Goal: Task Accomplishment & Management: Use online tool/utility

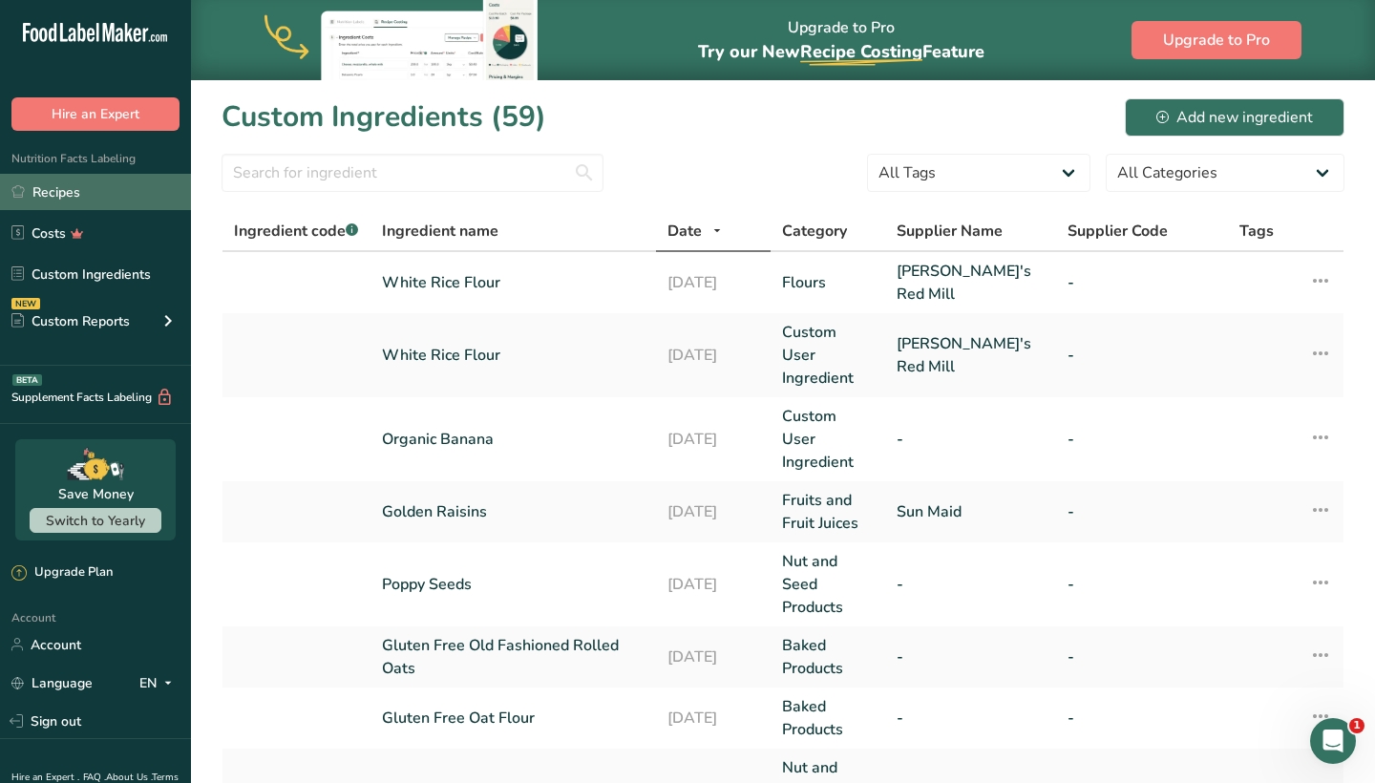
click at [57, 199] on link "Recipes" at bounding box center [95, 192] width 191 height 36
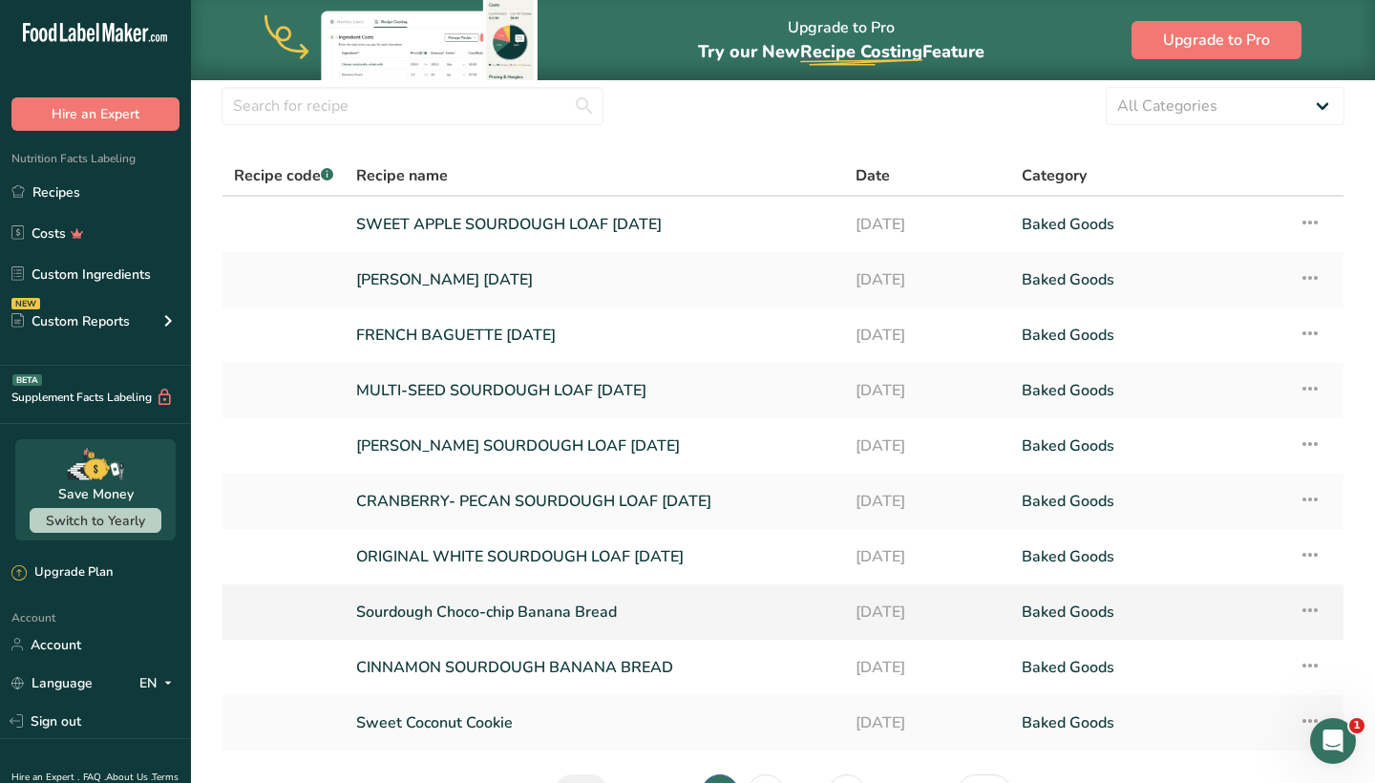
scroll to position [65, 0]
click at [490, 564] on link "ORIGINAL WHITE SOURDOUGH LOAF [DATE]" at bounding box center [594, 559] width 477 height 40
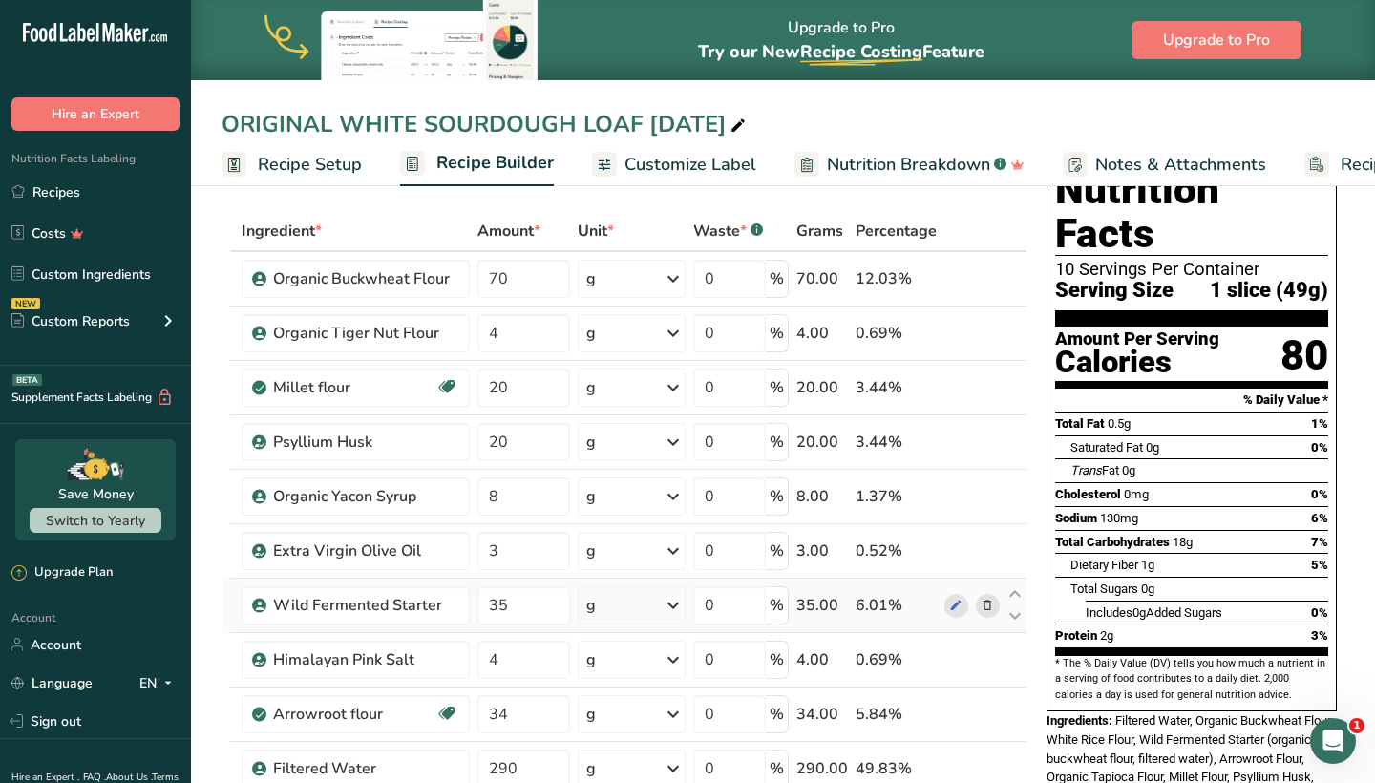
scroll to position [73, 0]
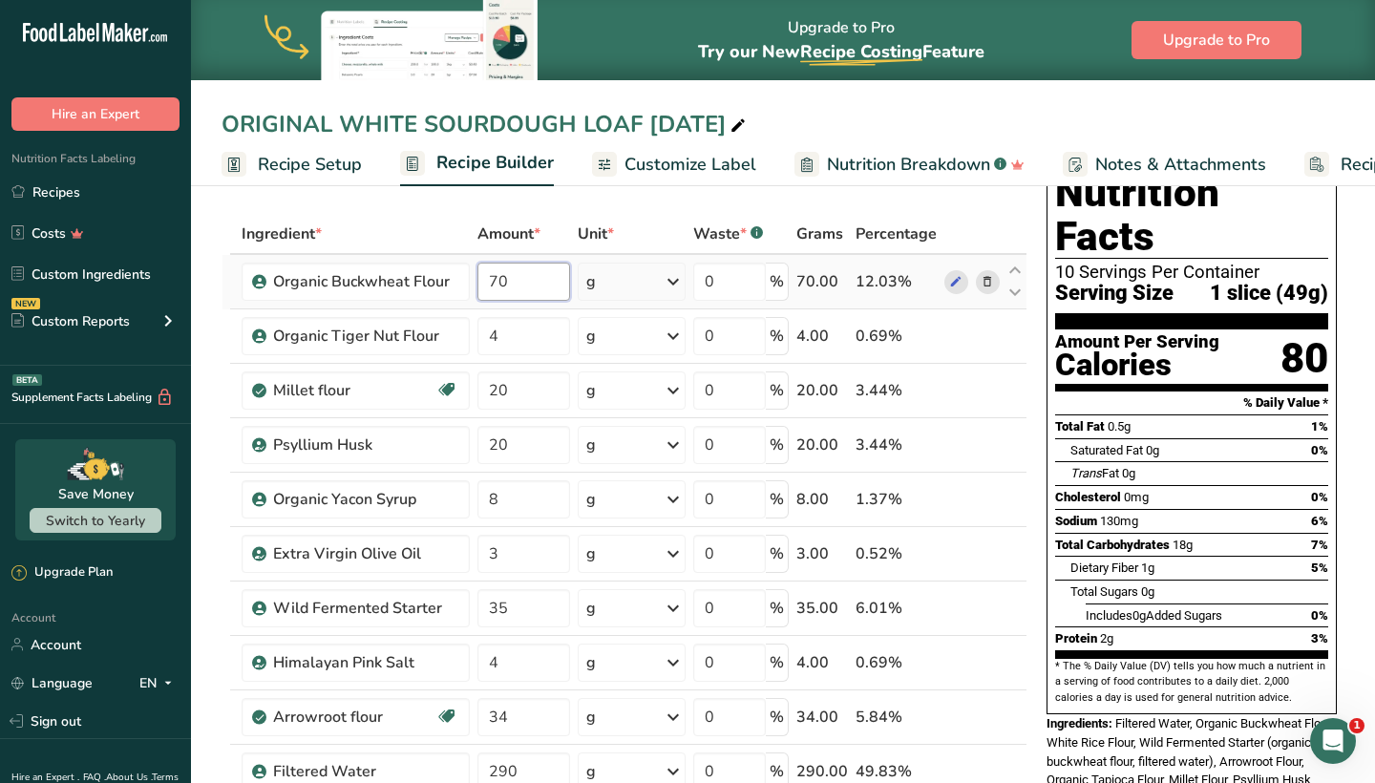
click at [529, 278] on input "70" at bounding box center [524, 282] width 93 height 38
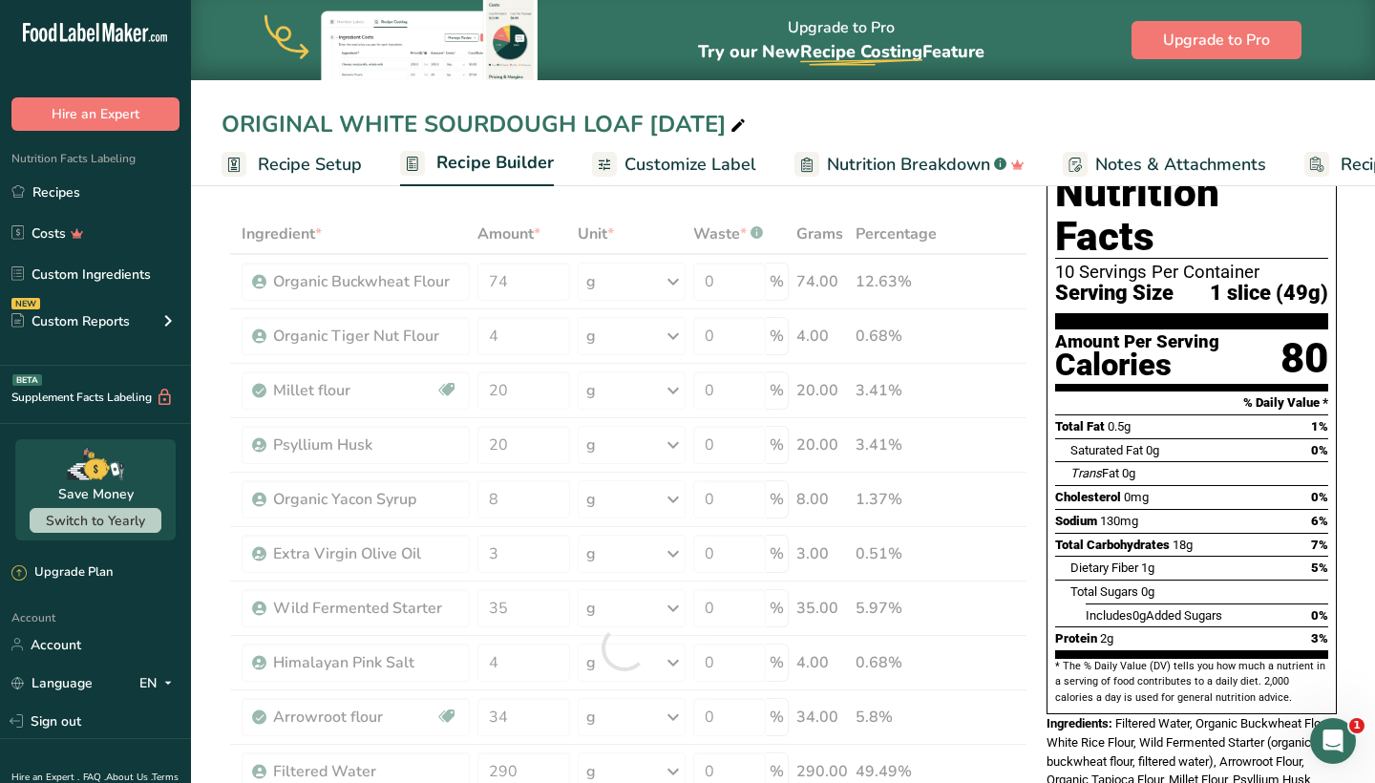
click at [1044, 524] on div "Nutrition Facts 10 Servings Per Container Serving Size 1 slice (49g) Amount Per…" at bounding box center [1192, 495] width 306 height 680
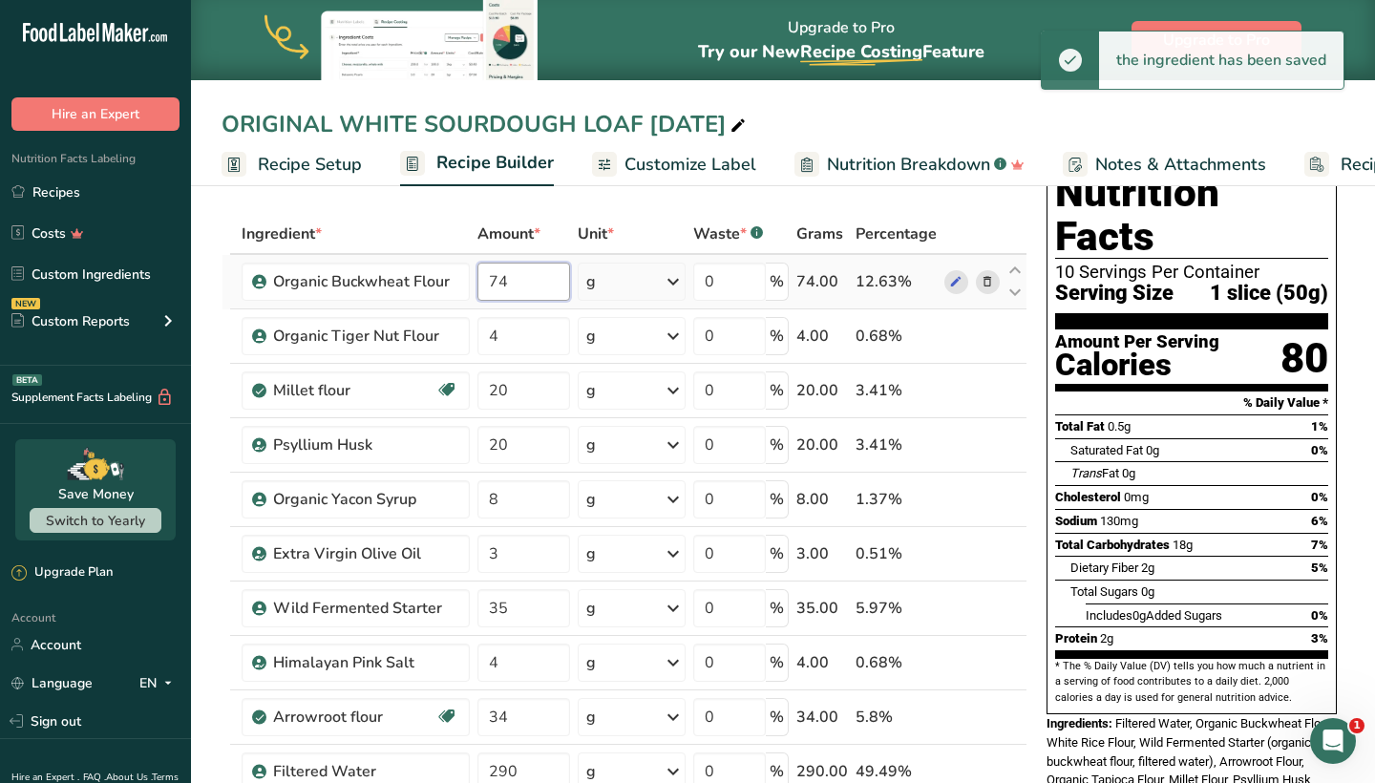
click at [528, 292] on input "74" at bounding box center [524, 282] width 93 height 38
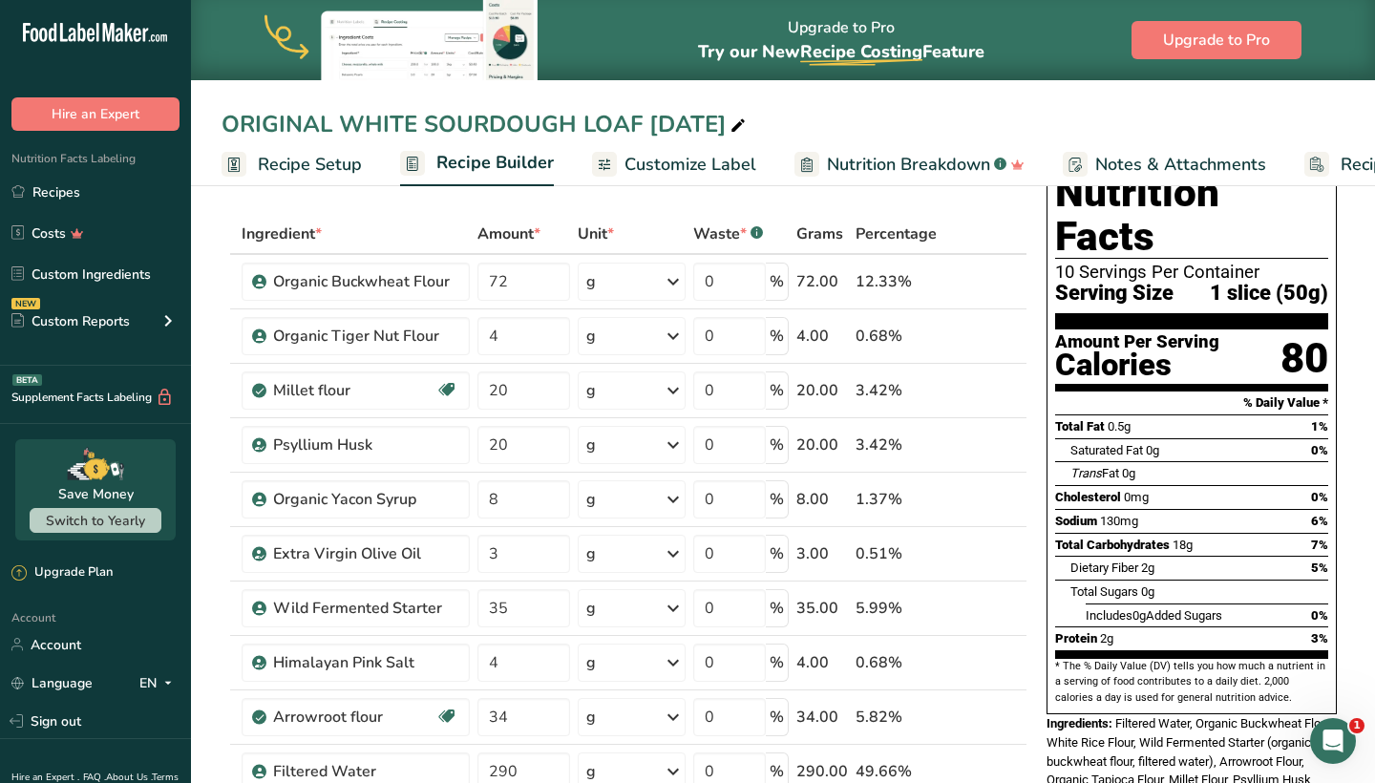
click at [1046, 529] on div "Nutrition Facts 10 Servings Per Container Serving Size 1 slice (50g) Amount Per…" at bounding box center [1192, 495] width 306 height 680
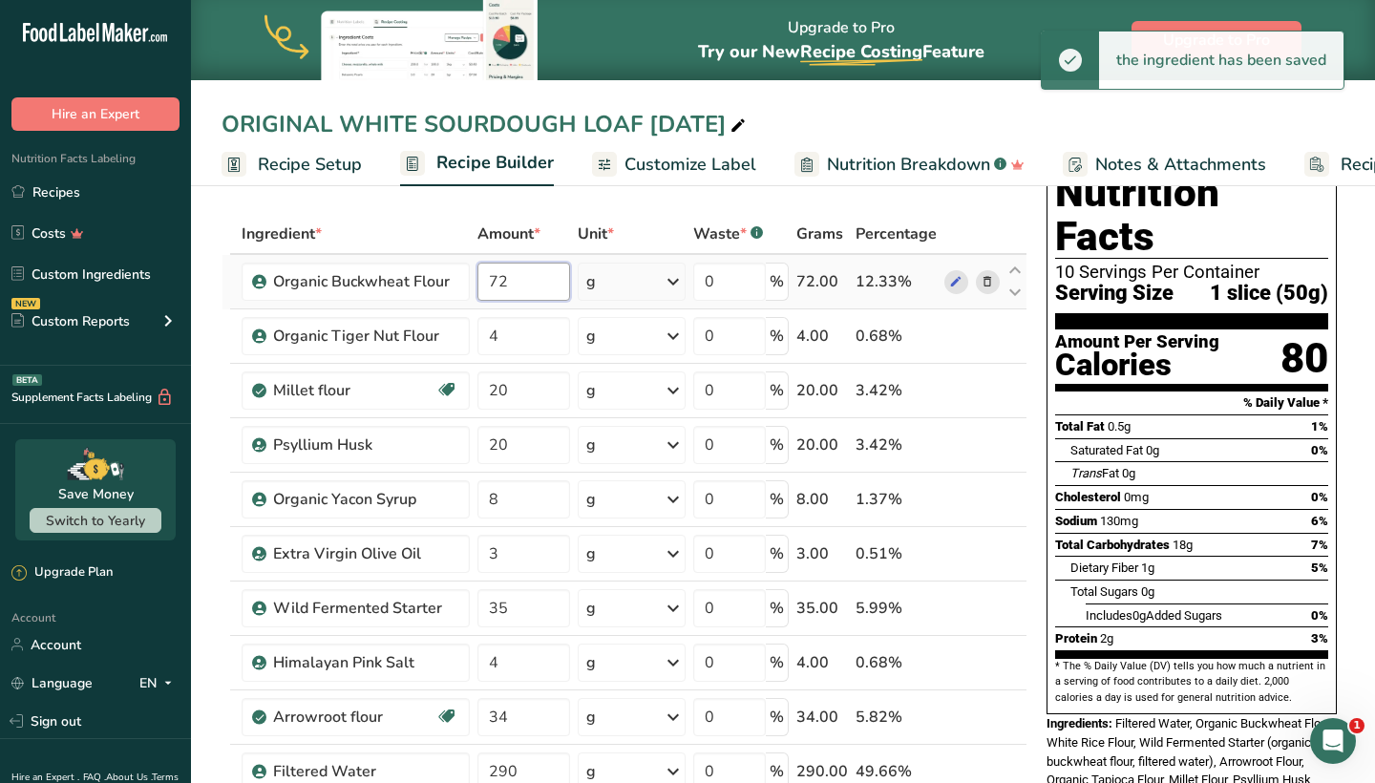
click at [531, 269] on input "72" at bounding box center [524, 282] width 93 height 38
click at [545, 288] on input "72" at bounding box center [524, 282] width 93 height 38
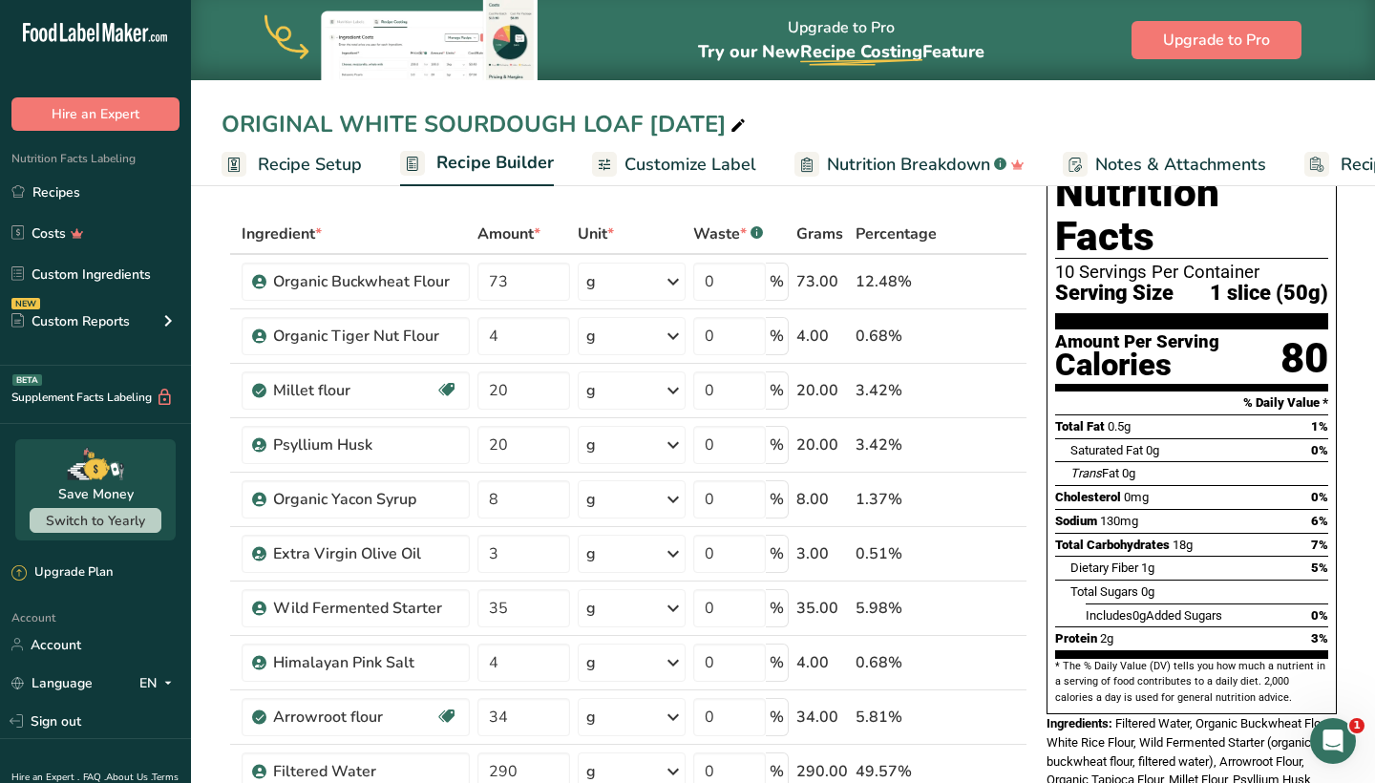
click at [1045, 474] on div "Nutrition Facts 10 Servings Per Container Serving Size 1 slice (50g) Amount Per…" at bounding box center [1192, 495] width 306 height 680
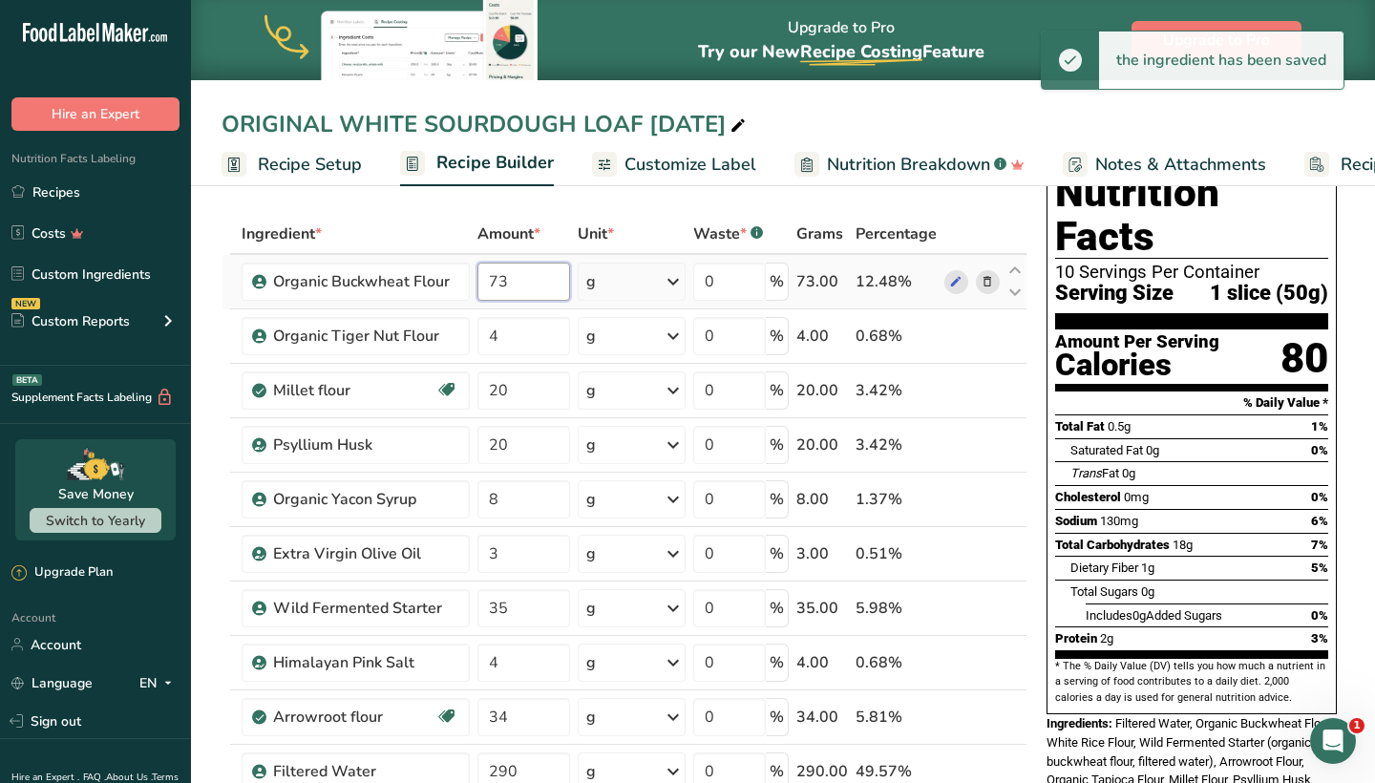
click at [534, 282] on input "73" at bounding box center [524, 282] width 93 height 38
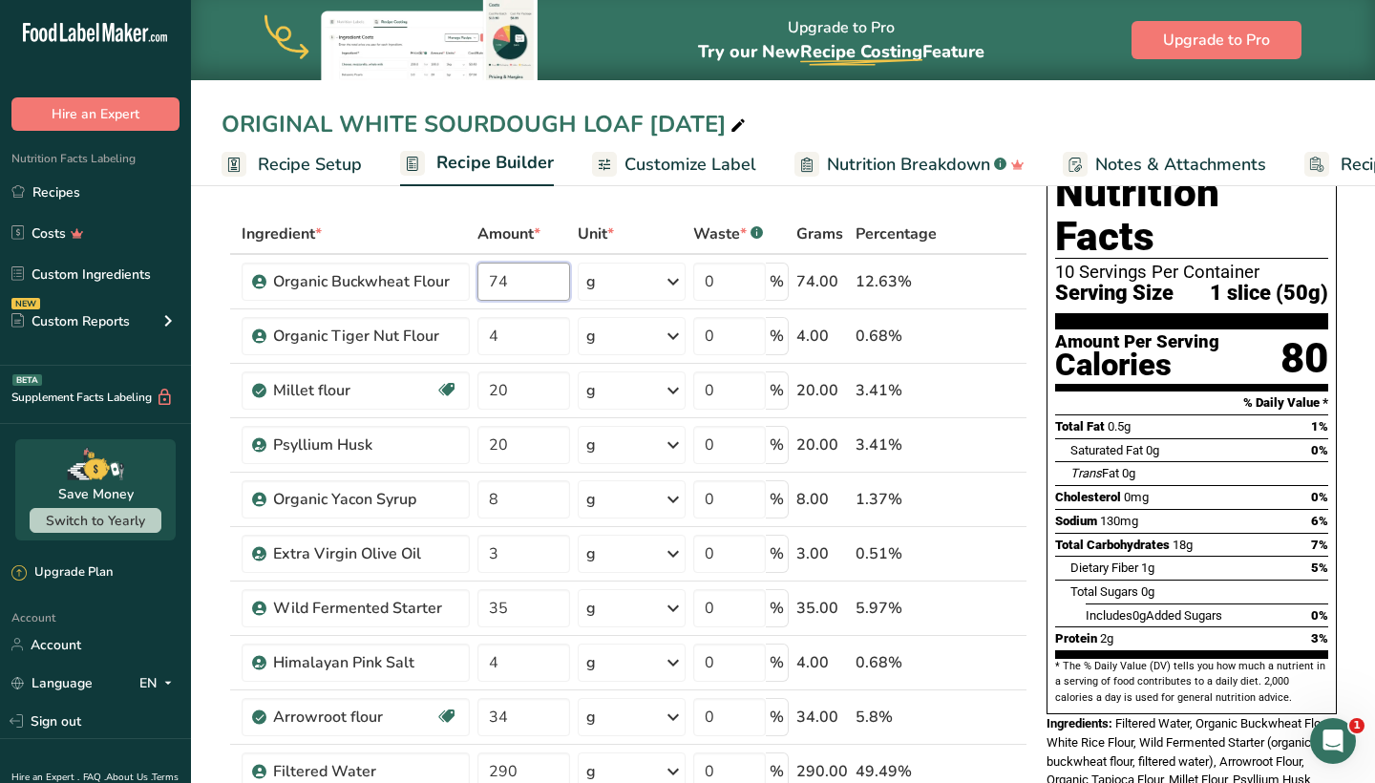
type input "74"
click at [1046, 474] on div "Nutrition Facts 10 Servings Per Container Serving Size 1 slice (50g) Amount Per…" at bounding box center [1192, 495] width 306 height 680
click at [568, 386] on input "20" at bounding box center [524, 391] width 93 height 38
type input "2"
type input "19"
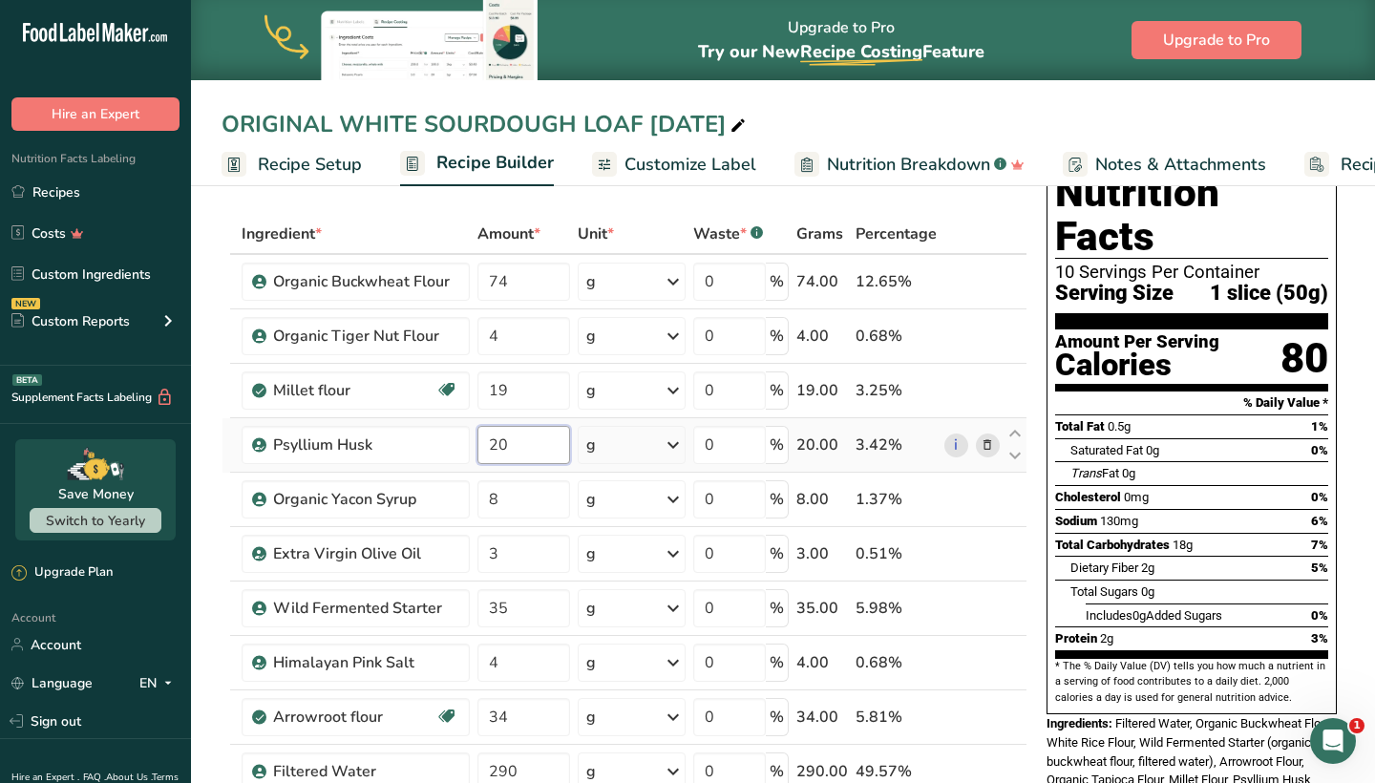
click at [537, 454] on div "Ingredient * Amount * Unit * Waste * .a-a{fill:#347362;}.b-a{fill:#fff;} Grams …" at bounding box center [625, 648] width 806 height 868
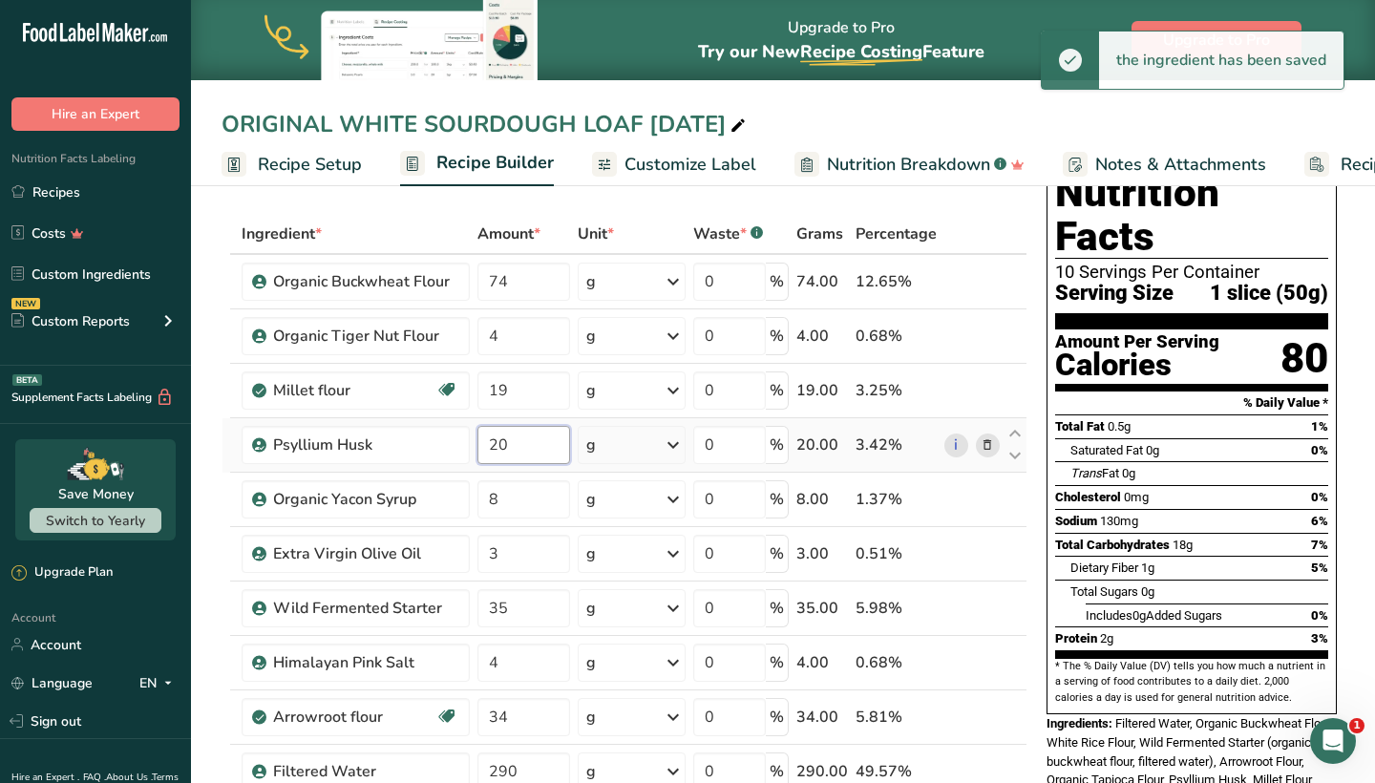
type input "2"
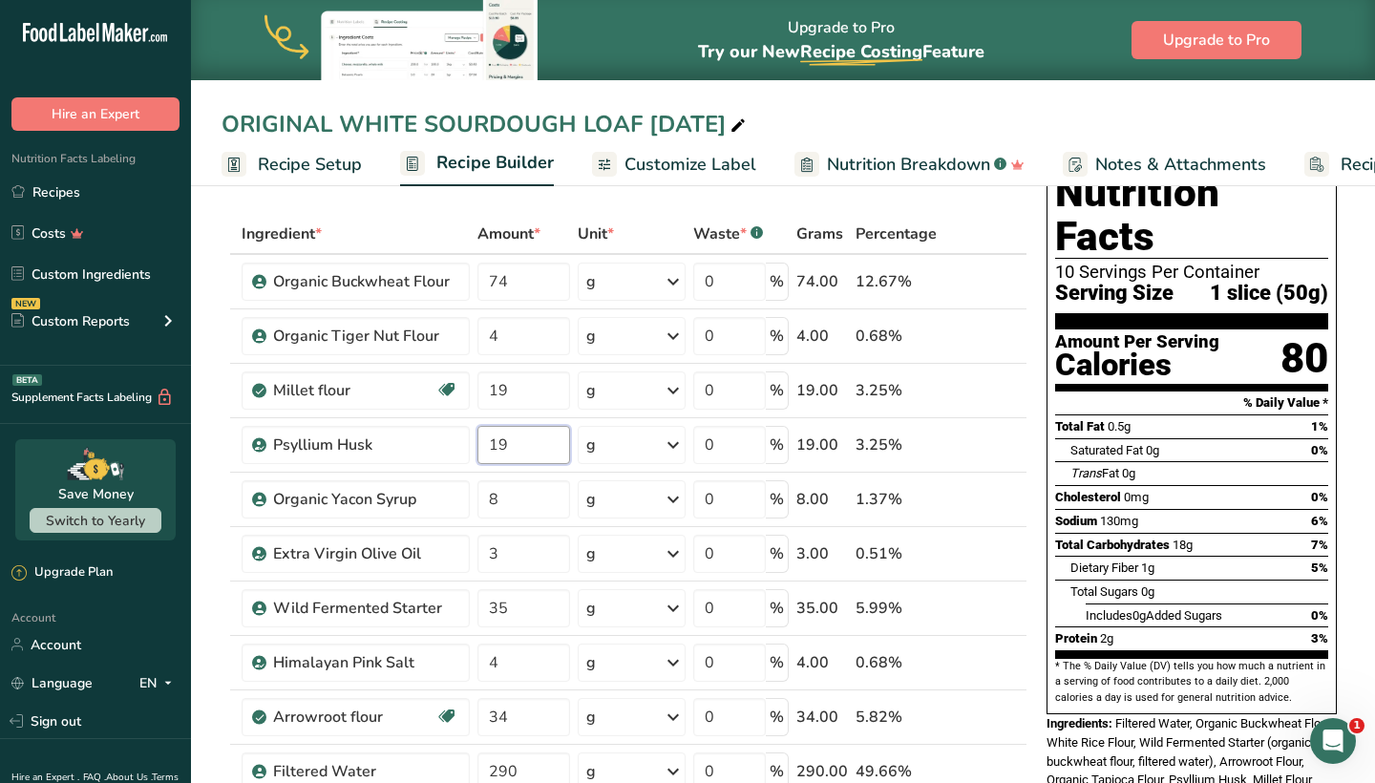
type input "19"
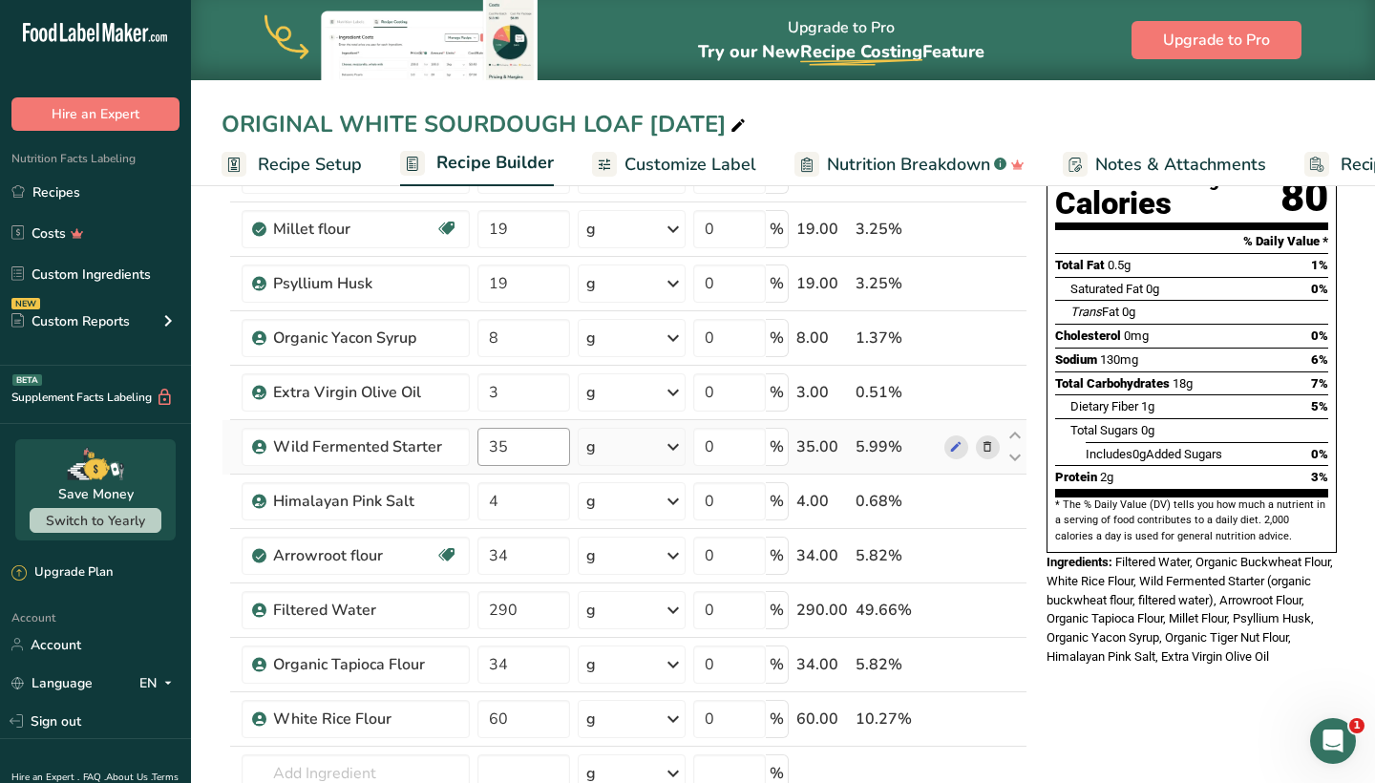
scroll to position [254, 0]
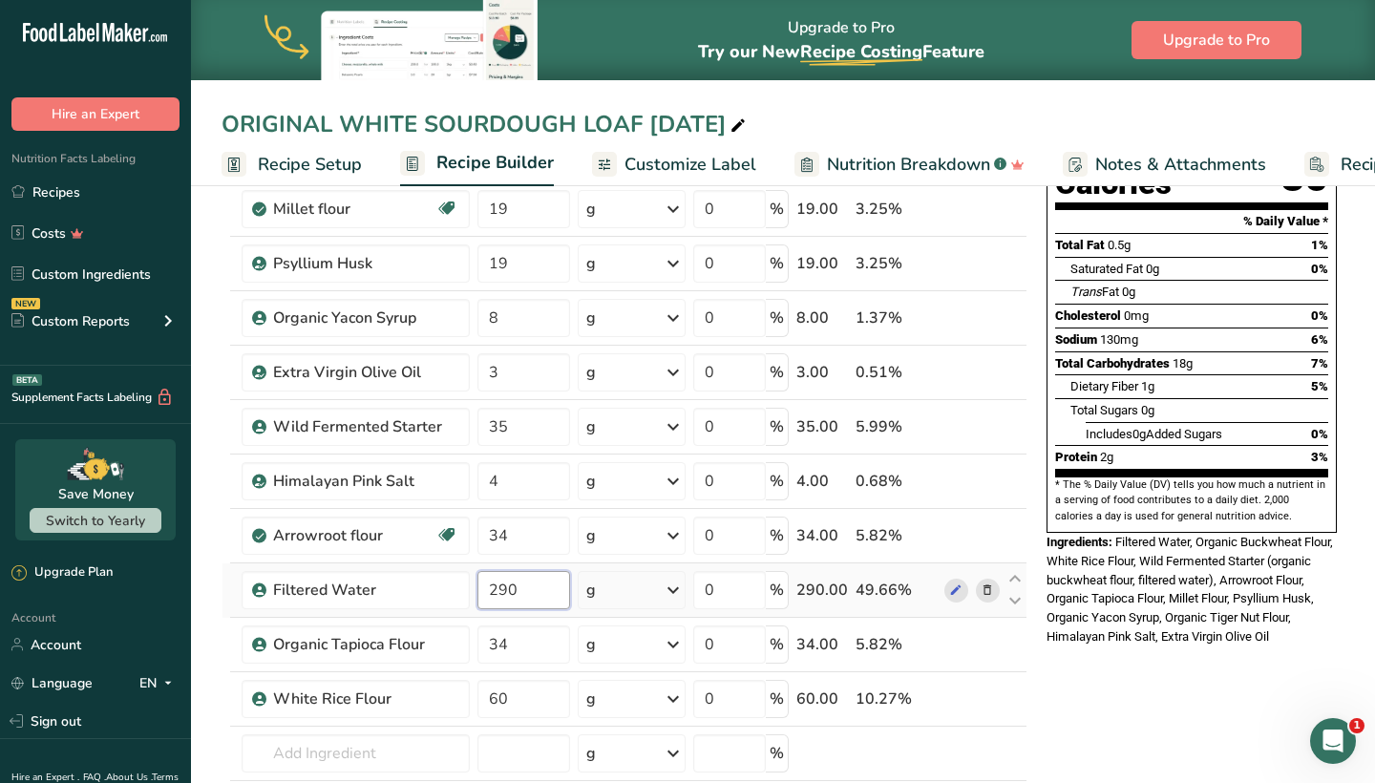
click at [540, 595] on input "290" at bounding box center [524, 590] width 93 height 38
click at [1141, 709] on div "* This label's values have been manually overridden Nutrition Facts 10 Servings…" at bounding box center [1192, 750] width 306 height 1589
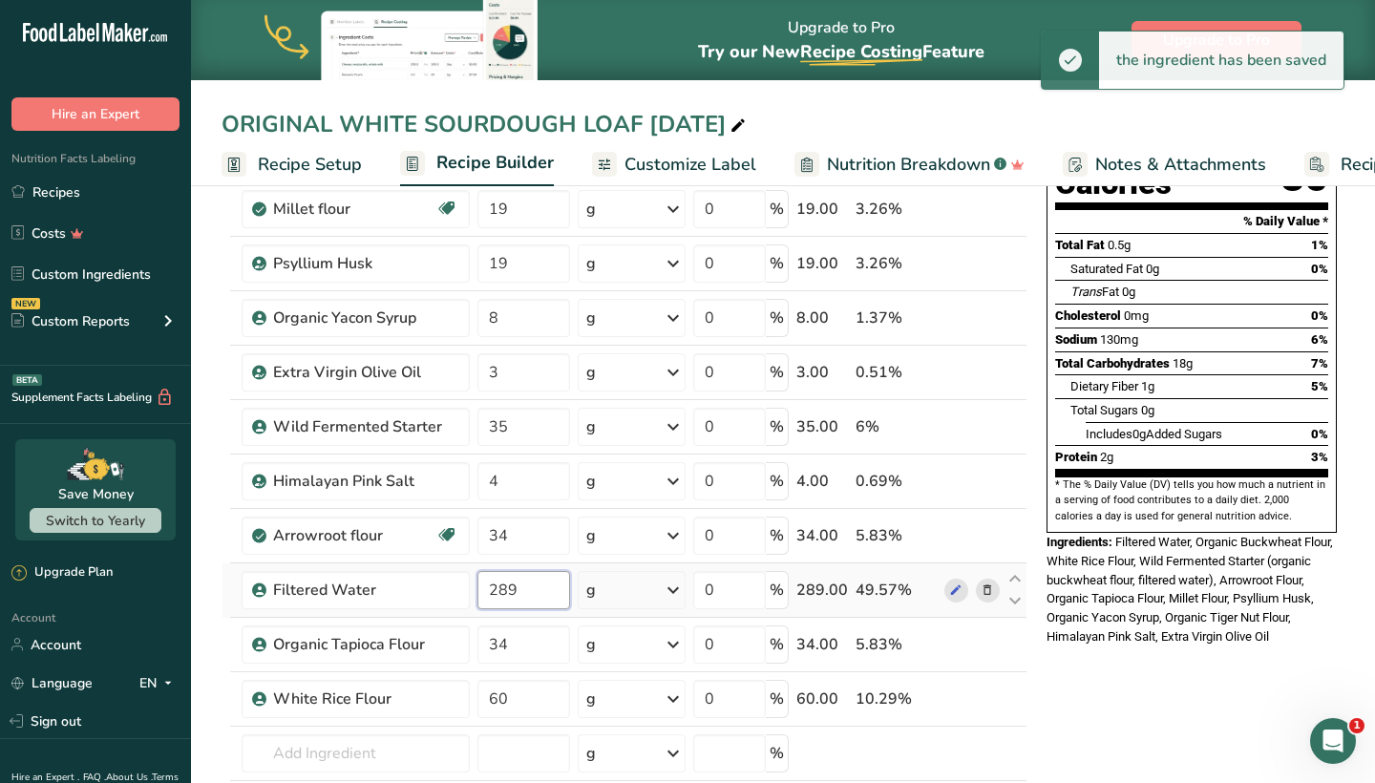
click at [551, 591] on input "289" at bounding box center [524, 590] width 93 height 38
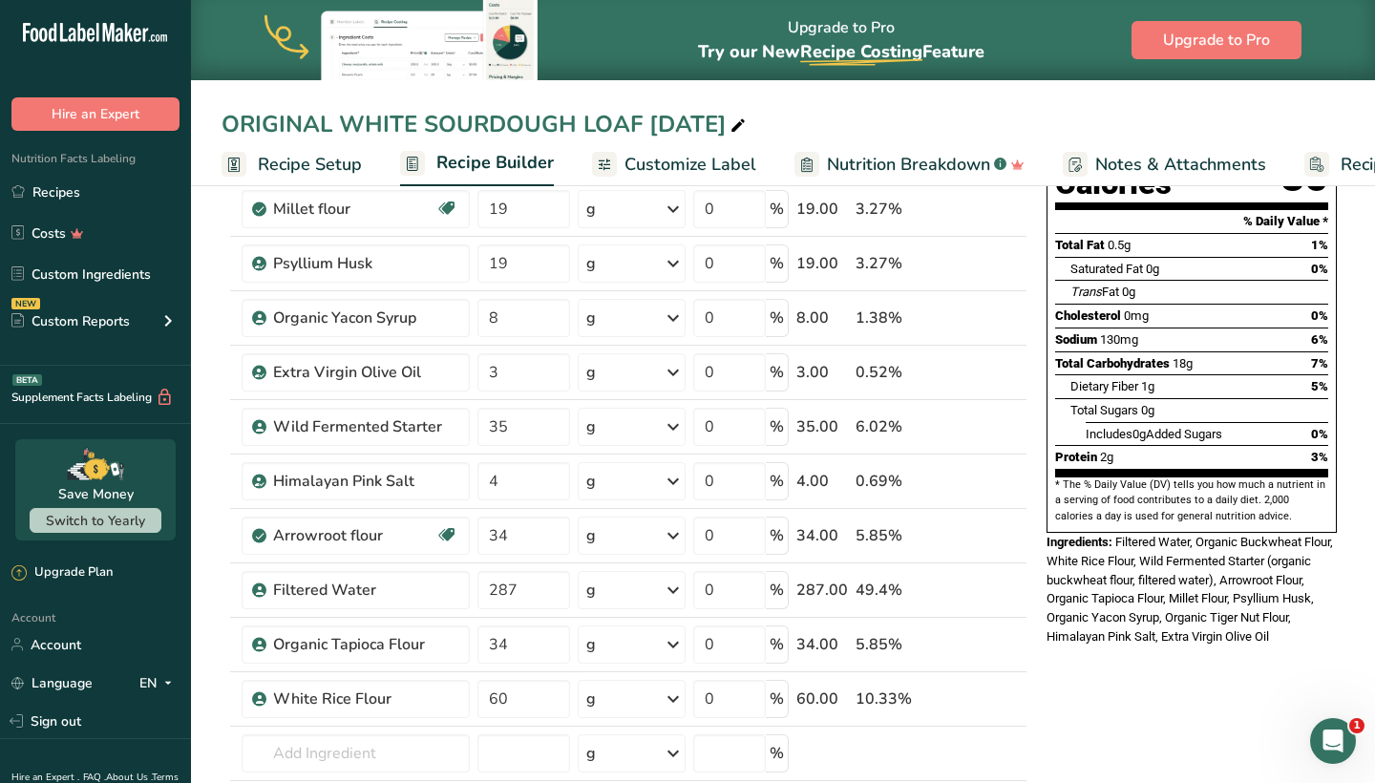
click at [1118, 655] on div "* This label's values have been manually overridden Nutrition Facts 10 Servings…" at bounding box center [1192, 750] width 306 height 1589
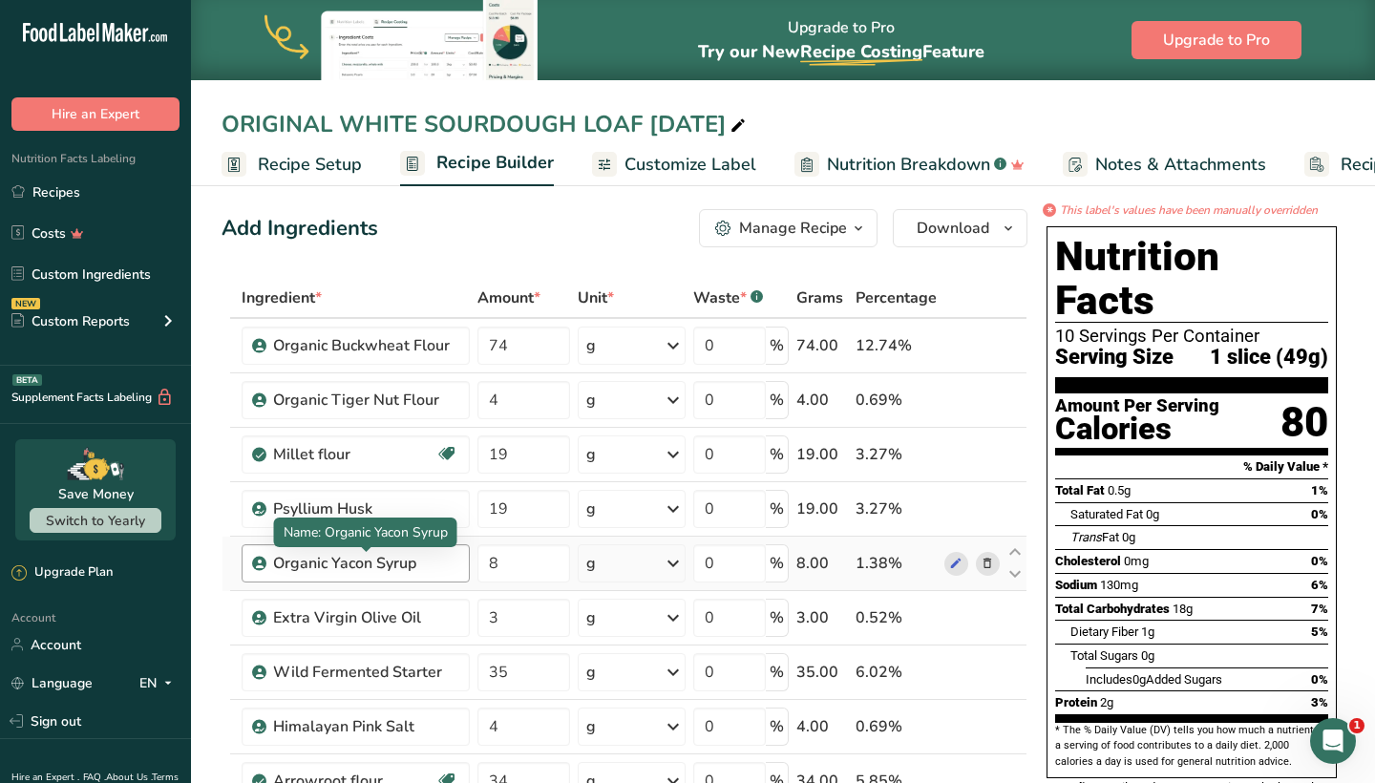
scroll to position [0, 0]
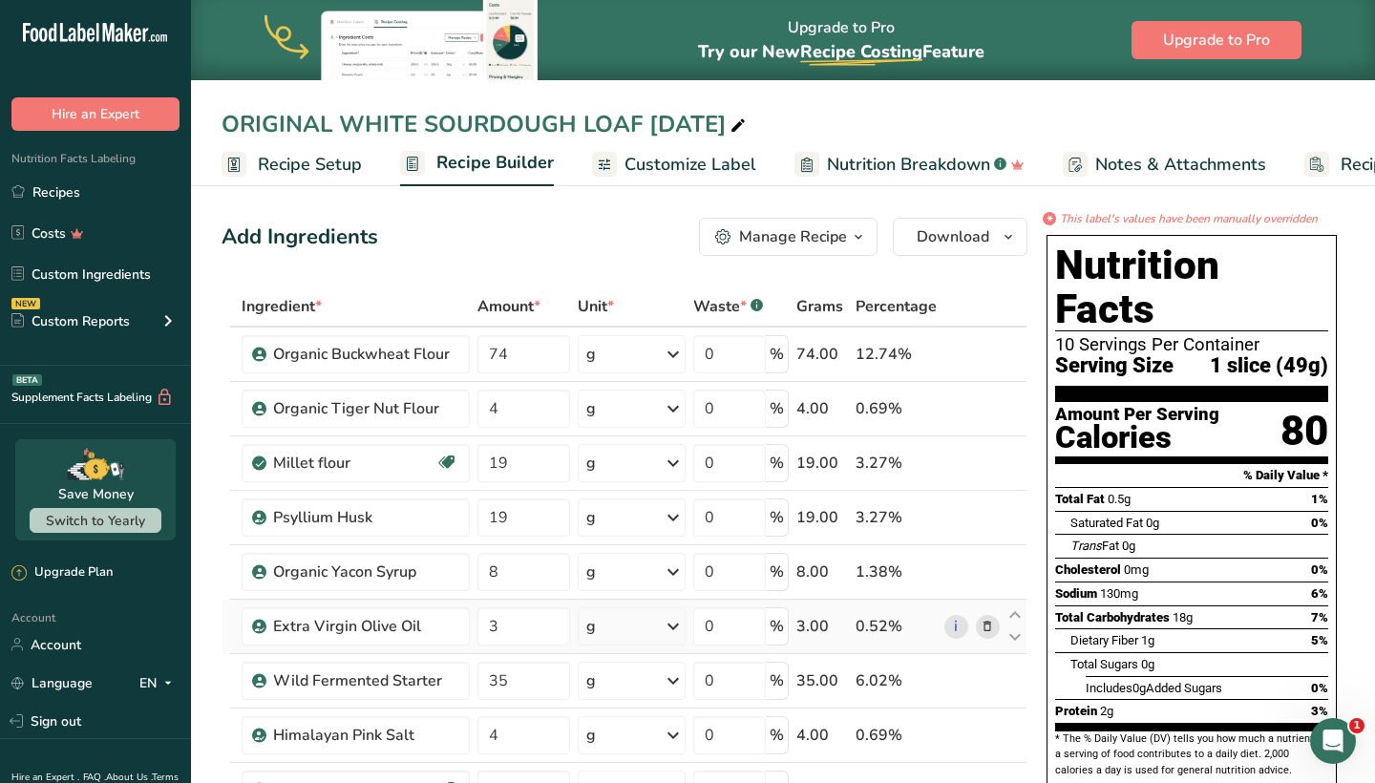
click at [223, 611] on td at bounding box center [227, 627] width 8 height 54
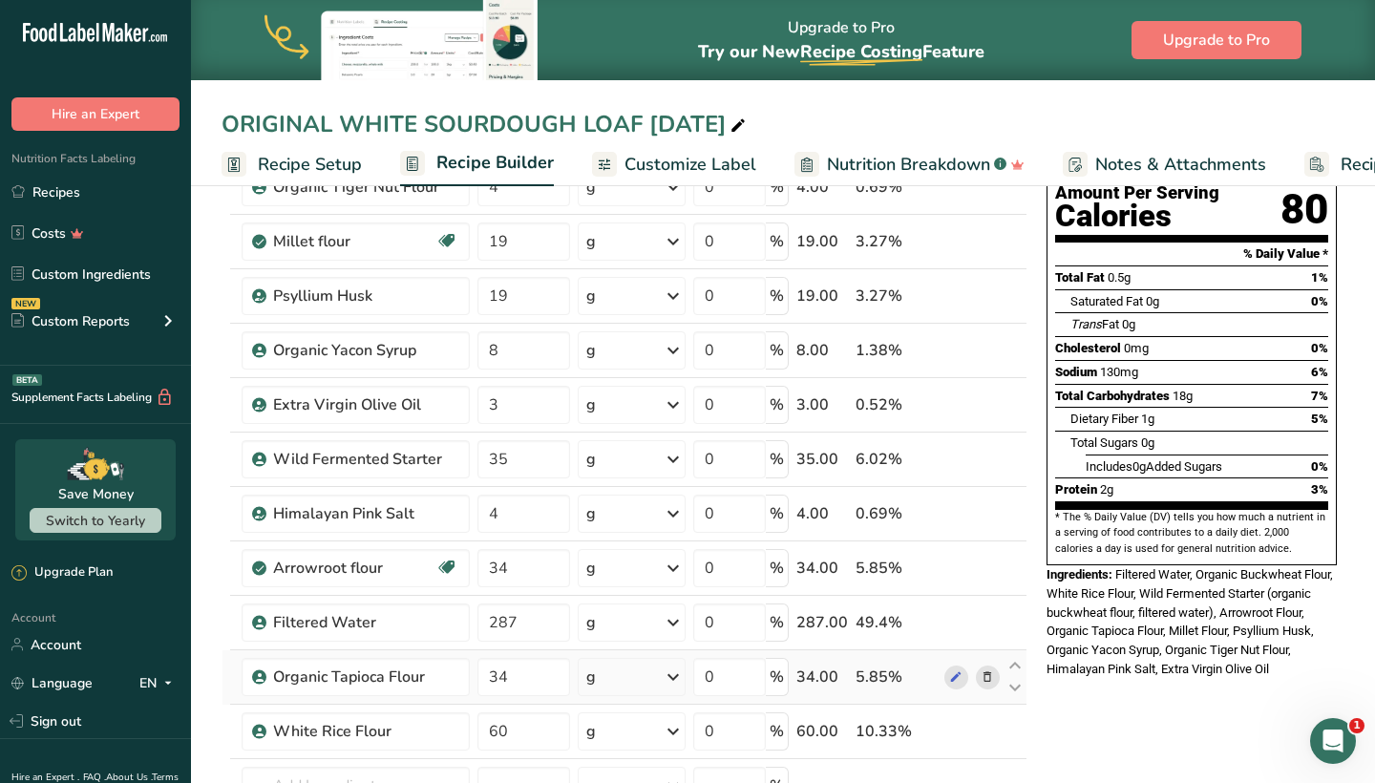
scroll to position [223, 0]
click at [537, 625] on input "287" at bounding box center [524, 622] width 93 height 38
type input "288"
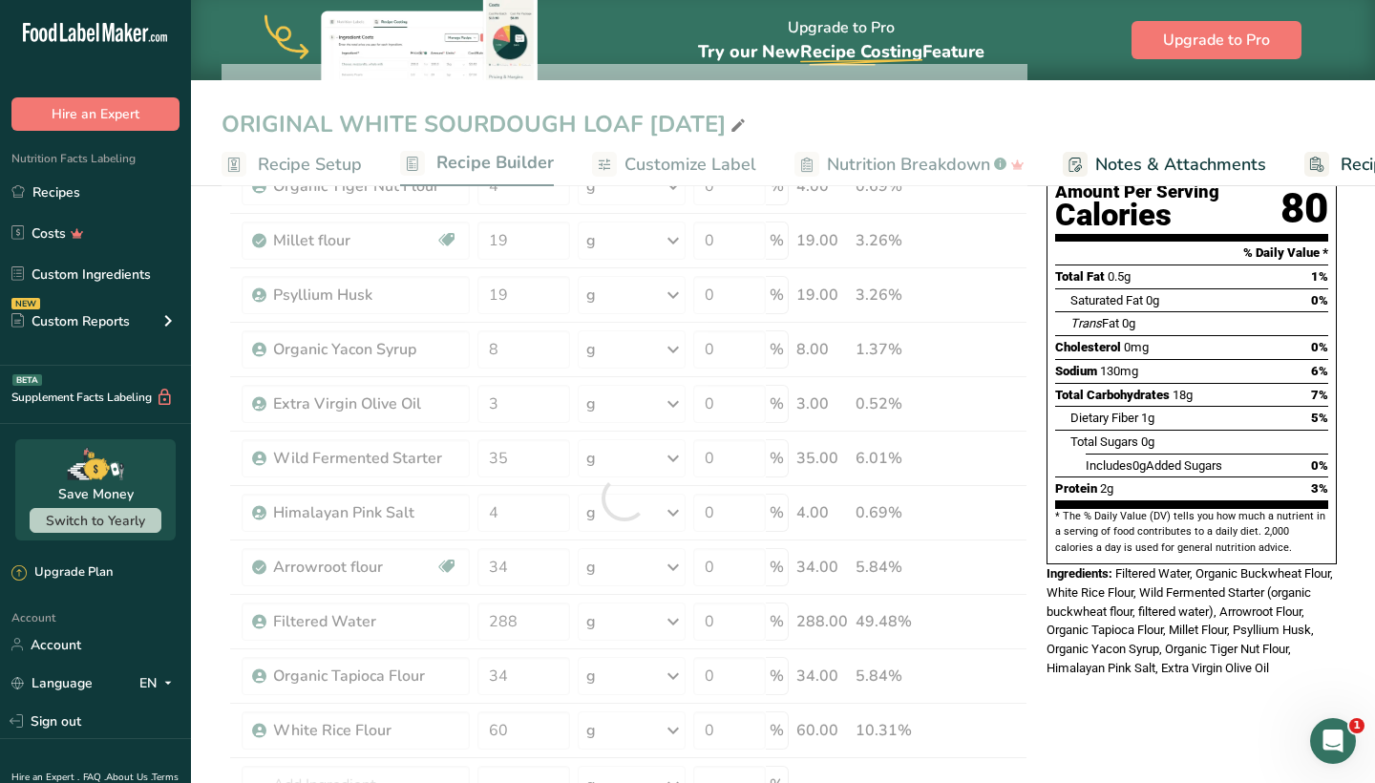
click at [1111, 723] on div "* This label's values have been manually overridden Nutrition Facts 10 Servings…" at bounding box center [1192, 782] width 306 height 1589
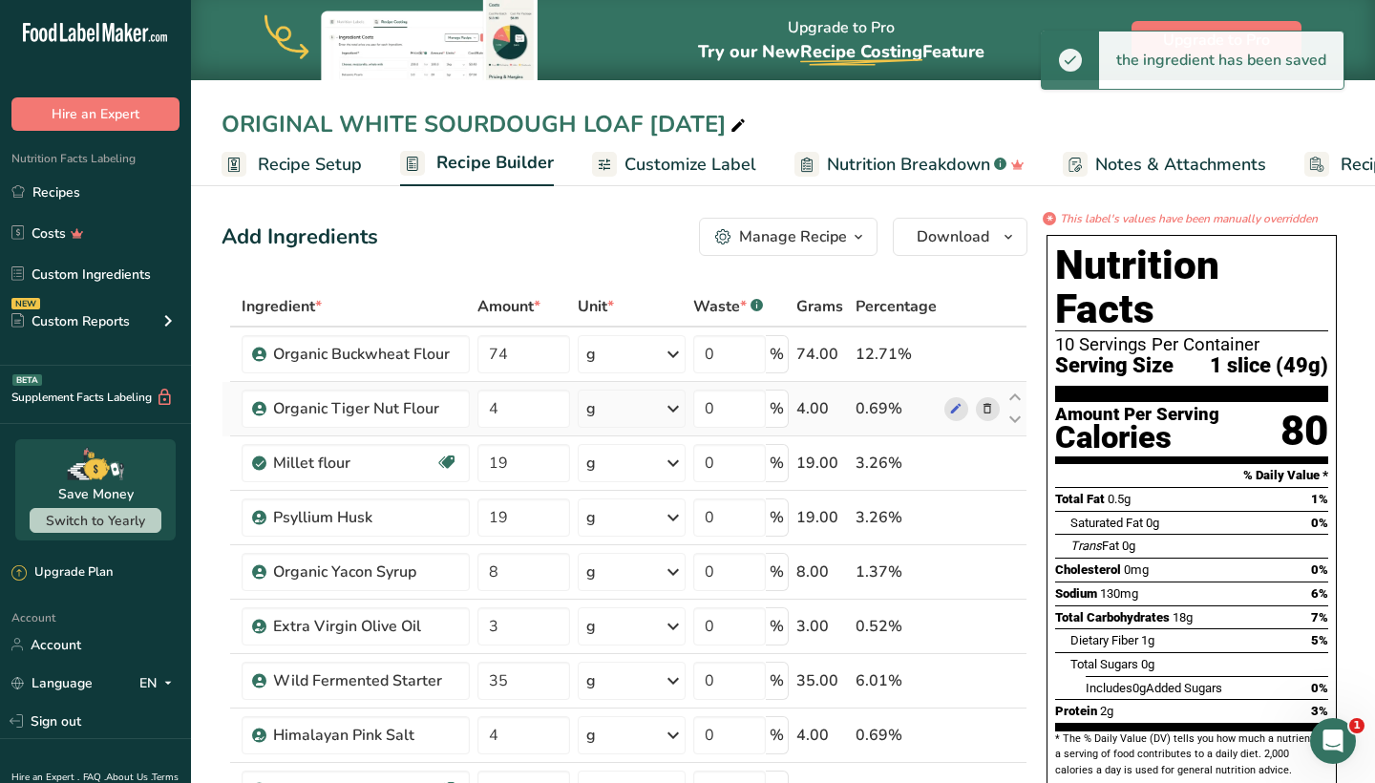
scroll to position [0, 0]
click at [540, 356] on input "74" at bounding box center [524, 354] width 93 height 38
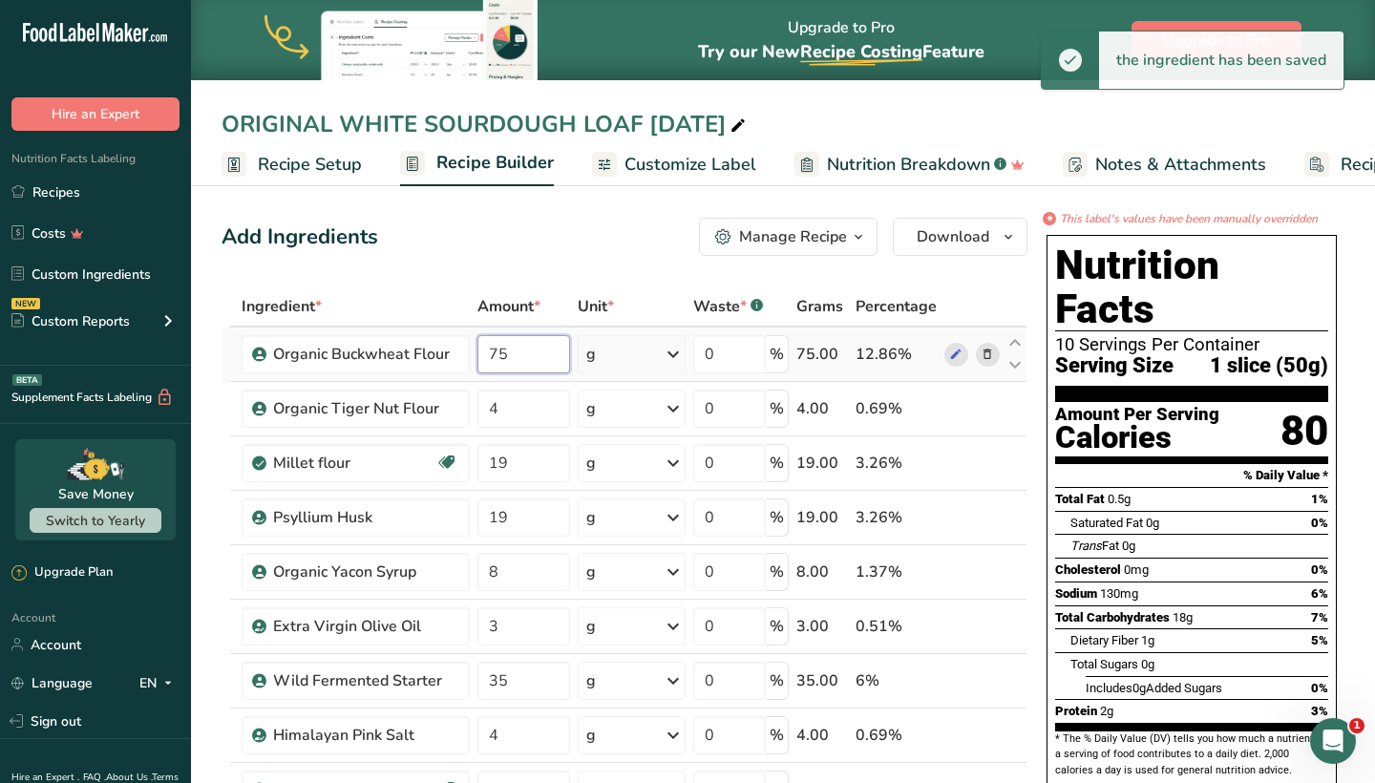
click at [553, 355] on input "75" at bounding box center [524, 354] width 93 height 38
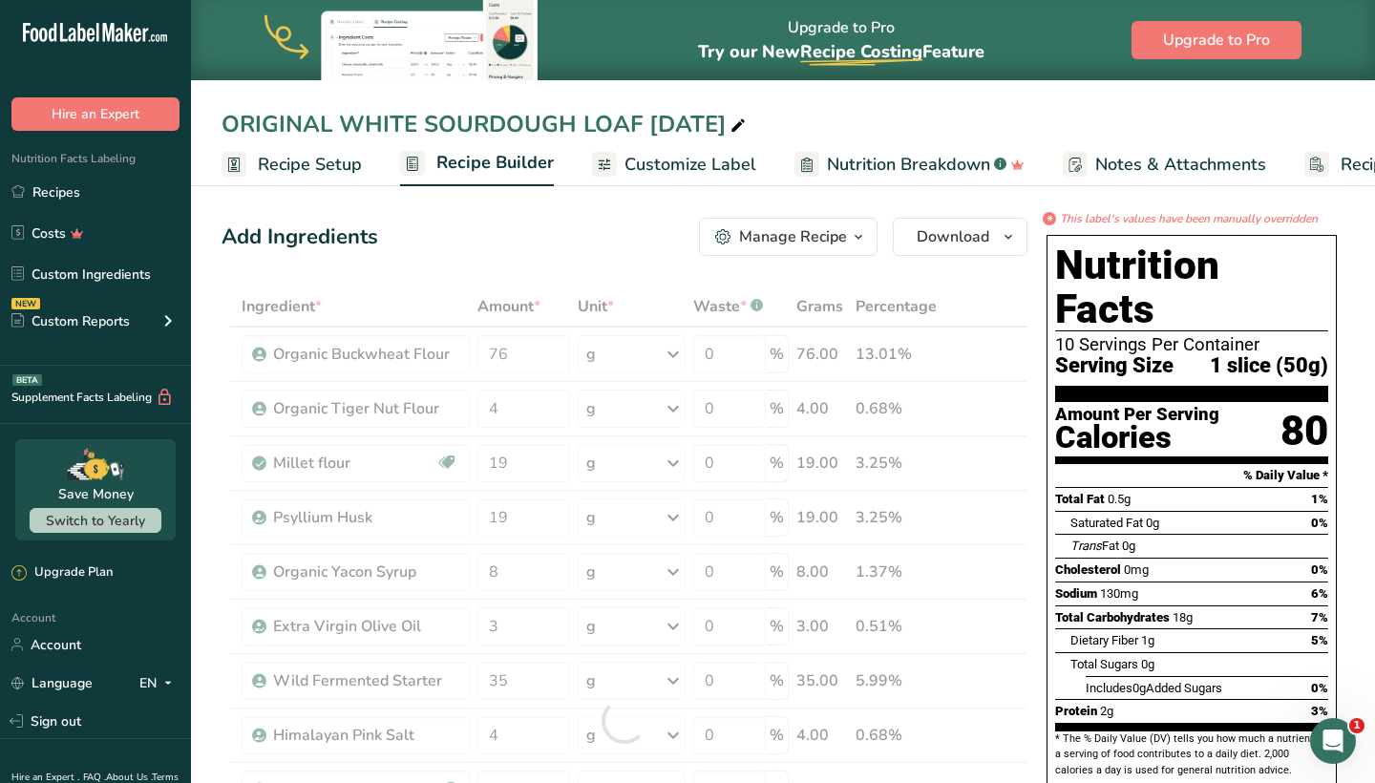
click at [1042, 570] on div "Nutrition Facts 10 Servings Per Container Serving Size 1 slice (50g) Amount Per…" at bounding box center [1192, 567] width 306 height 680
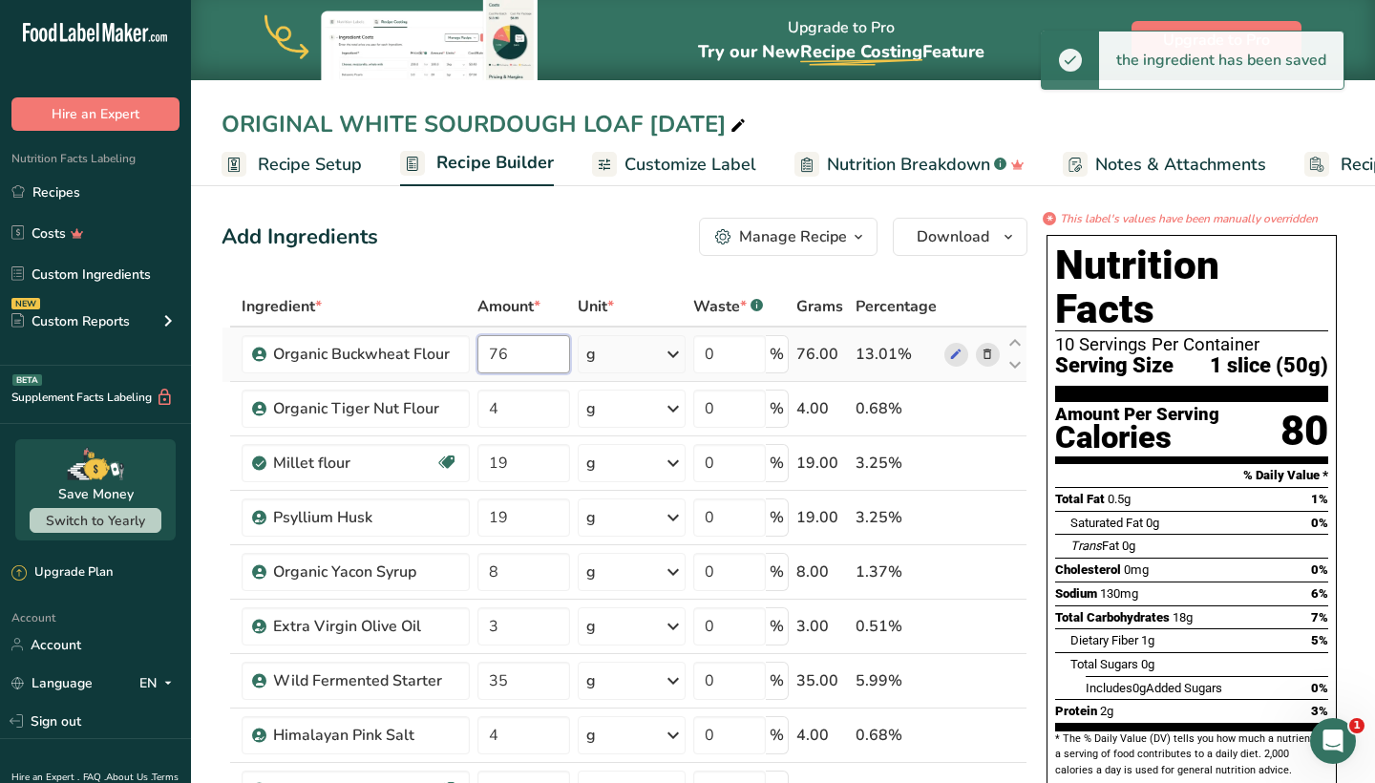
click at [532, 356] on input "76" at bounding box center [524, 354] width 93 height 38
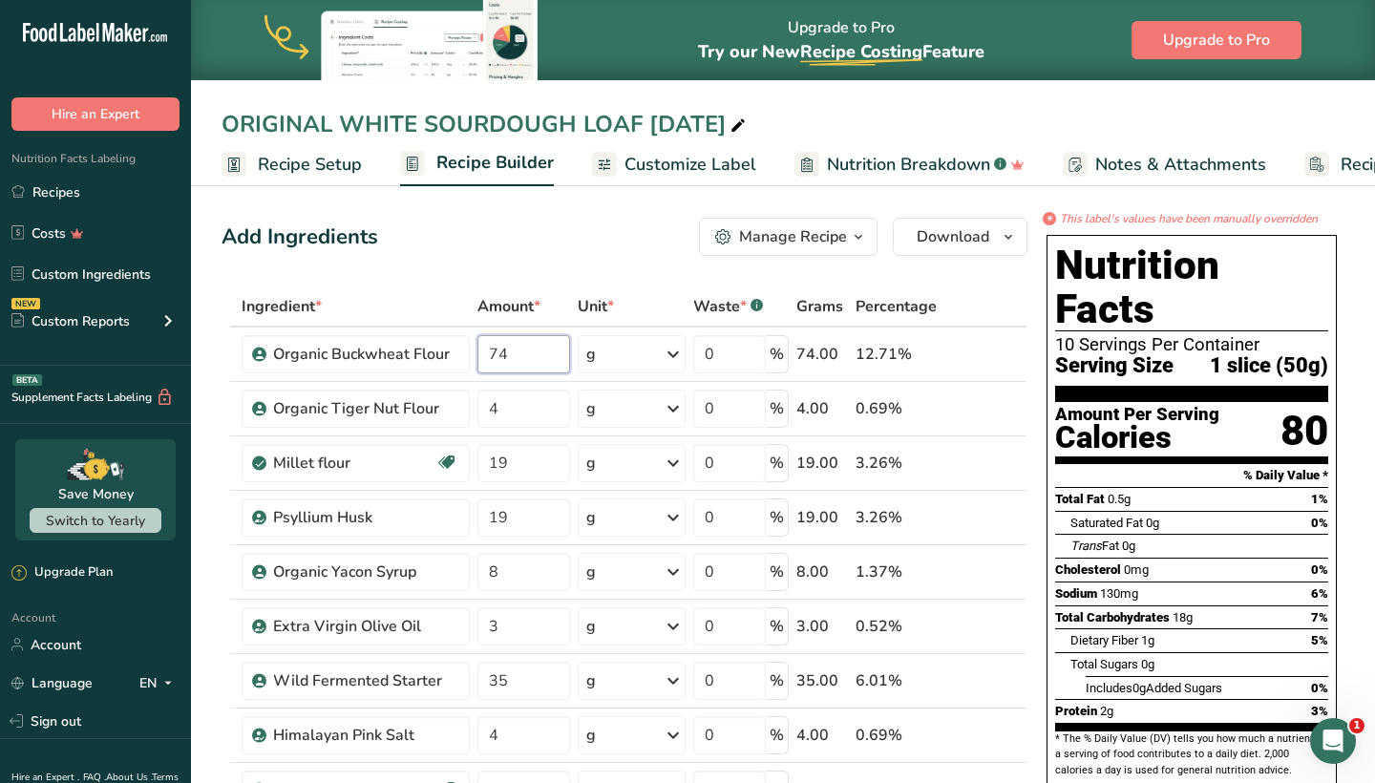
type input "74"
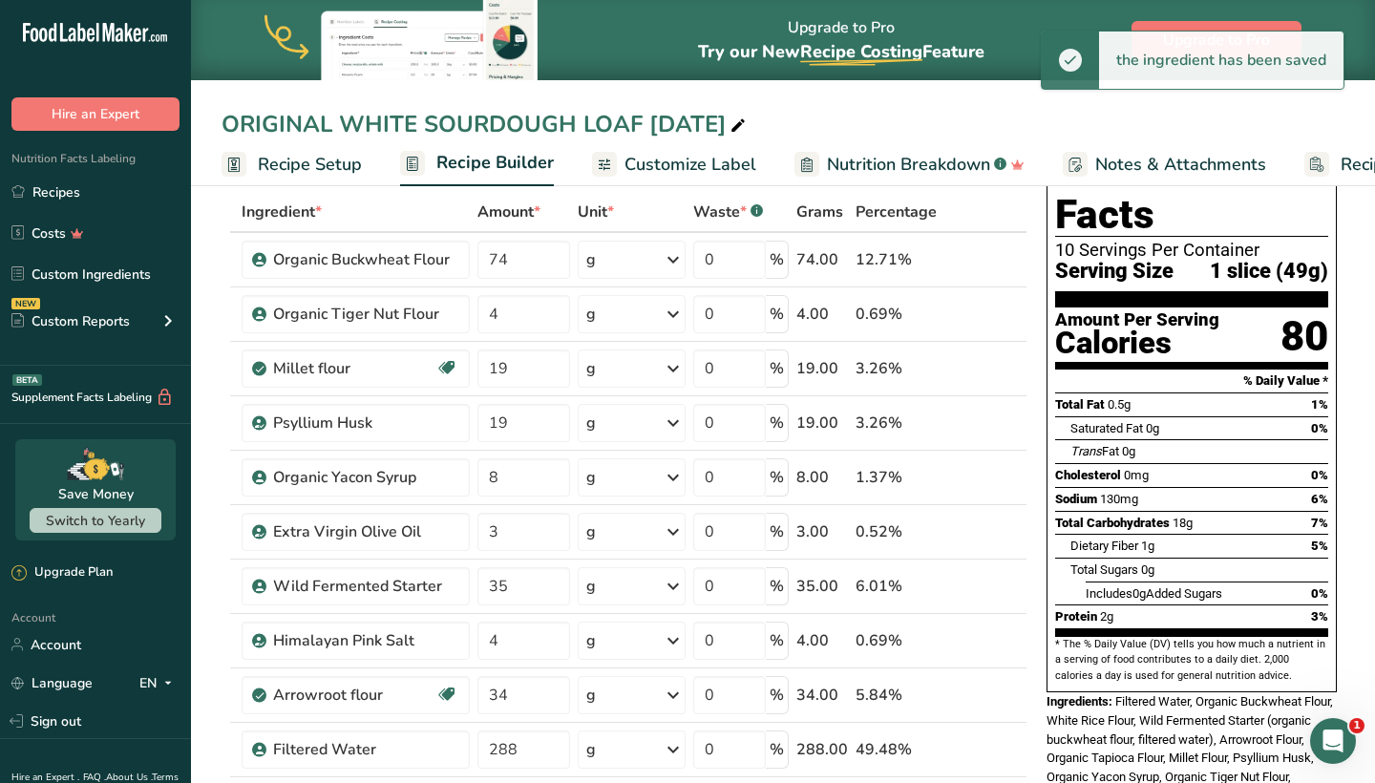
scroll to position [100, 0]
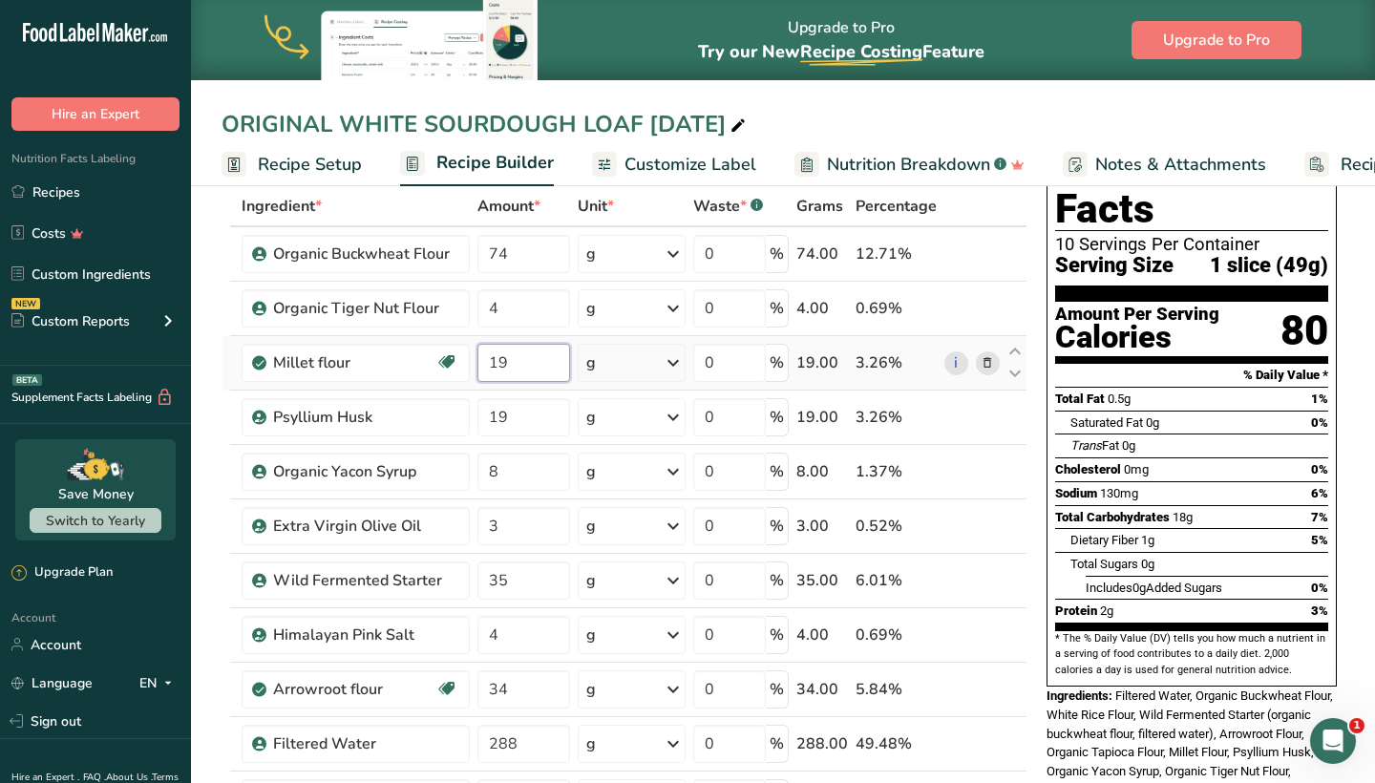
click at [529, 362] on input "19" at bounding box center [524, 363] width 93 height 38
type input "1"
type input "20"
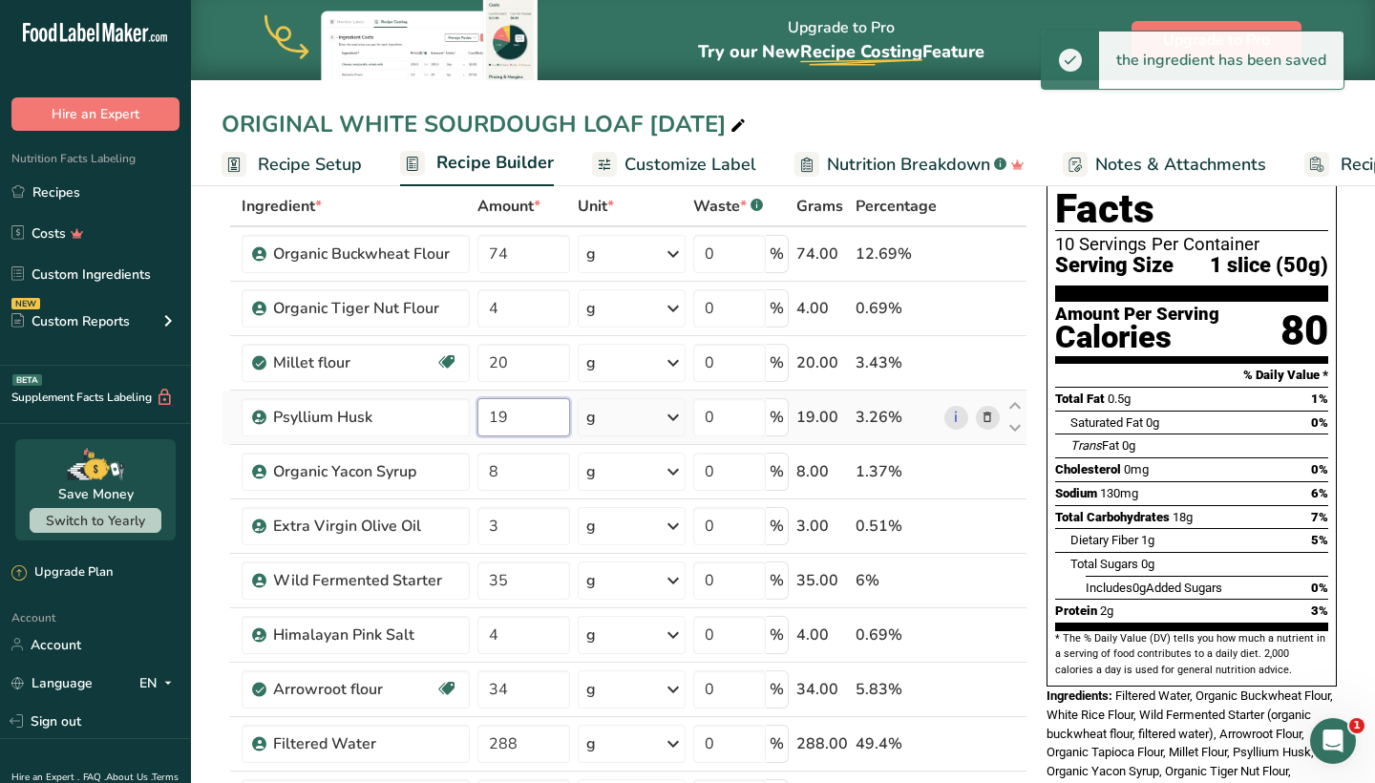
click at [521, 423] on input "19" at bounding box center [524, 417] width 93 height 38
type input "1"
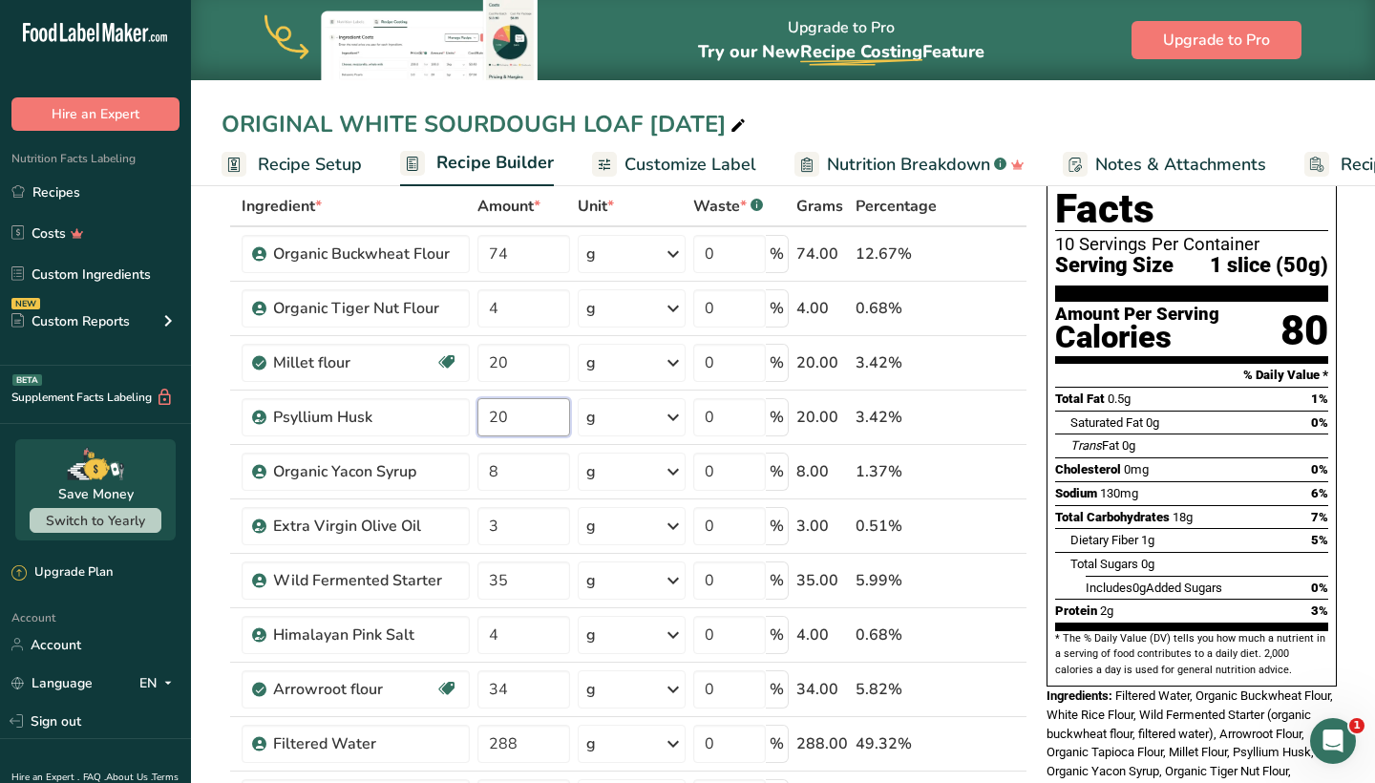
type input "20"
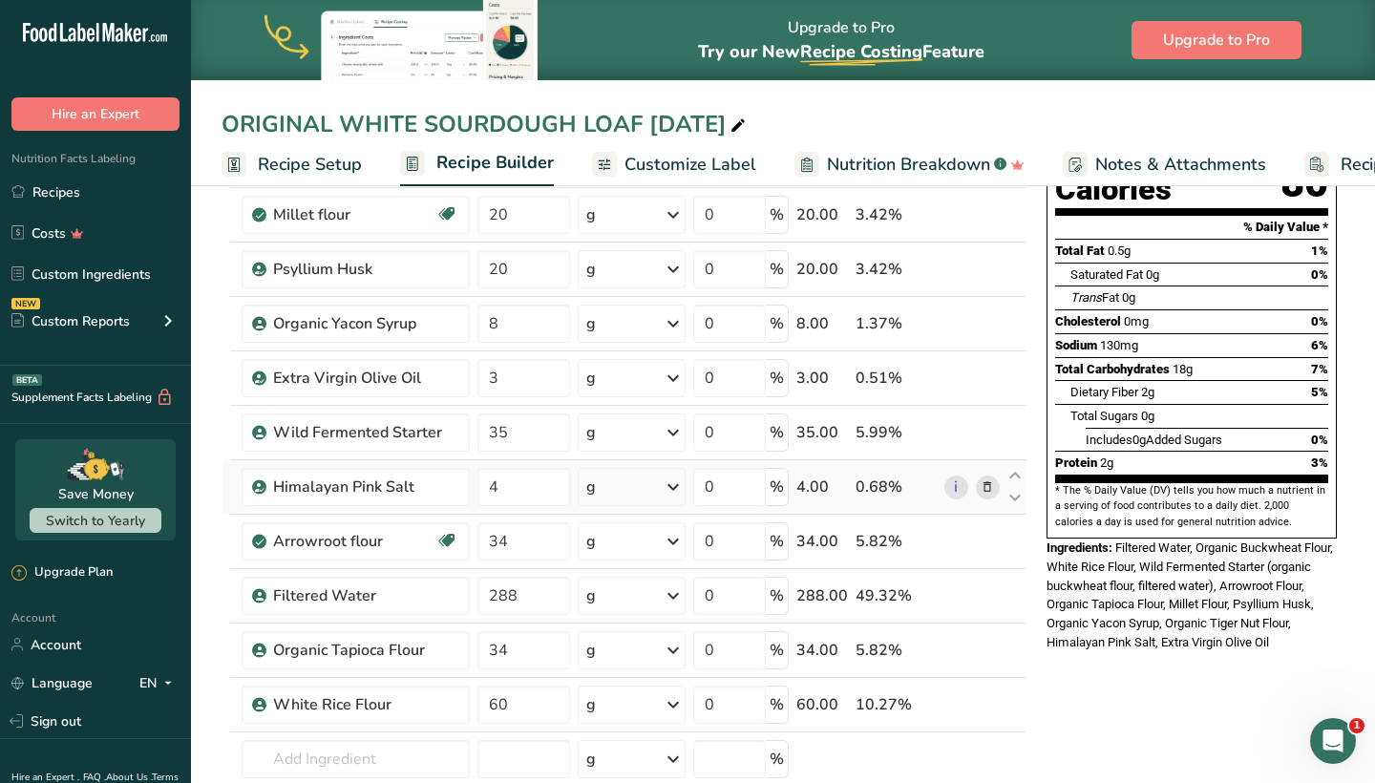
scroll to position [250, 0]
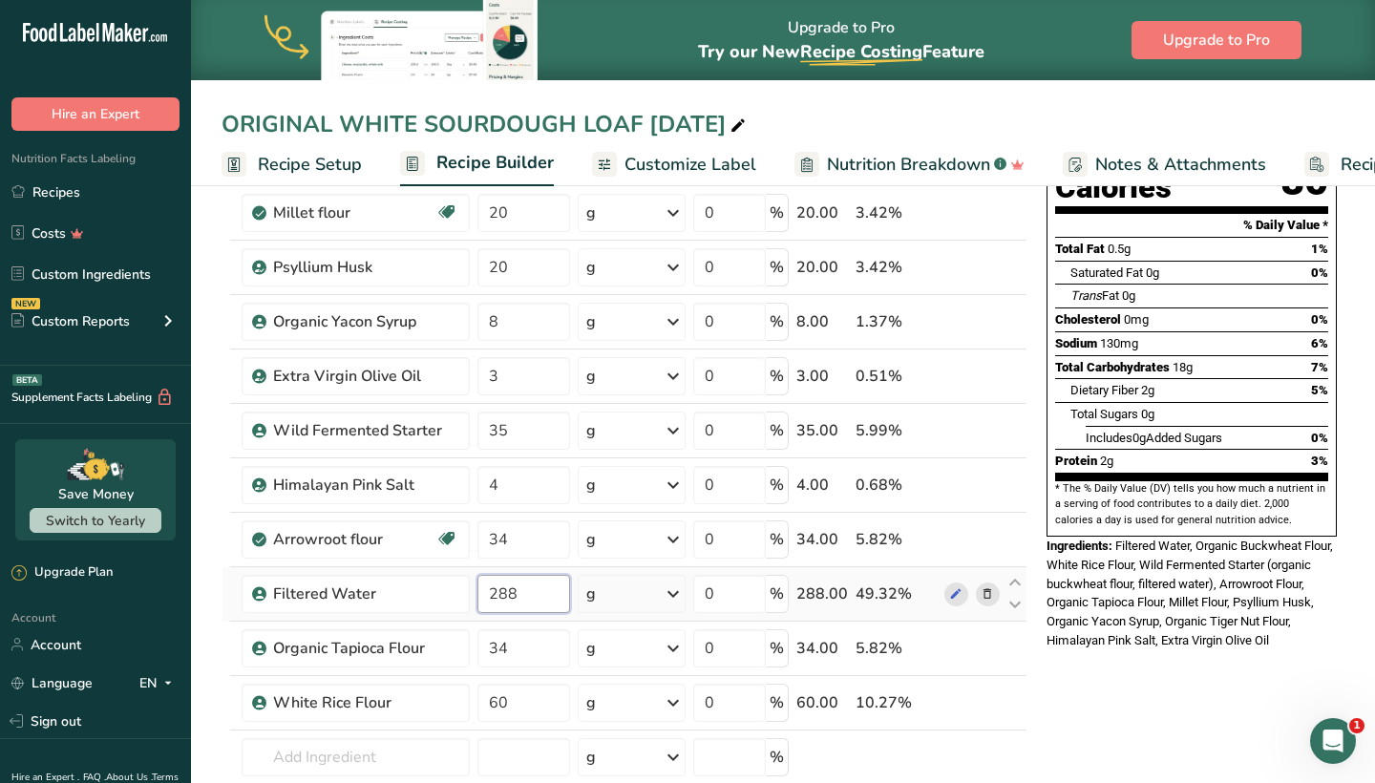
click at [552, 588] on input "288" at bounding box center [524, 594] width 93 height 38
type input "285"
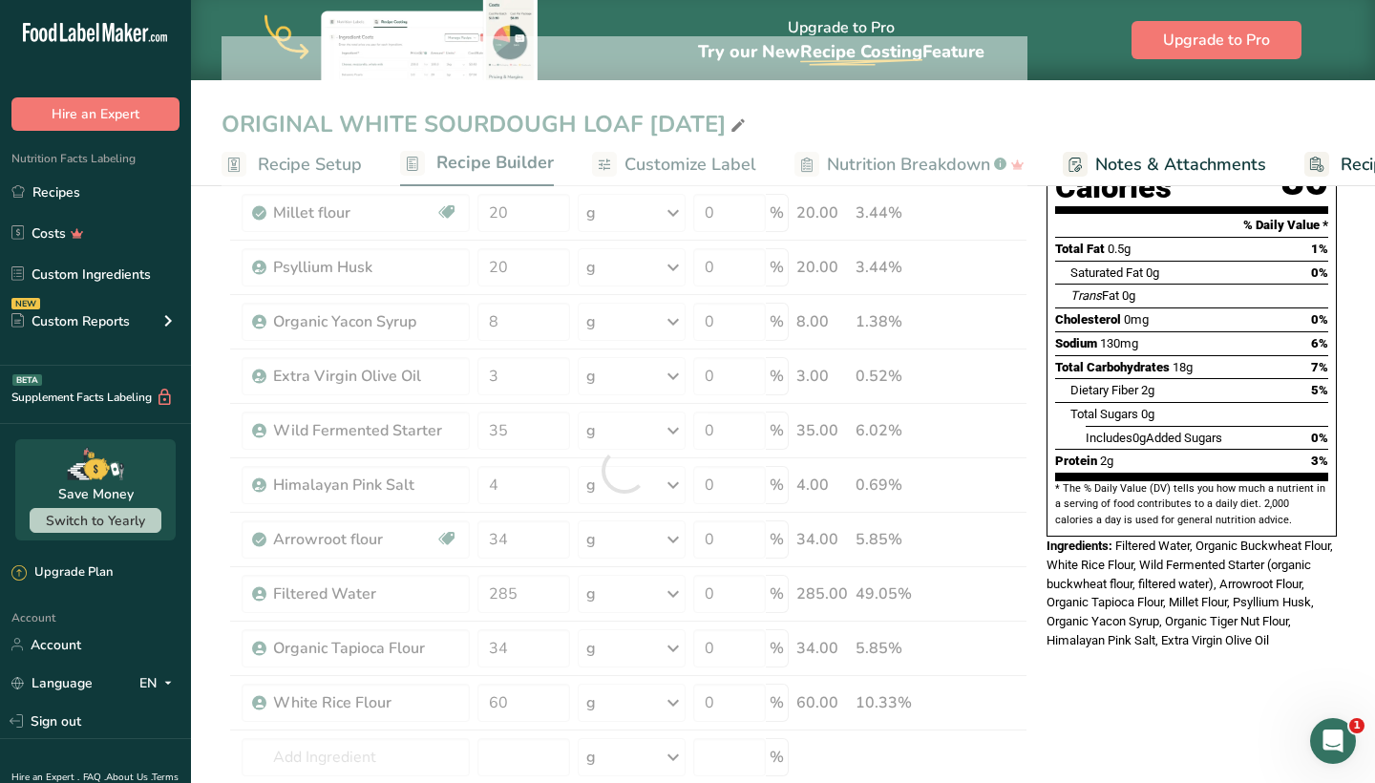
click at [1116, 731] on div "* This label's values have been manually overridden Nutrition Facts 10 Servings…" at bounding box center [1192, 754] width 306 height 1589
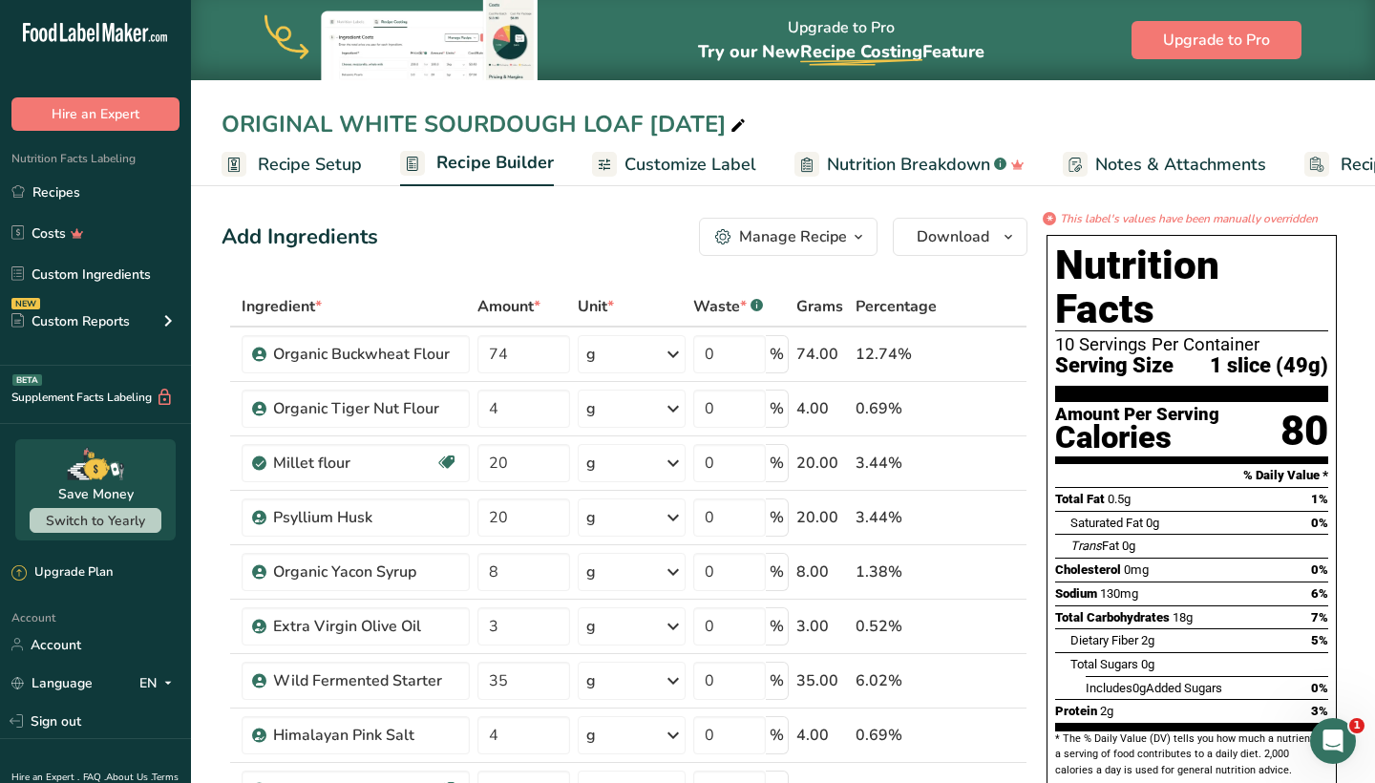
scroll to position [0, 0]
click at [962, 229] on span "Download" at bounding box center [953, 236] width 73 height 23
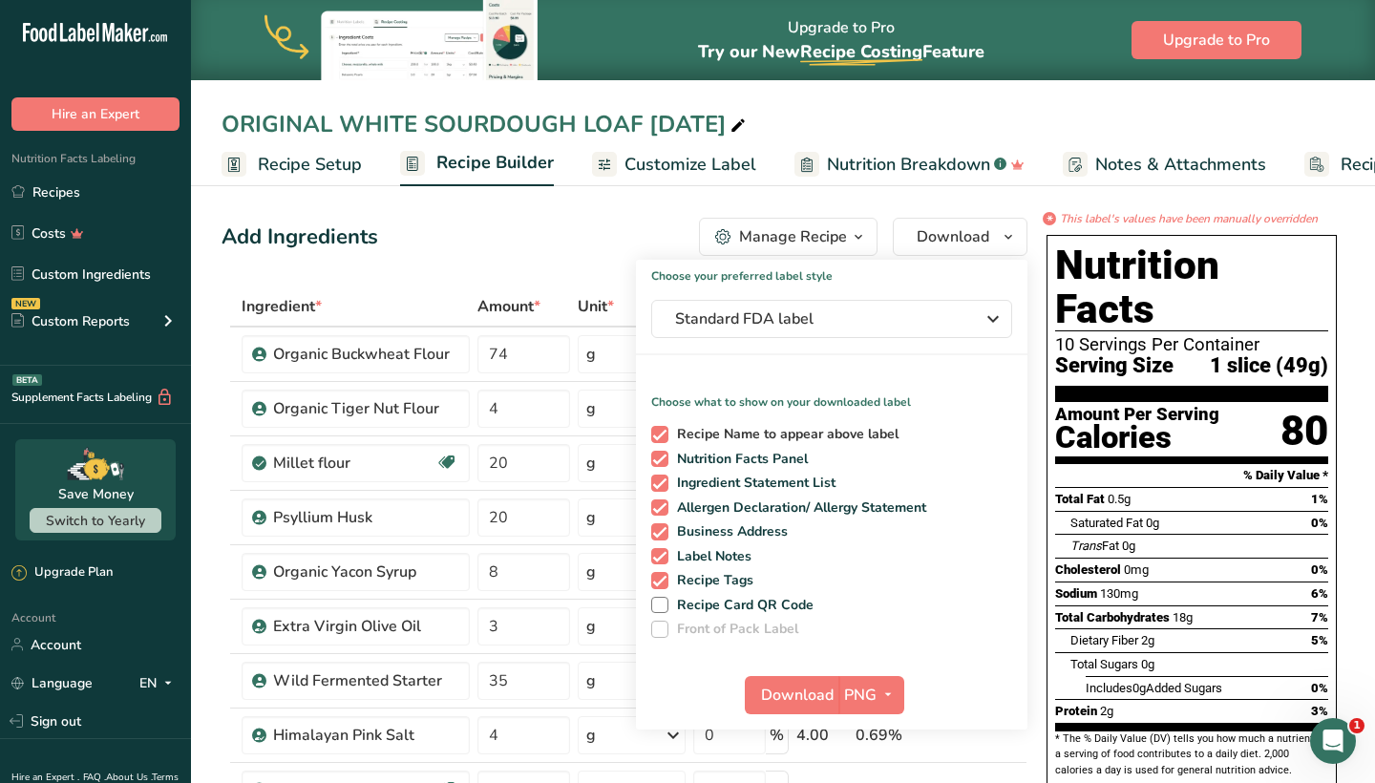
click at [666, 440] on span at bounding box center [659, 434] width 17 height 17
click at [664, 440] on input "Recipe Name to appear above label" at bounding box center [657, 434] width 12 height 12
checkbox input "false"
click at [655, 582] on span at bounding box center [659, 580] width 17 height 17
click at [655, 582] on input "Recipe Tags" at bounding box center [657, 580] width 12 height 12
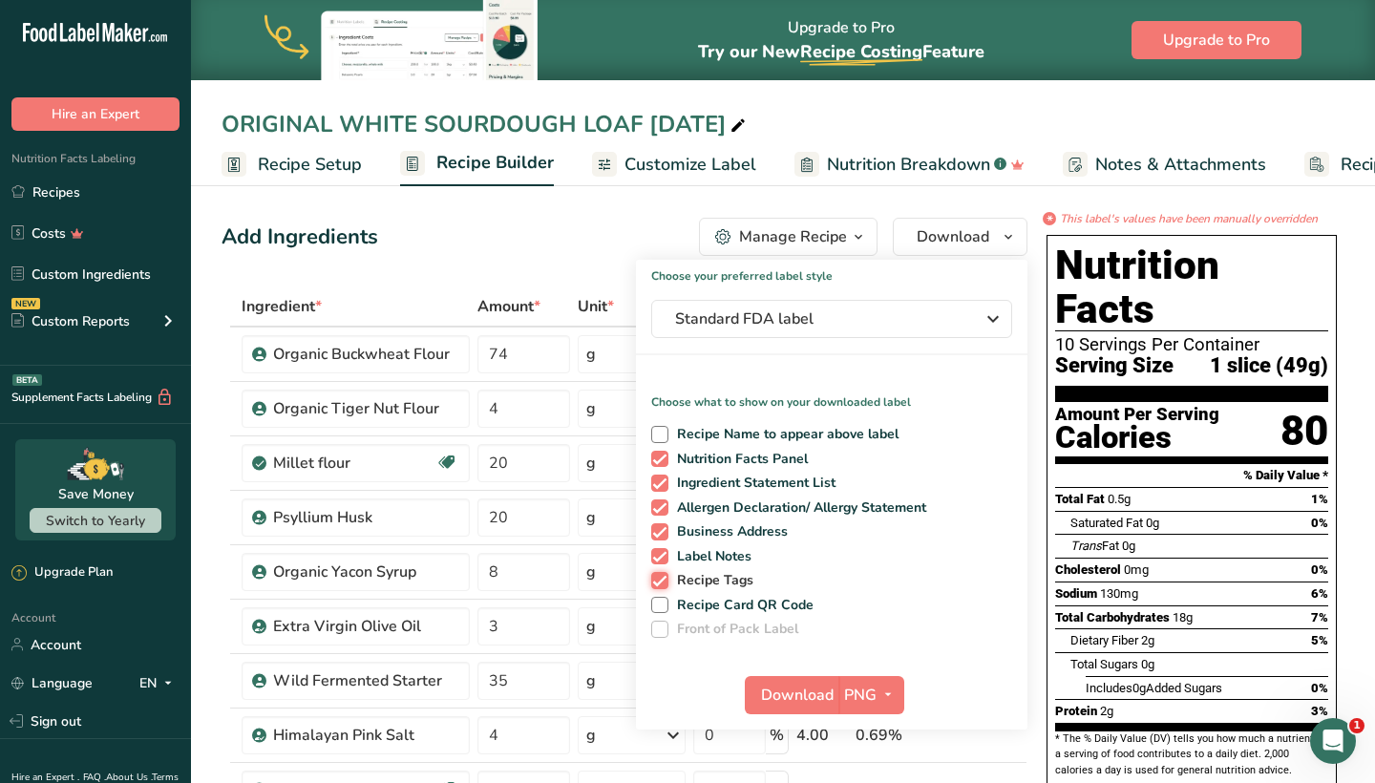
checkbox input "false"
click at [655, 567] on div "Recipe Name to appear above label Nutrition Facts Panel Ingredient Statement Li…" at bounding box center [832, 528] width 392 height 220
click at [665, 522] on div "Recipe Name to appear above label Nutrition Facts Panel Ingredient Statement Li…" at bounding box center [832, 528] width 392 height 220
click at [665, 528] on span at bounding box center [659, 531] width 17 height 17
click at [664, 528] on input "Business Address" at bounding box center [657, 531] width 12 height 12
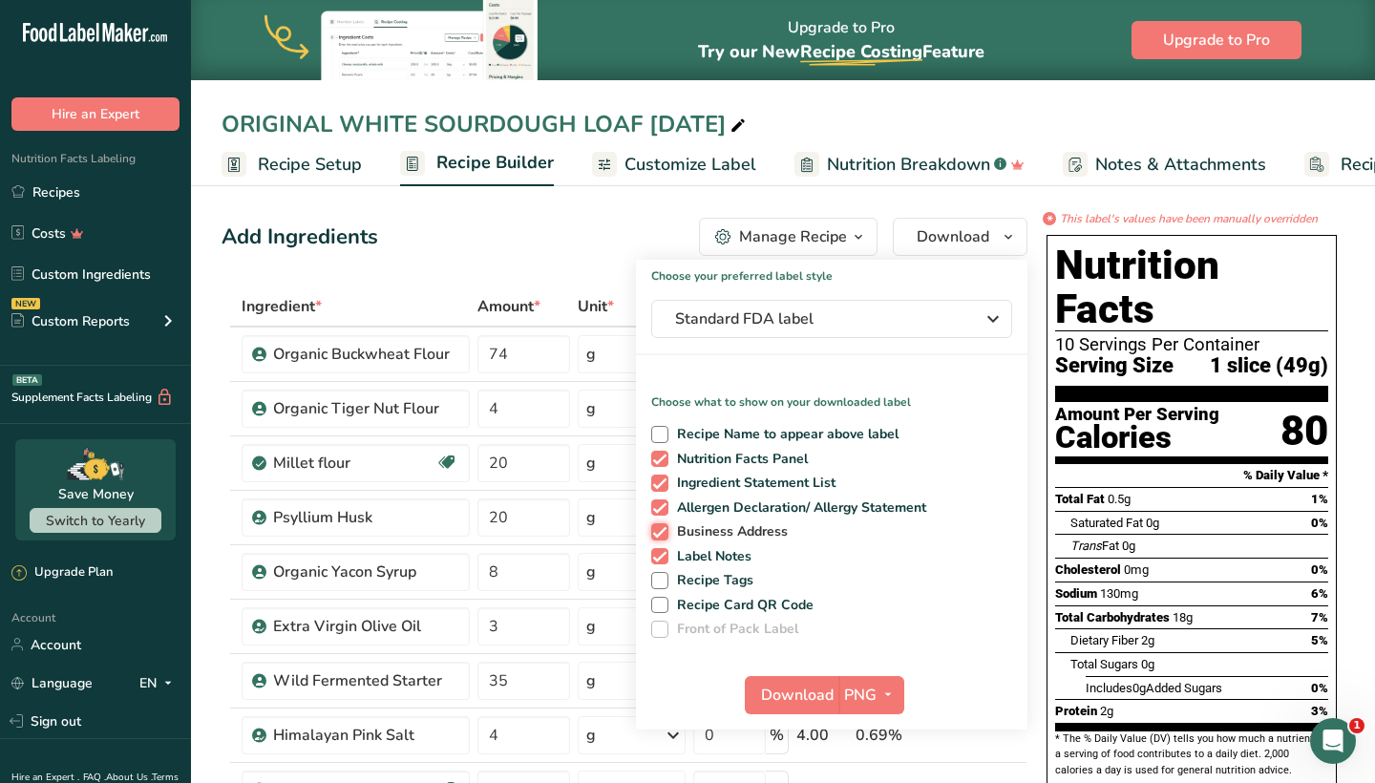
checkbox input "false"
click at [665, 543] on div "Recipe Name to appear above label Nutrition Facts Panel Ingredient Statement Li…" at bounding box center [832, 528] width 392 height 220
click at [665, 564] on span at bounding box center [659, 556] width 17 height 17
click at [664, 563] on input "Label Notes" at bounding box center [657, 556] width 12 height 12
checkbox input "false"
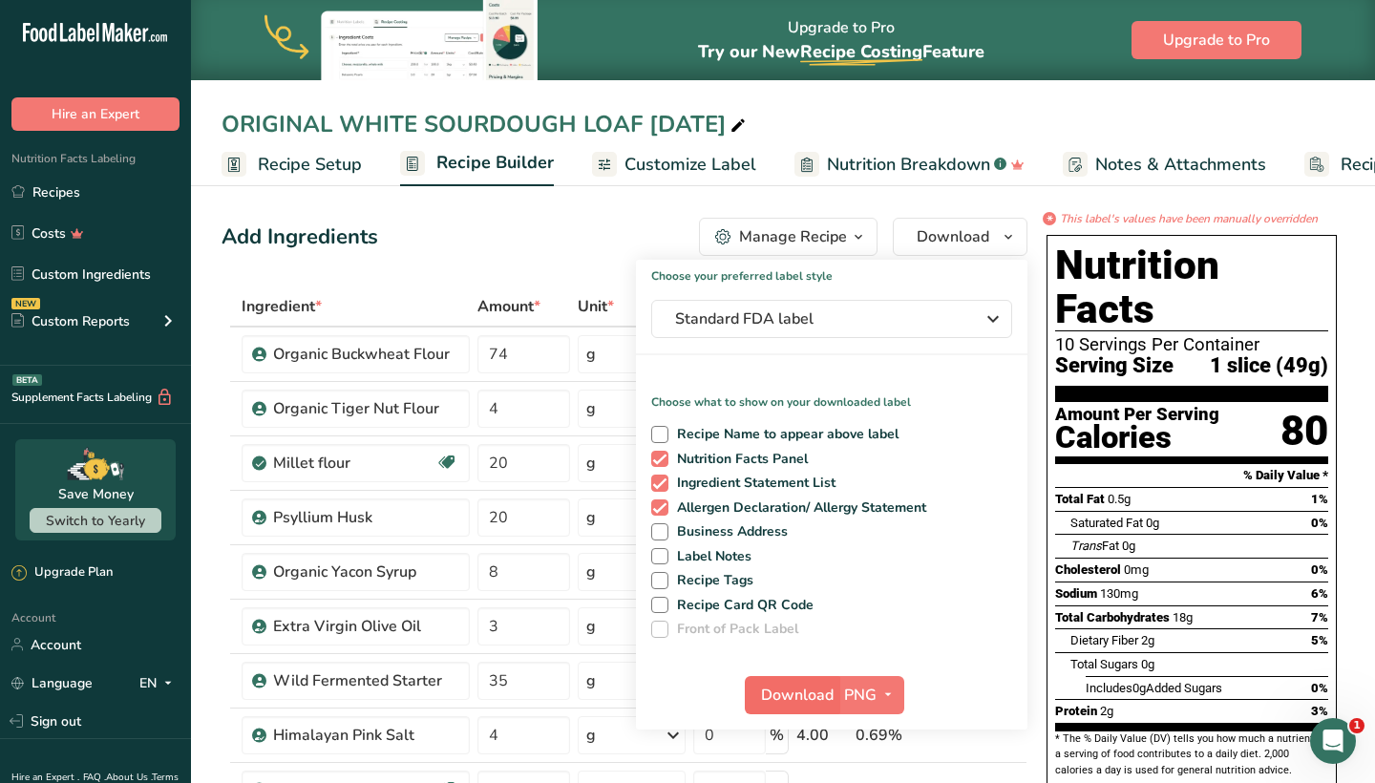
click at [799, 695] on span "Download" at bounding box center [797, 695] width 73 height 23
click at [75, 185] on link "Recipes" at bounding box center [95, 192] width 191 height 36
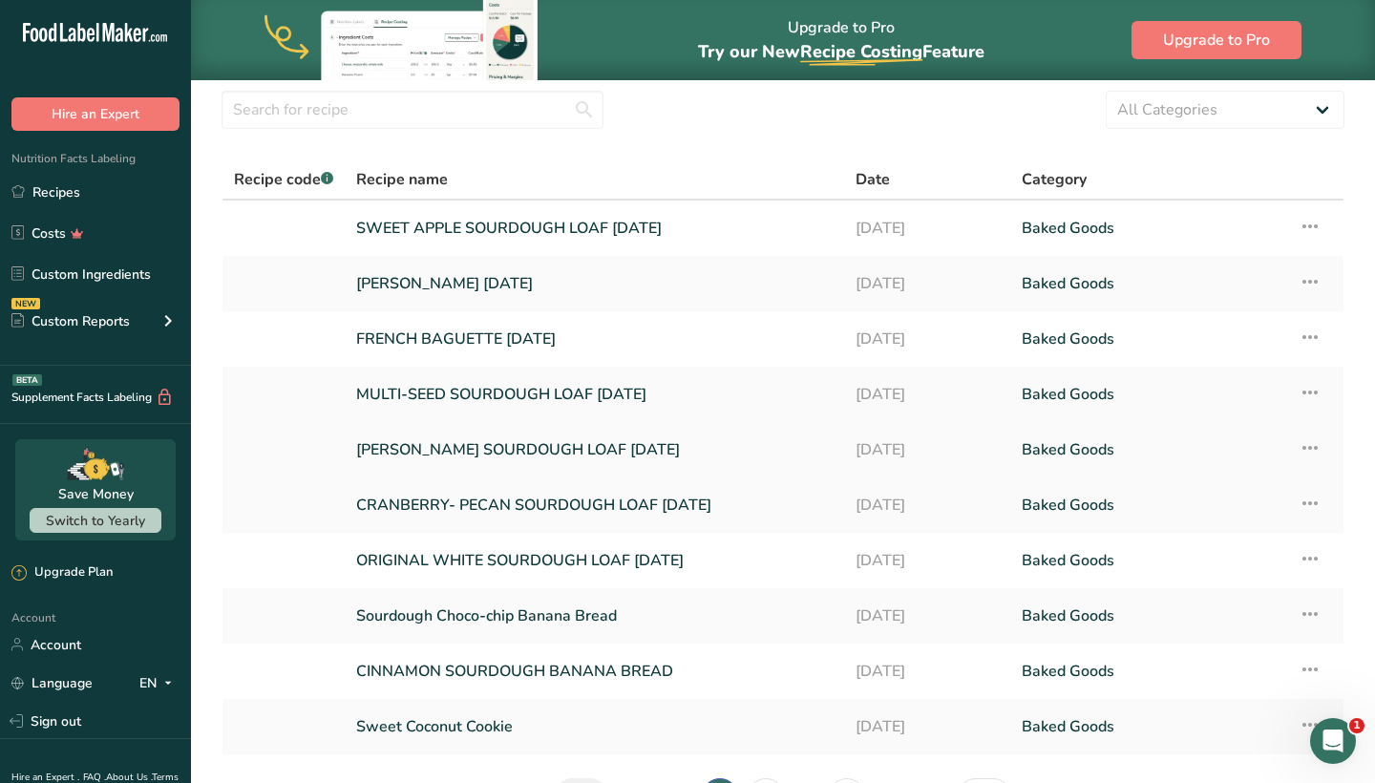
scroll to position [70, 0]
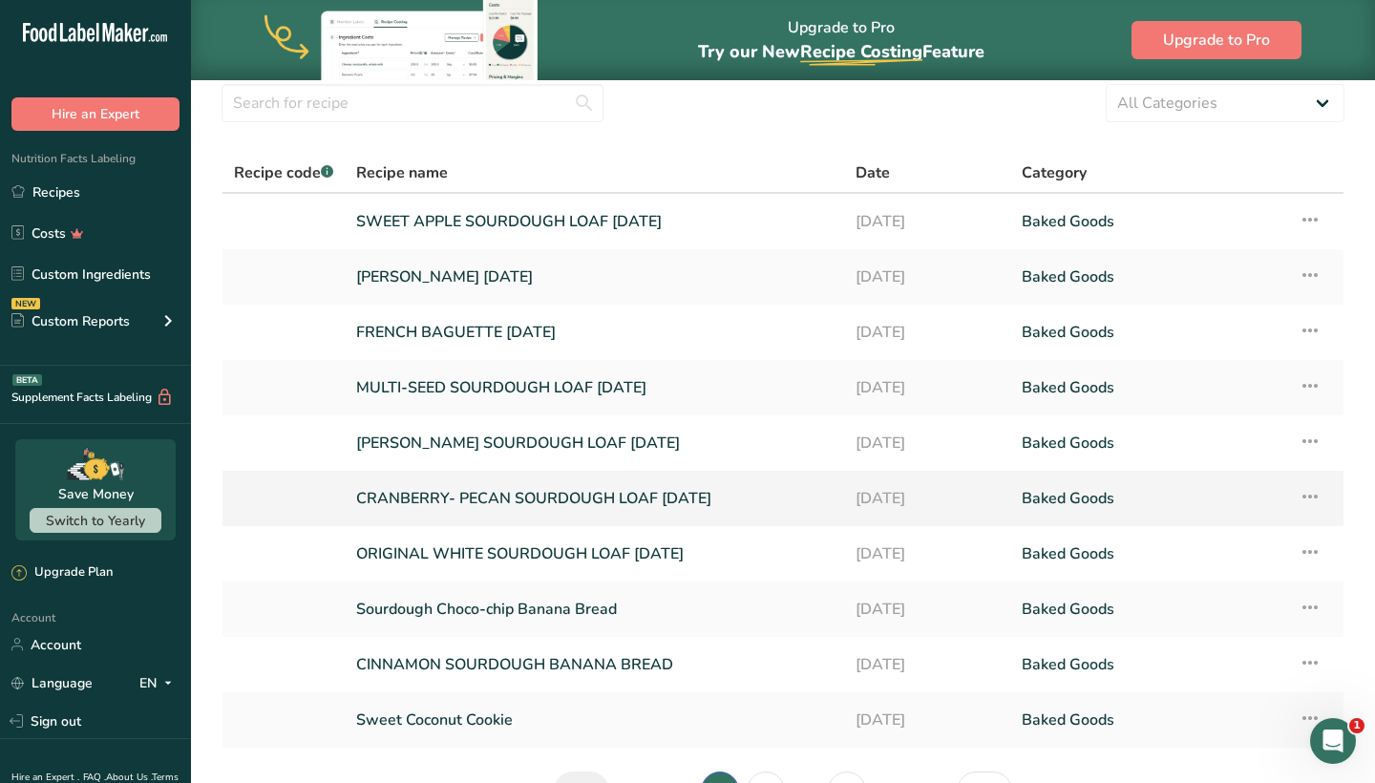
click at [438, 500] on link "CRANBERRY- PECAN SOURDOUGH LOAF [DATE]" at bounding box center [594, 499] width 477 height 40
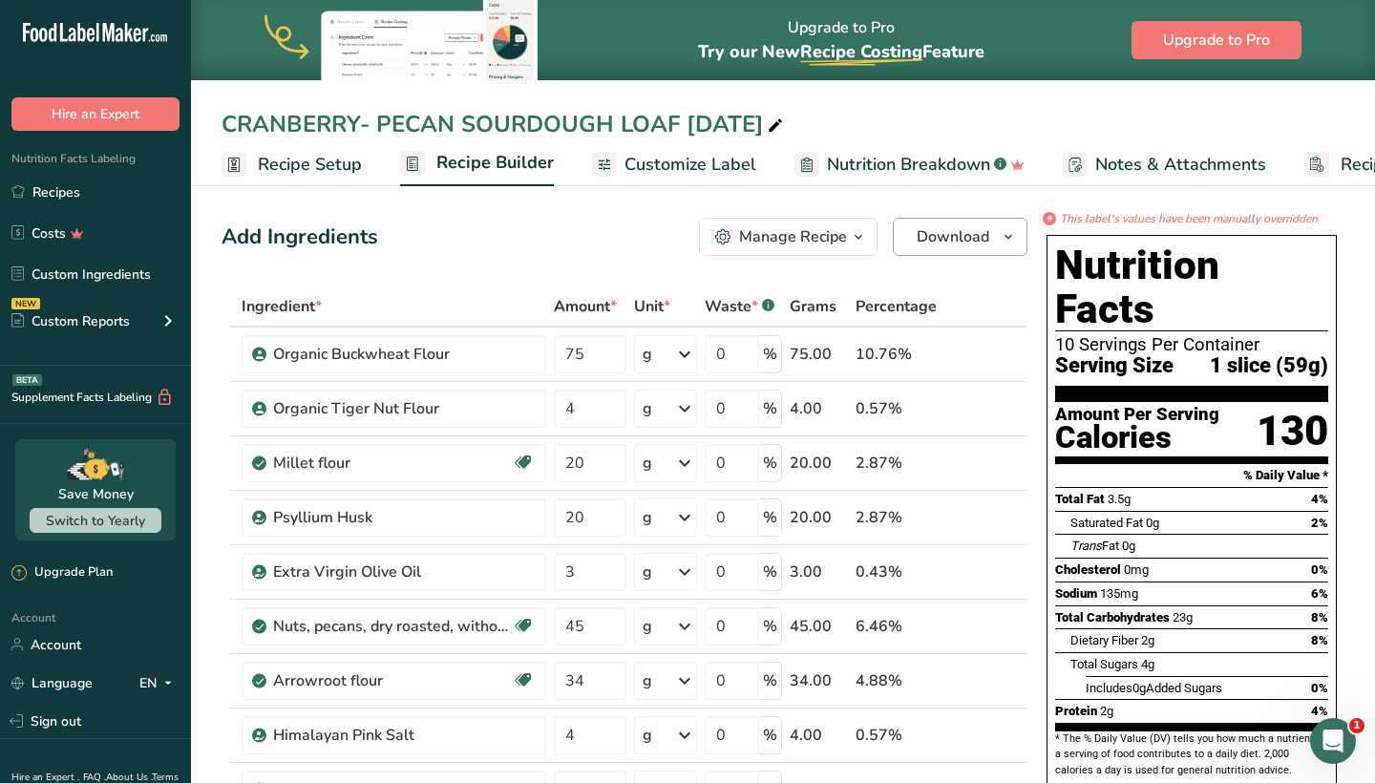
click at [968, 242] on span "Download" at bounding box center [953, 236] width 73 height 23
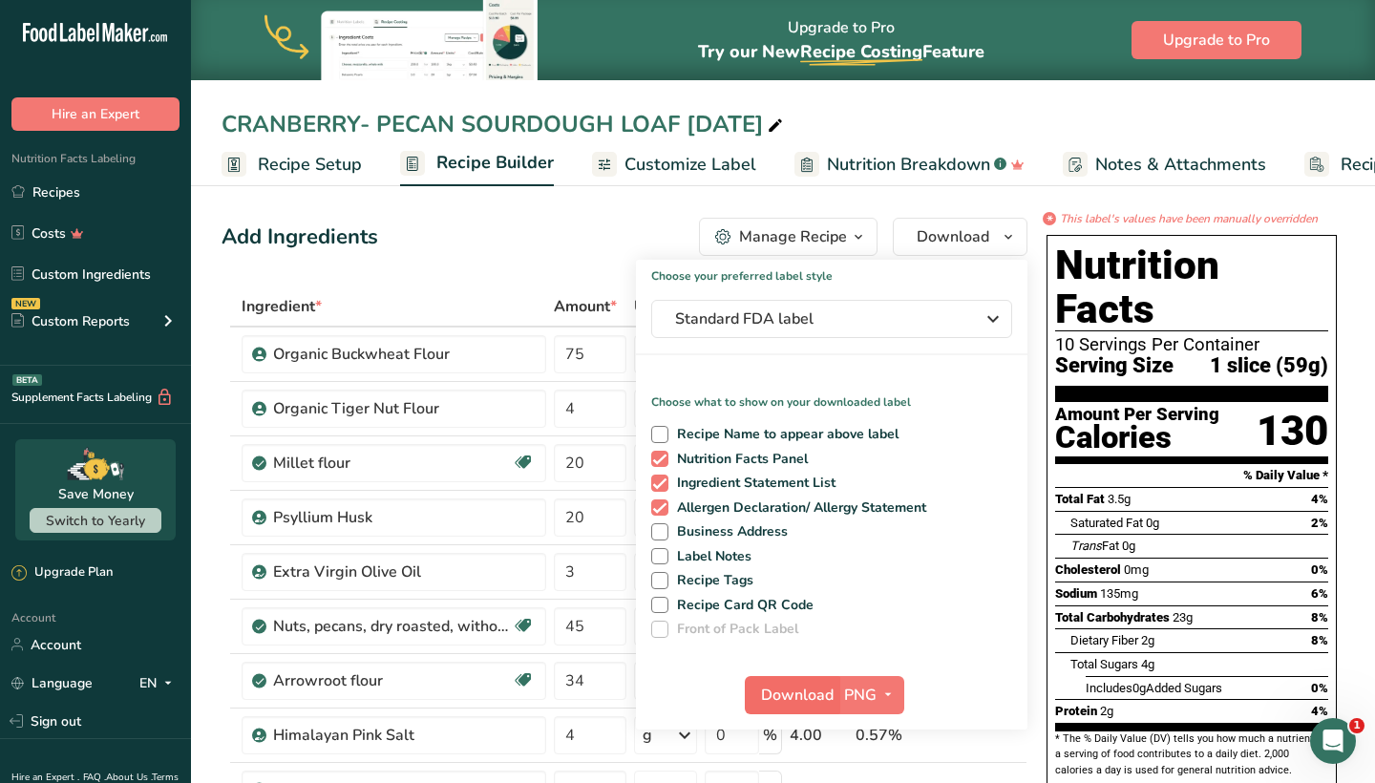
click at [781, 694] on span "Download" at bounding box center [797, 695] width 73 height 23
click at [81, 202] on link "Recipes" at bounding box center [95, 192] width 191 height 36
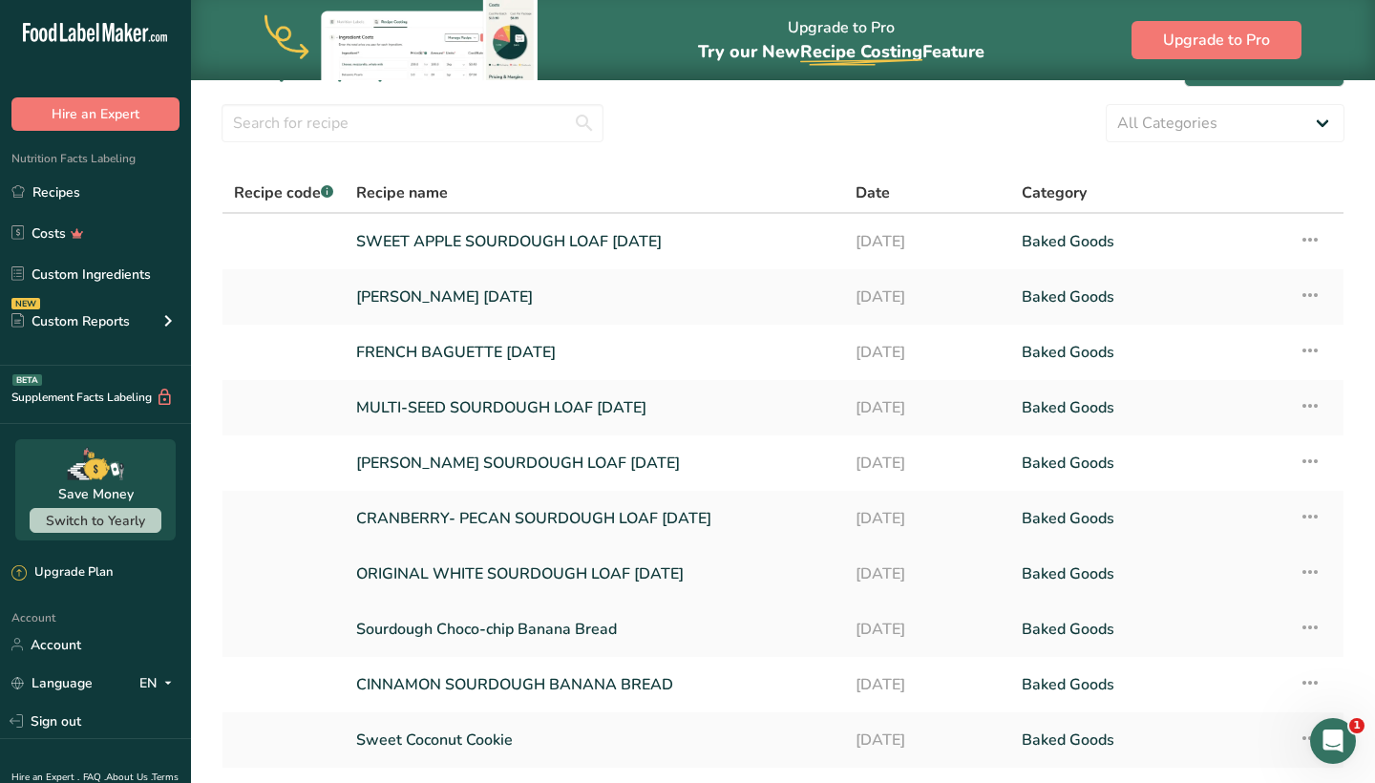
scroll to position [52, 0]
click at [461, 451] on link "[PERSON_NAME] SOURDOUGH LOAF [DATE]" at bounding box center [594, 461] width 477 height 40
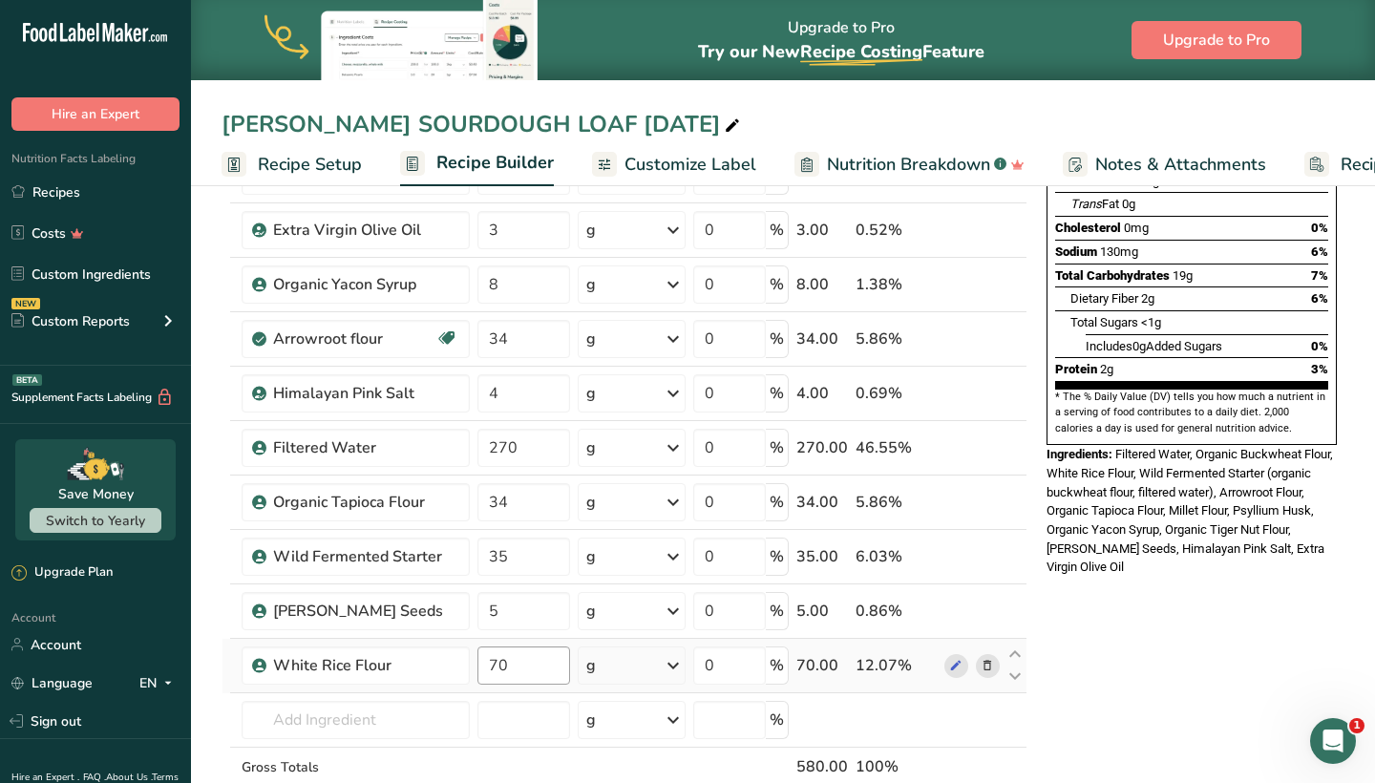
scroll to position [343, 0]
click at [538, 668] on input "70" at bounding box center [524, 665] width 93 height 38
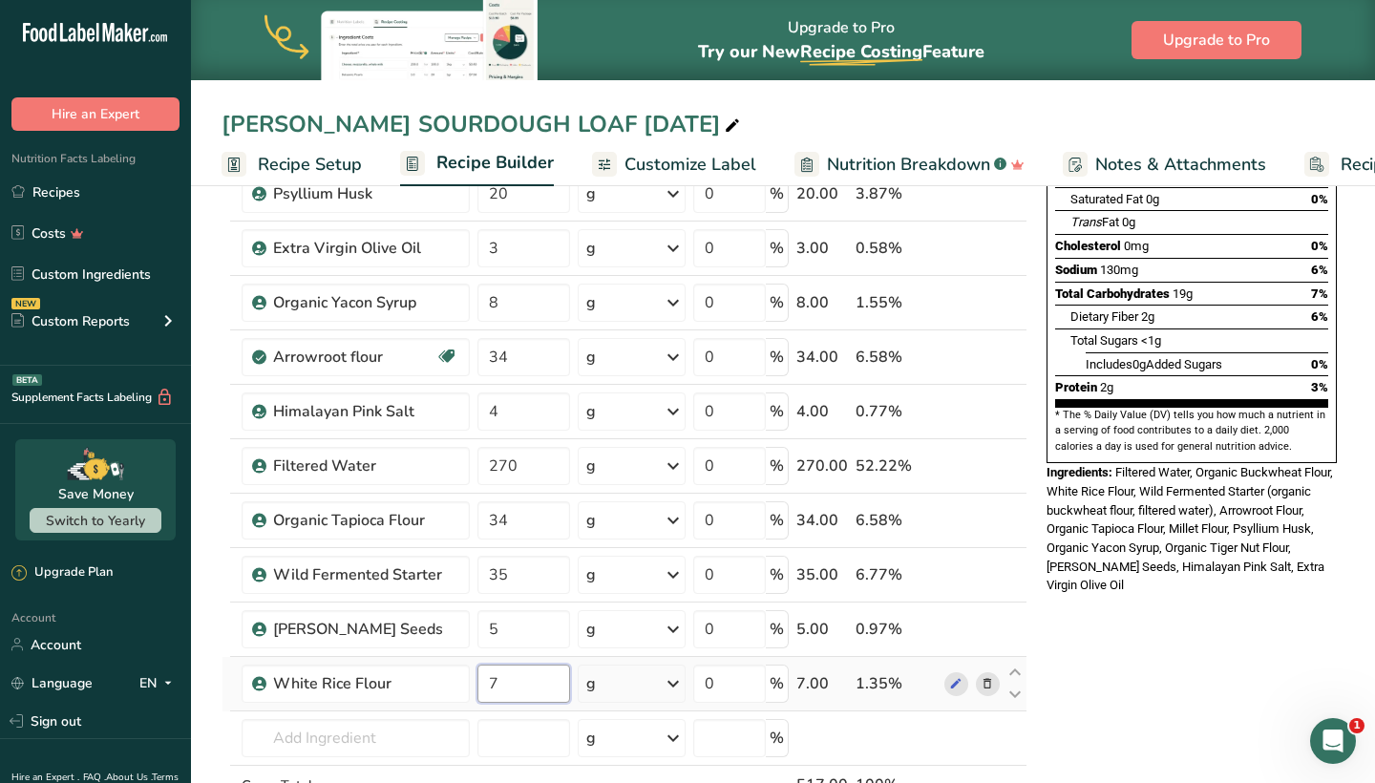
type input "70"
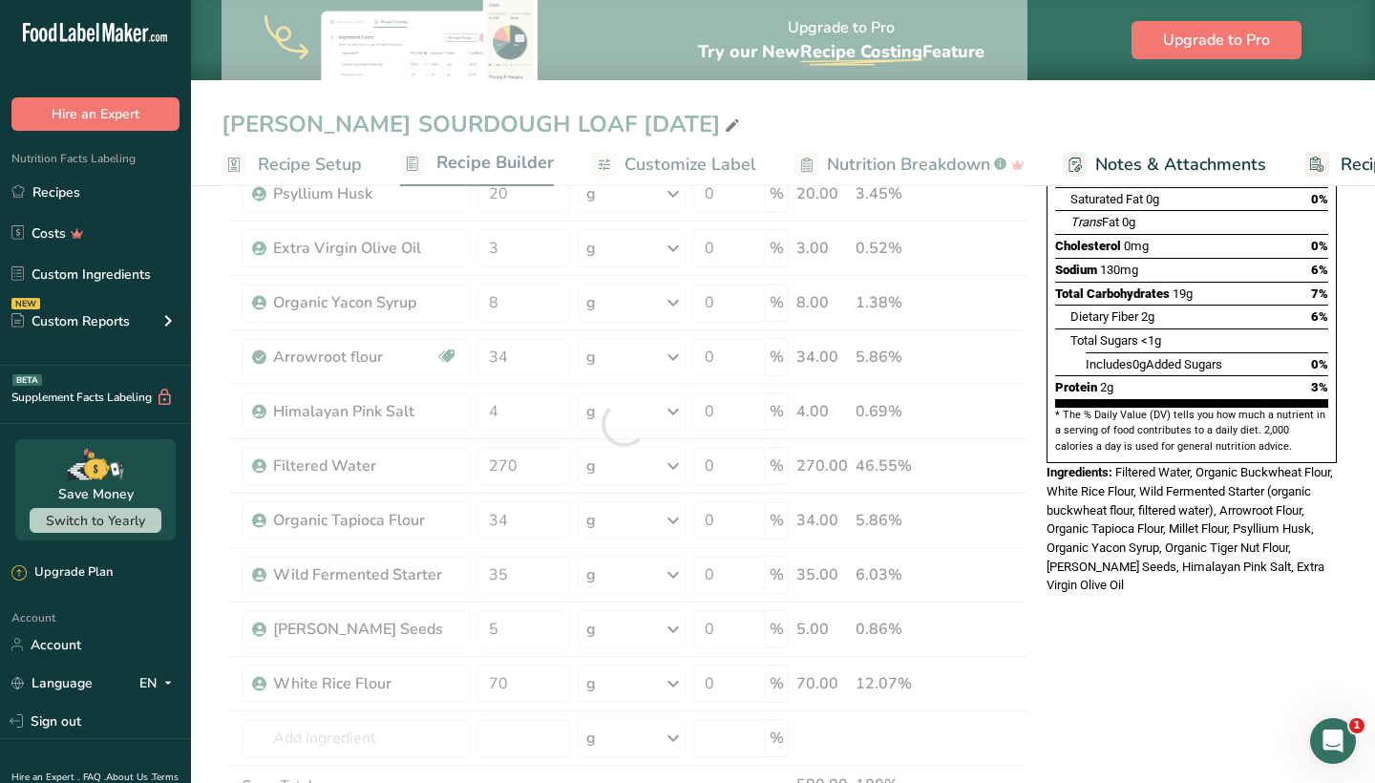
click at [1168, 681] on div "* This label's values have been manually overridden Nutrition Facts 10 Servings…" at bounding box center [1192, 708] width 306 height 1644
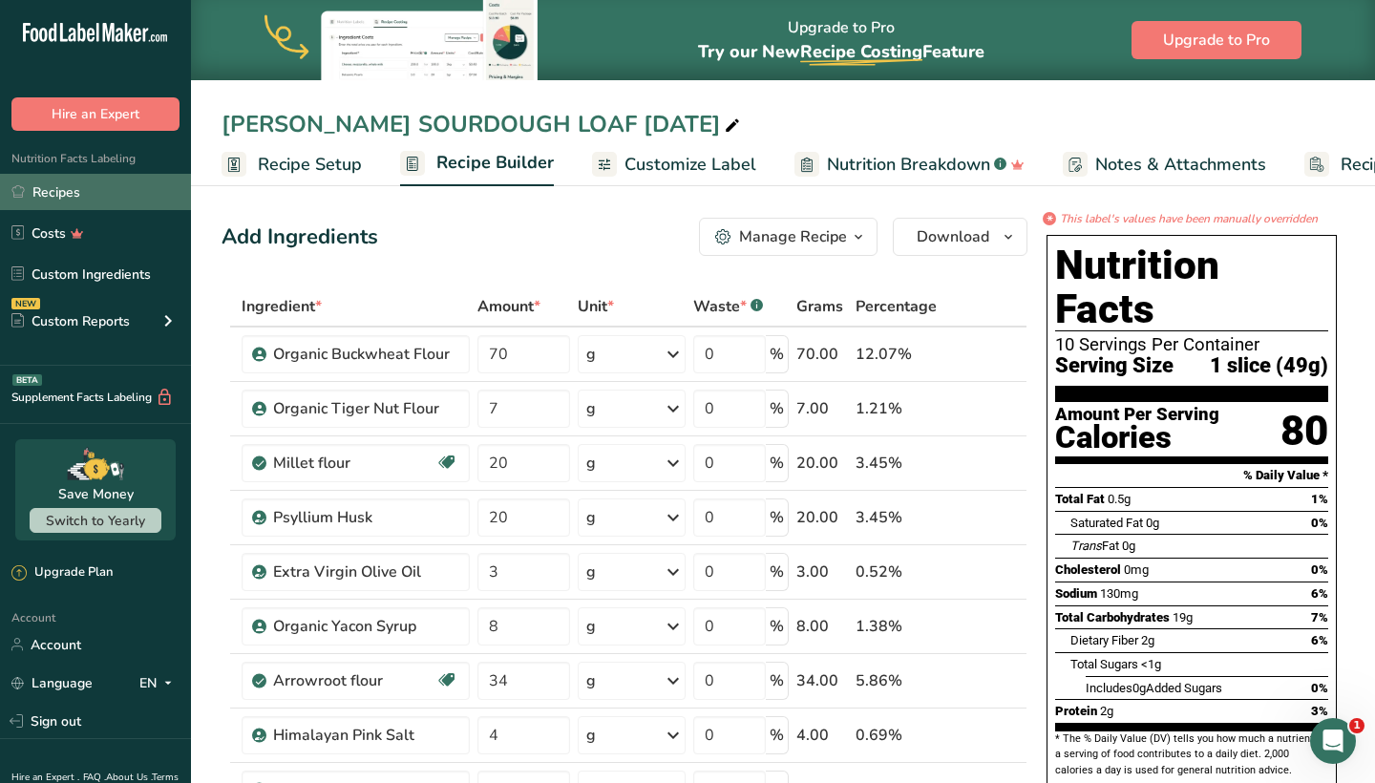
scroll to position [0, 0]
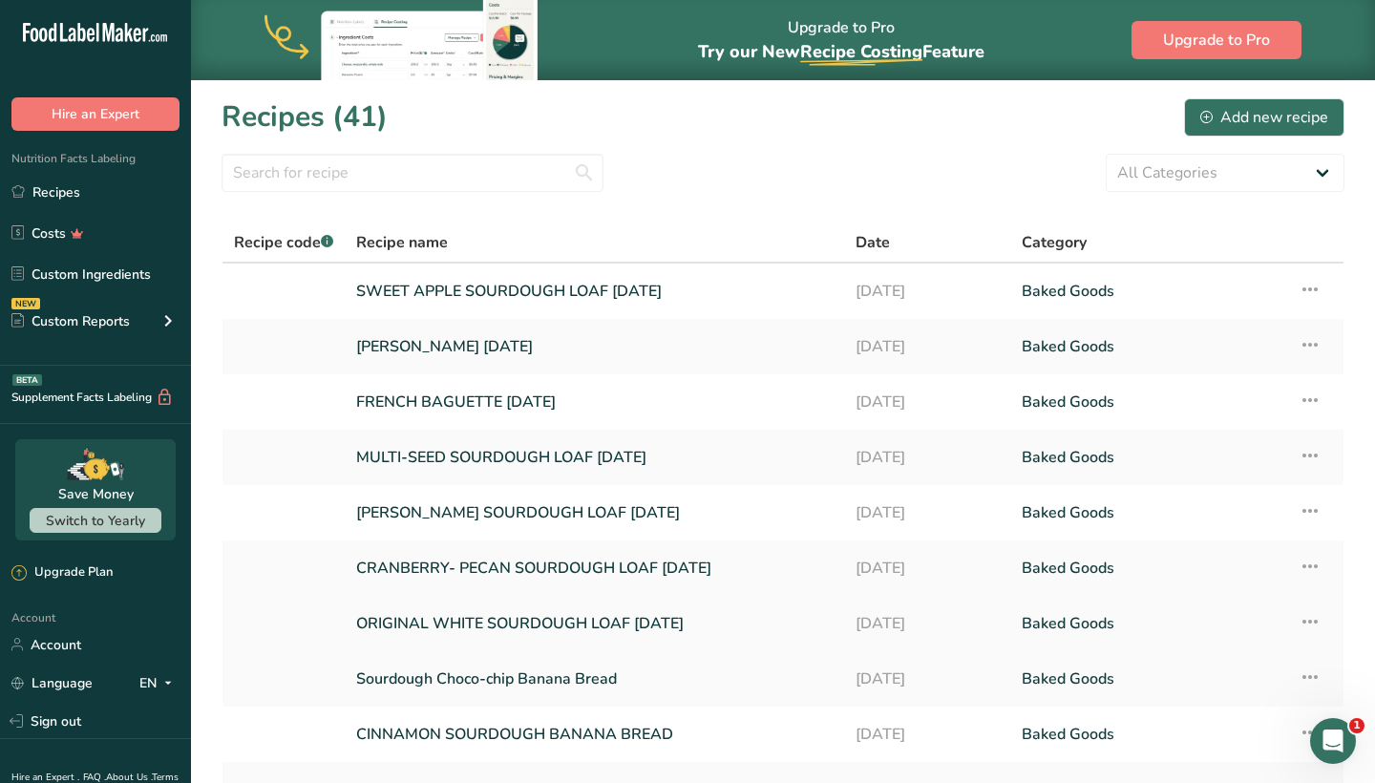
click at [425, 619] on link "ORIGINAL WHITE SOURDOUGH LOAF [DATE]" at bounding box center [594, 624] width 477 height 40
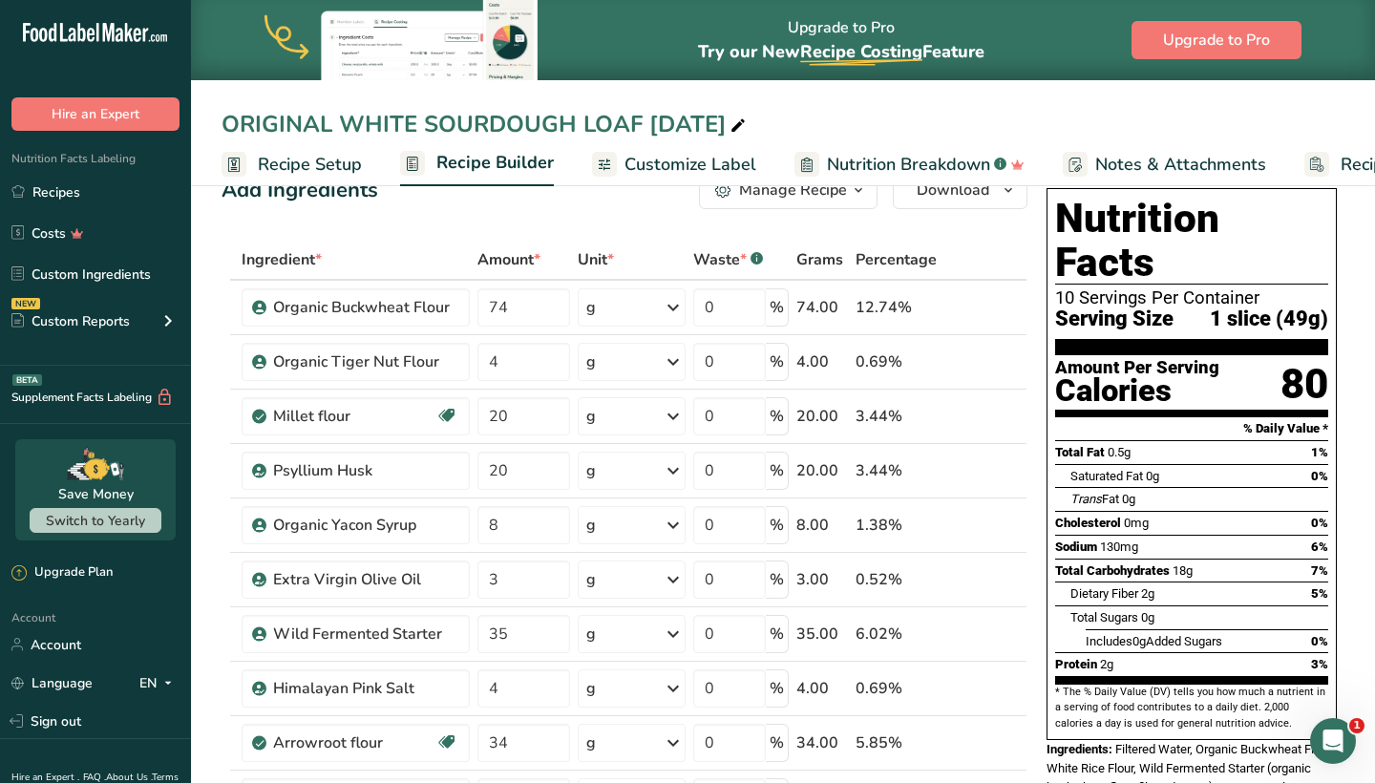
scroll to position [45, 0]
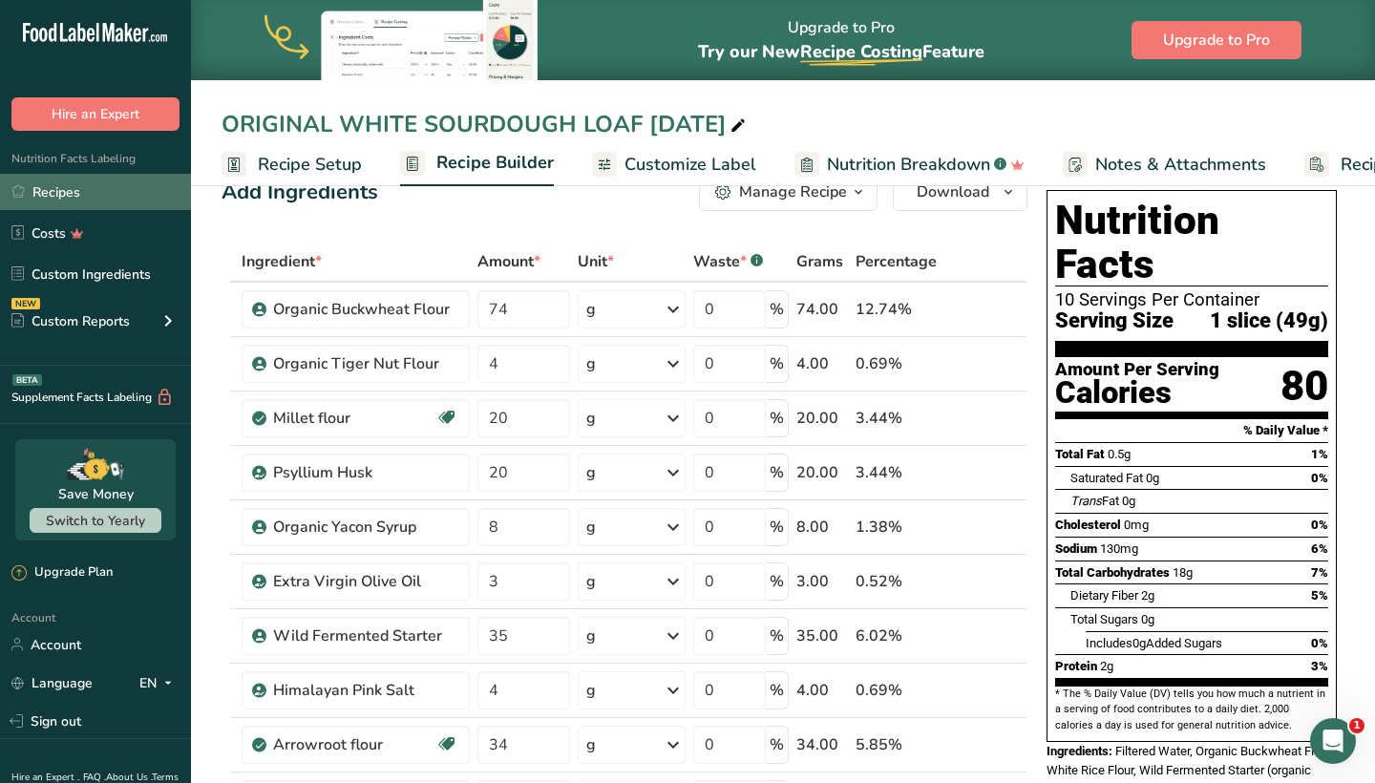
click at [66, 191] on link "Recipes" at bounding box center [95, 192] width 191 height 36
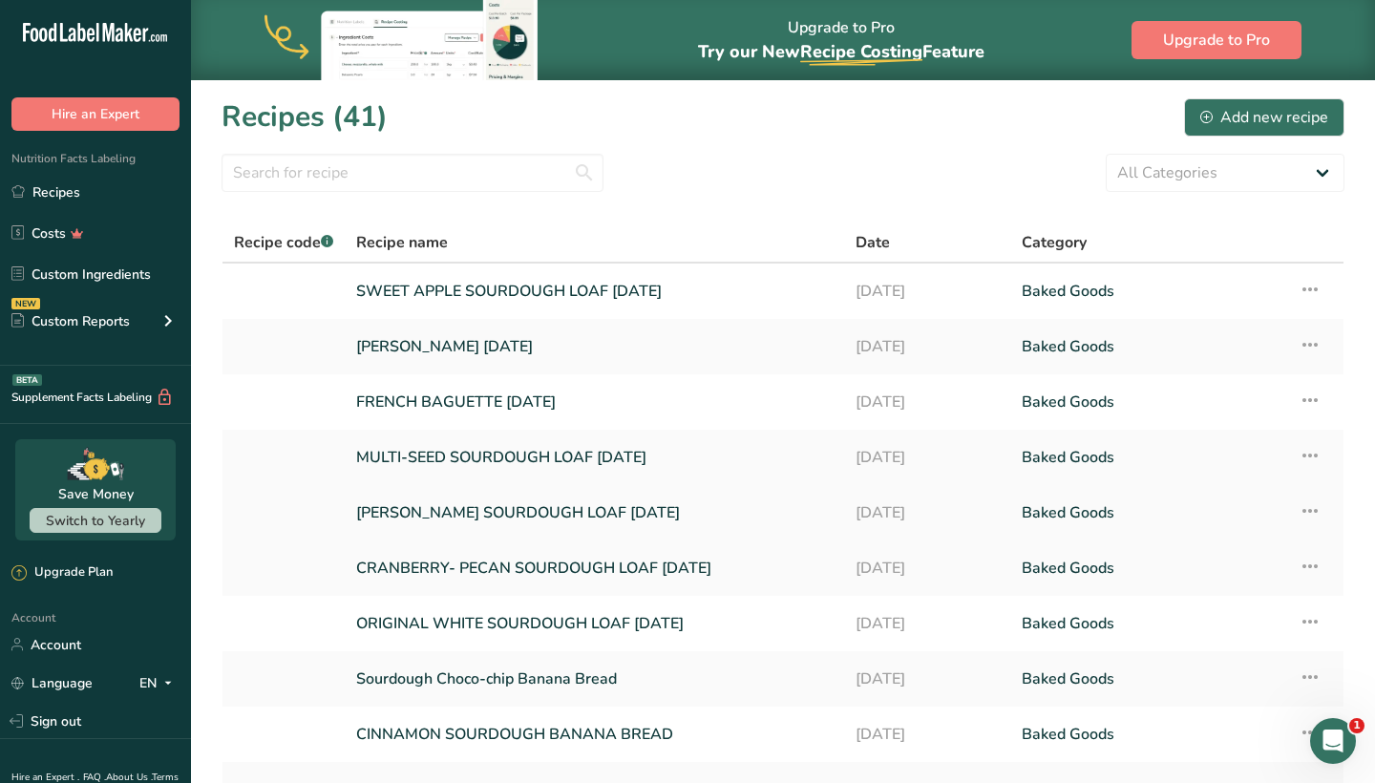
click at [417, 521] on link "[PERSON_NAME] SOURDOUGH LOAF [DATE]" at bounding box center [594, 513] width 477 height 40
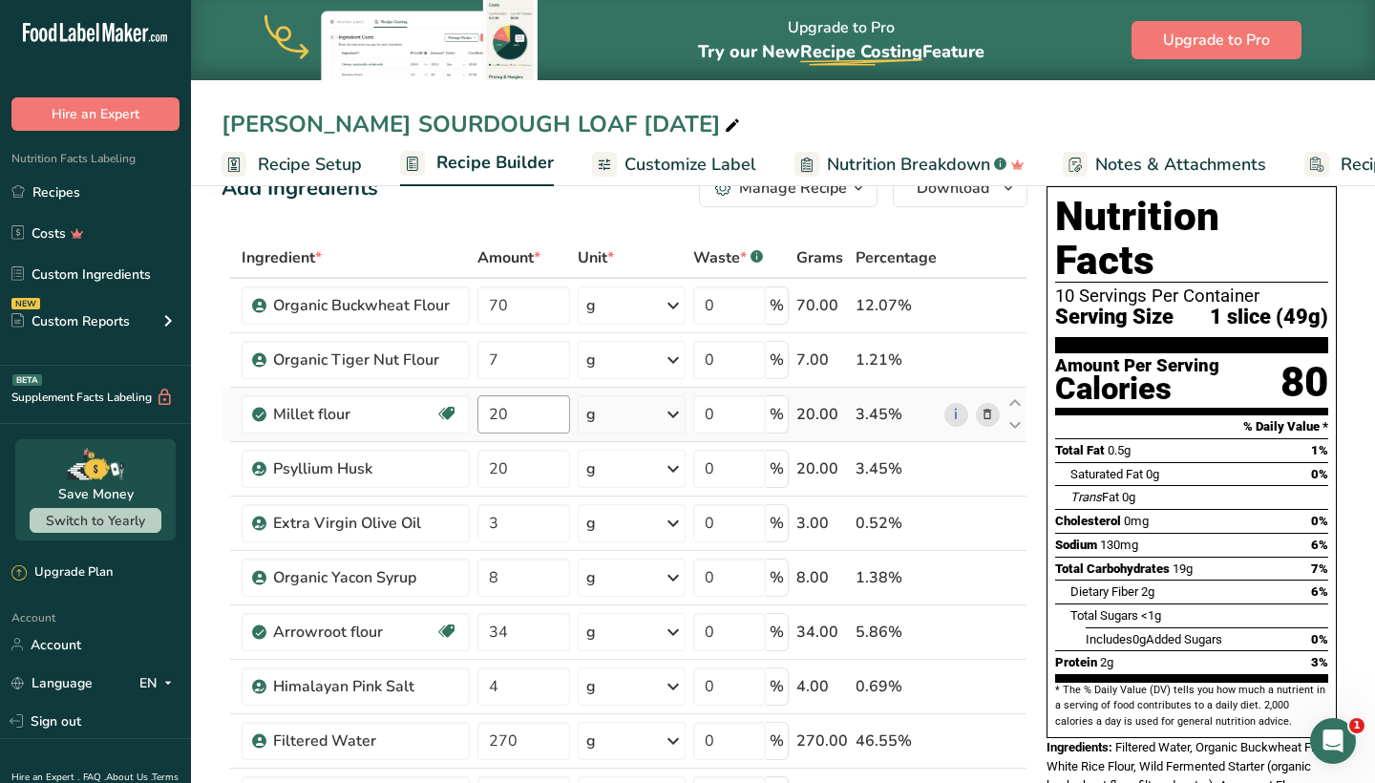
scroll to position [53, 0]
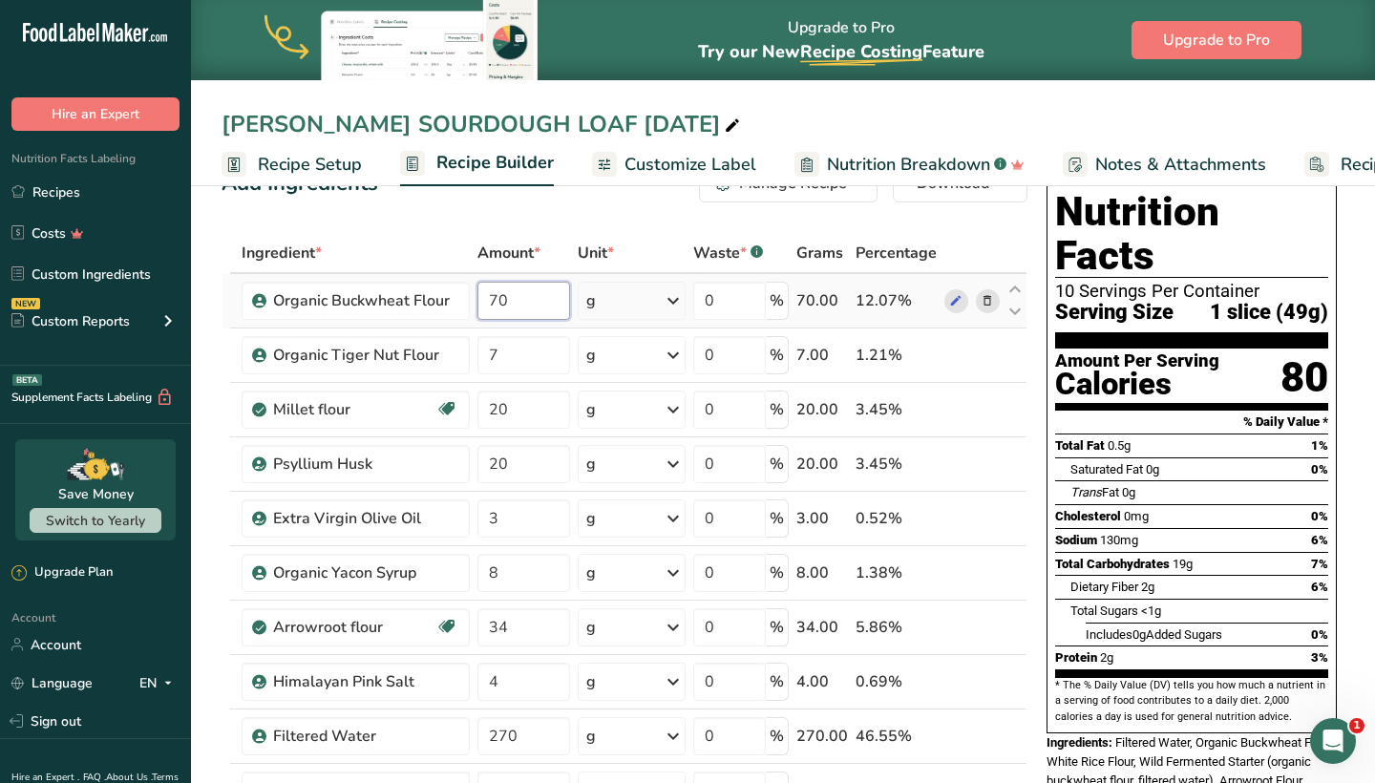
click at [547, 300] on input "70" at bounding box center [524, 301] width 93 height 38
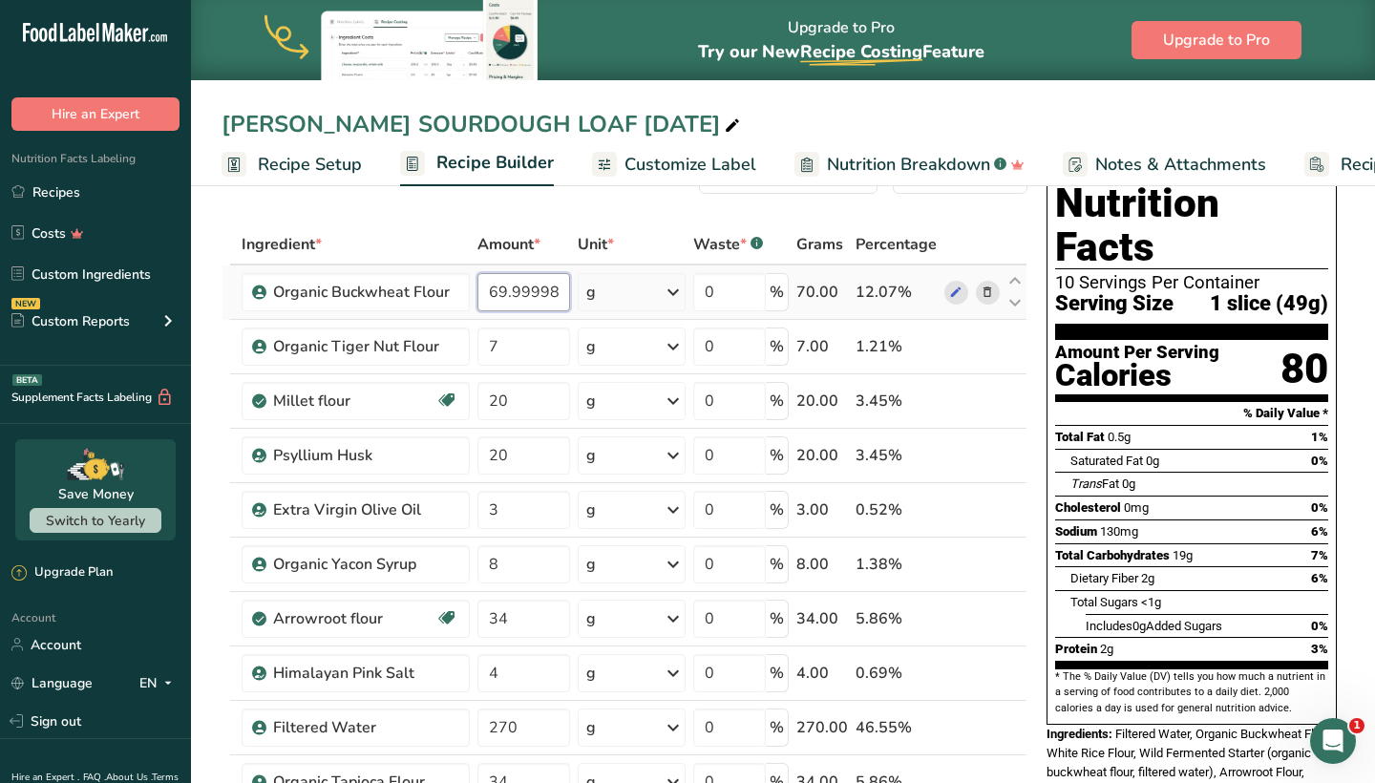
scroll to position [61, 0]
click at [546, 298] on input "69.999982" at bounding box center [524, 293] width 93 height 38
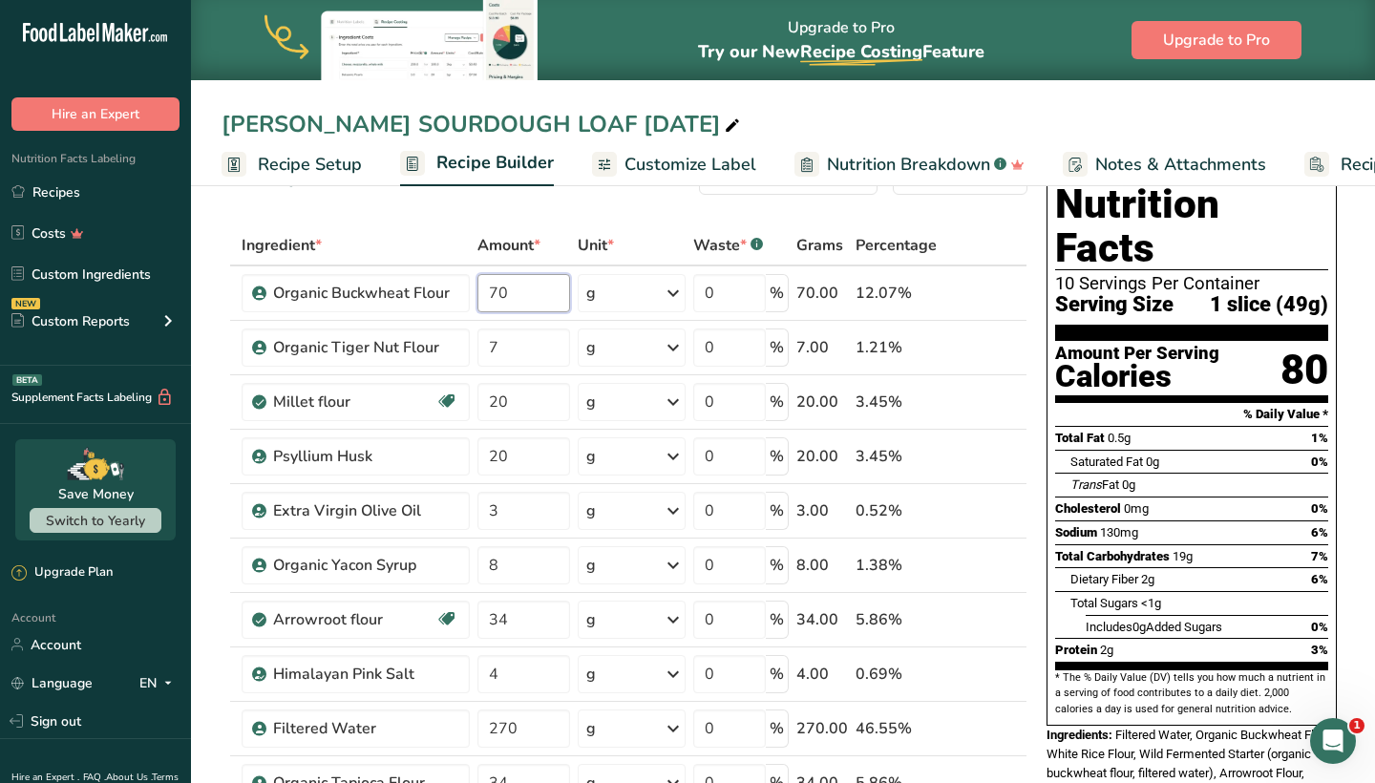
type input "70"
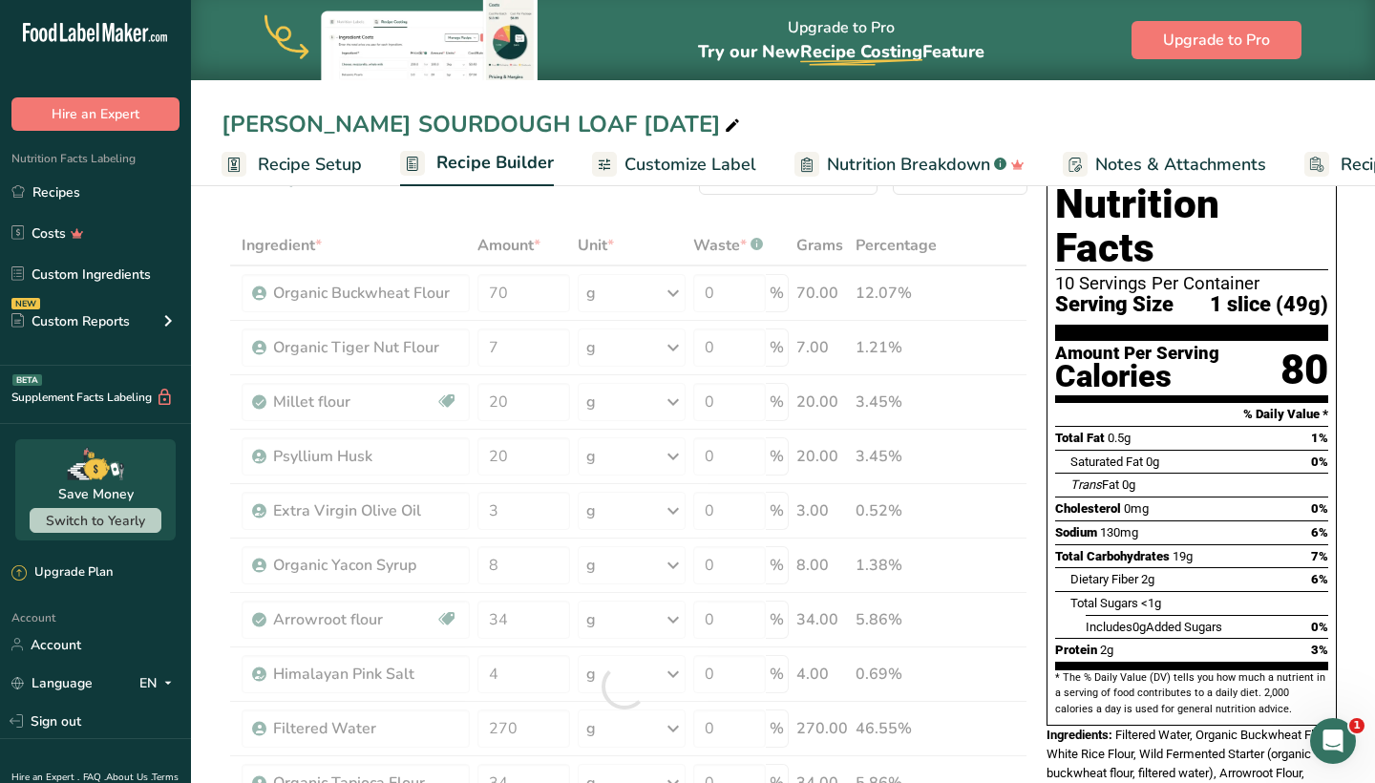
click at [1011, 225] on div "Ingredient * Amount * Unit * Waste * .a-a{fill:#347362;}.b-a{fill:#fff;} Grams …" at bounding box center [625, 686] width 806 height 923
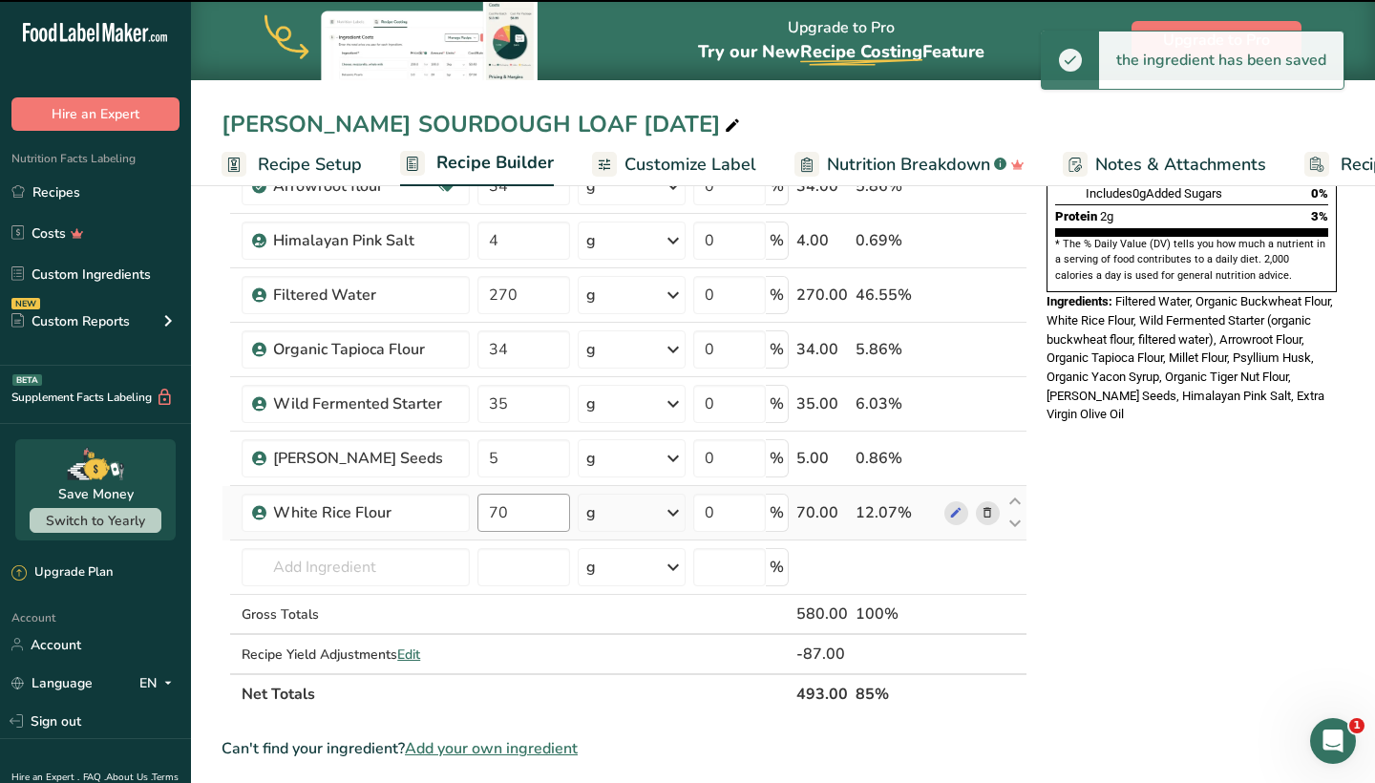
scroll to position [499, 0]
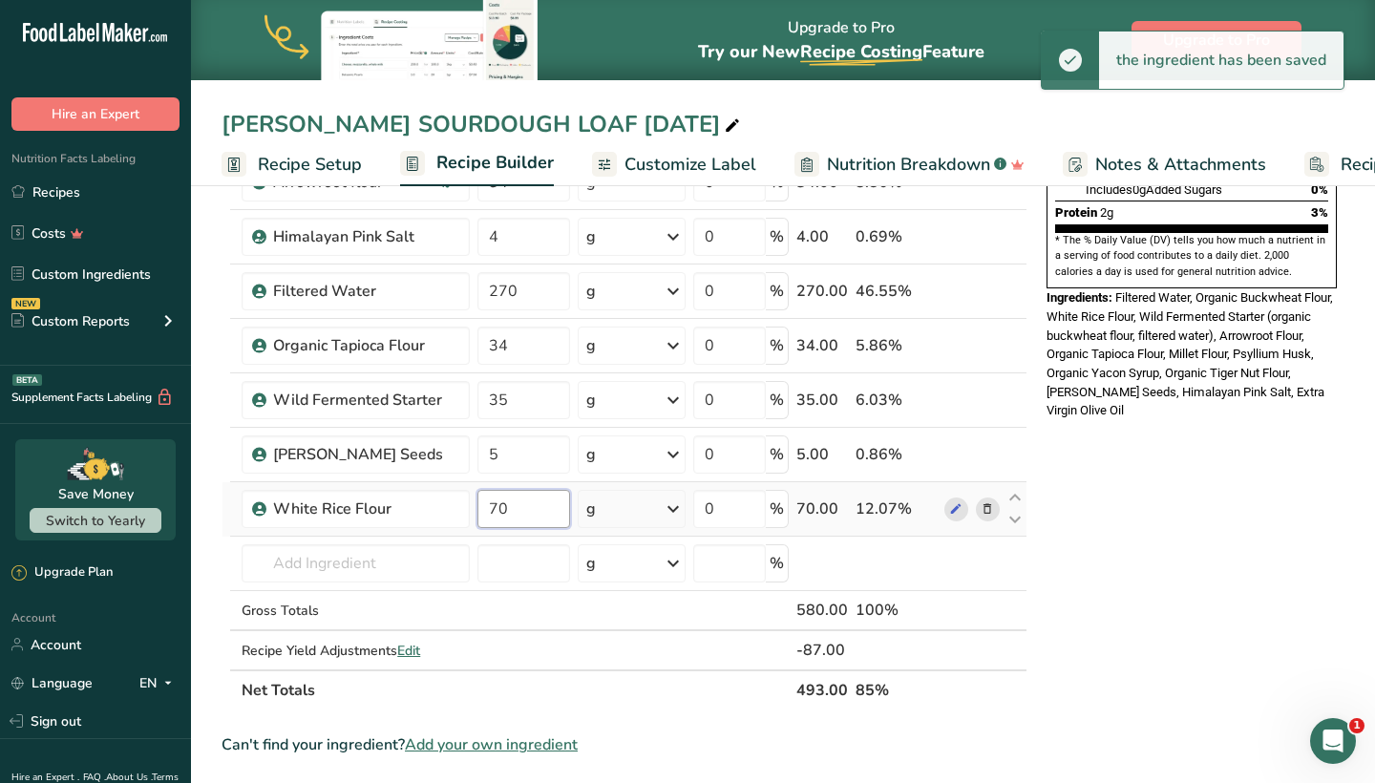
click at [533, 511] on input "70" at bounding box center [524, 509] width 93 height 38
type input "7"
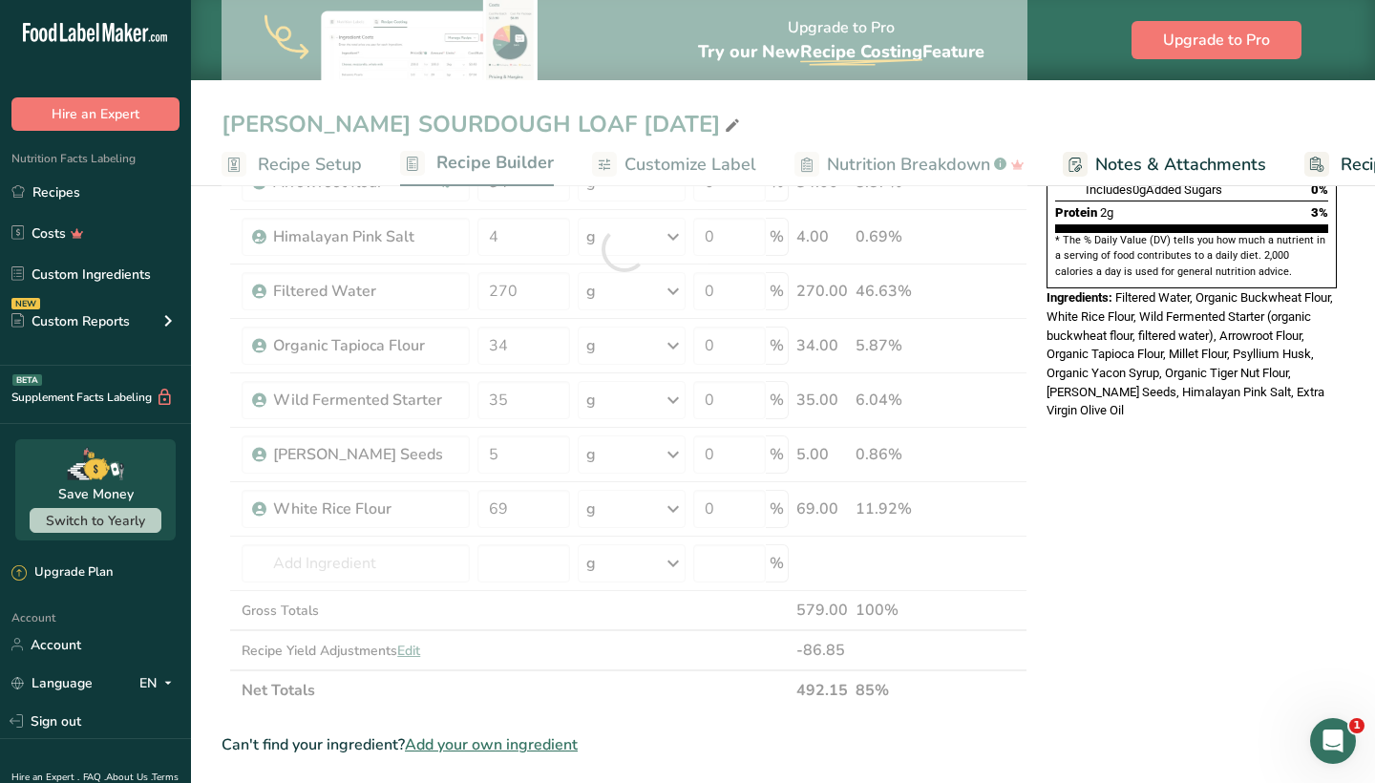
click at [1217, 604] on div "* This label's values have been manually overridden Nutrition Facts 10 Servings…" at bounding box center [1192, 534] width 306 height 1644
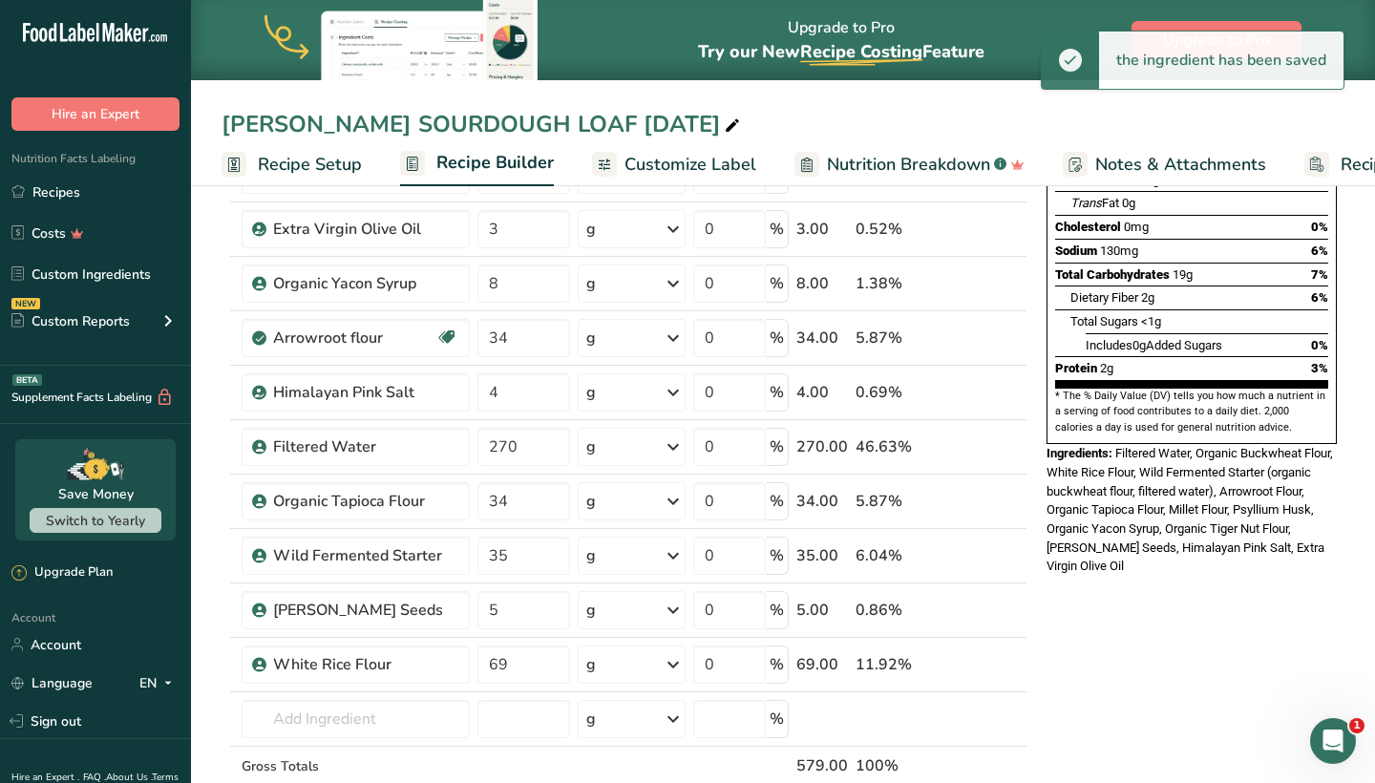
scroll to position [349, 0]
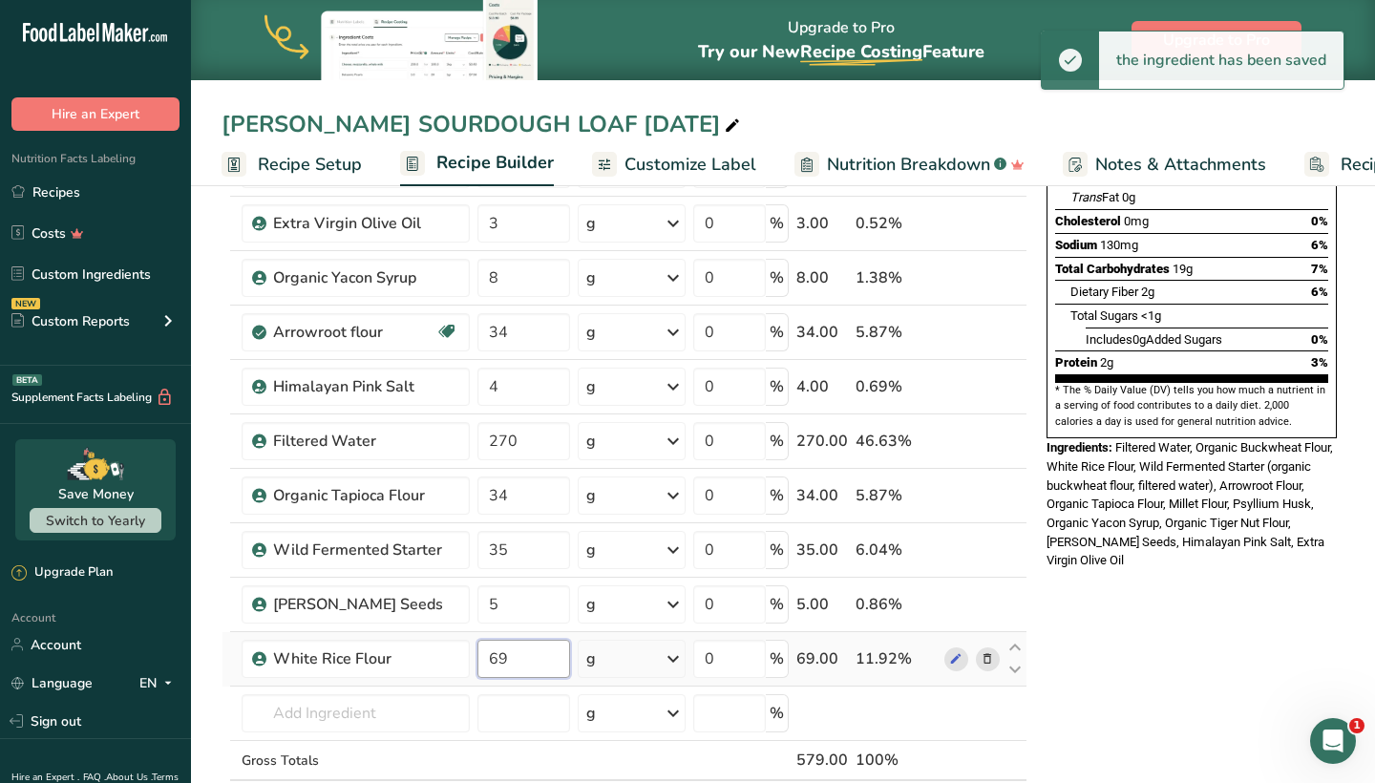
click at [537, 655] on input "69" at bounding box center [524, 659] width 93 height 38
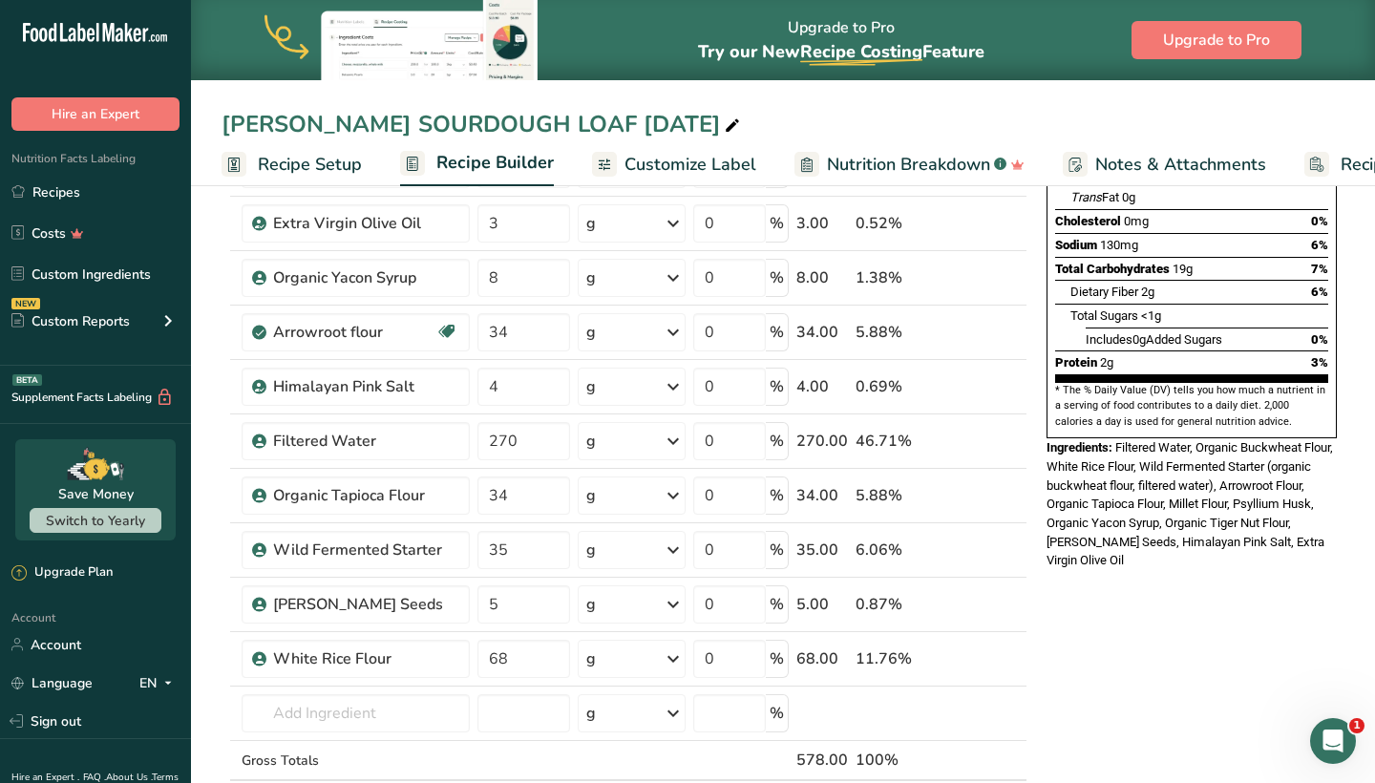
click at [1253, 669] on div "* This label's values have been manually overridden Nutrition Facts 10 Servings…" at bounding box center [1192, 684] width 306 height 1644
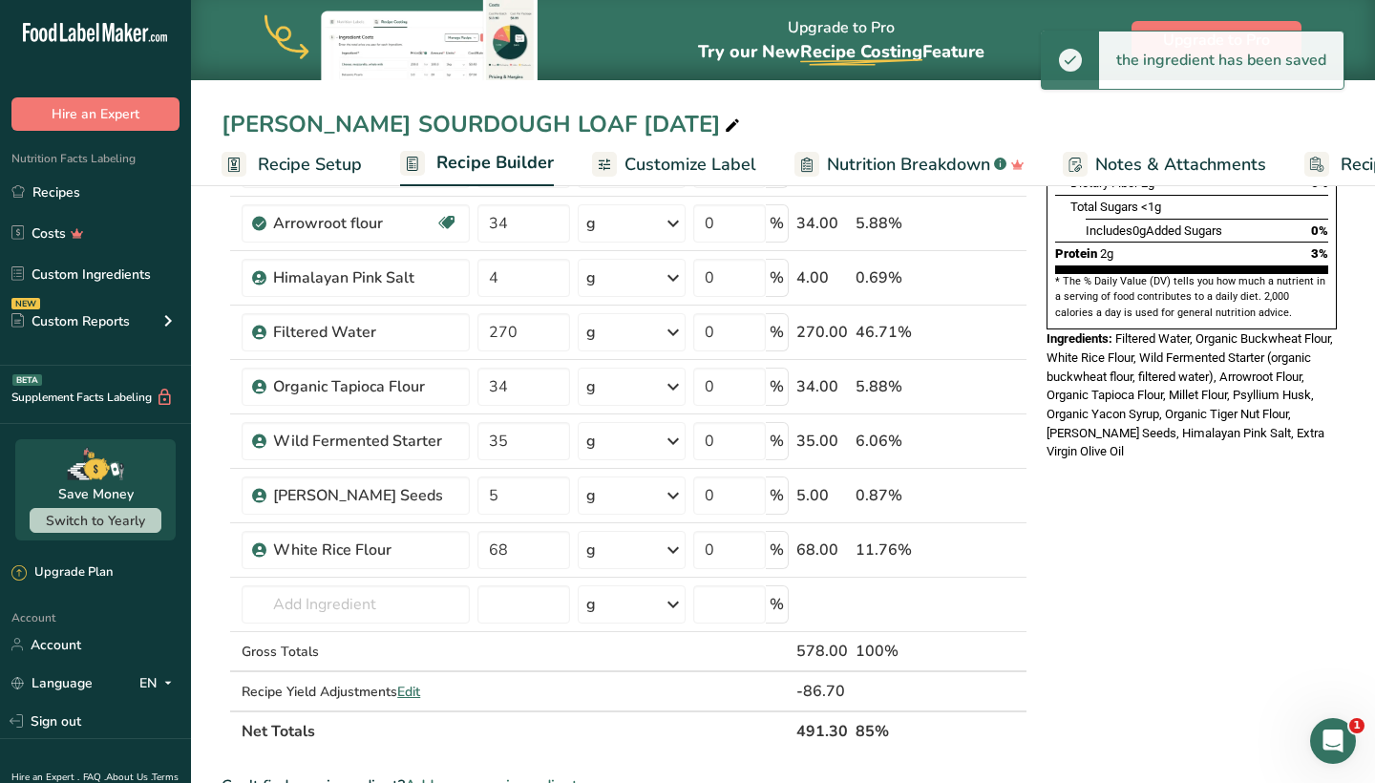
scroll to position [506, 0]
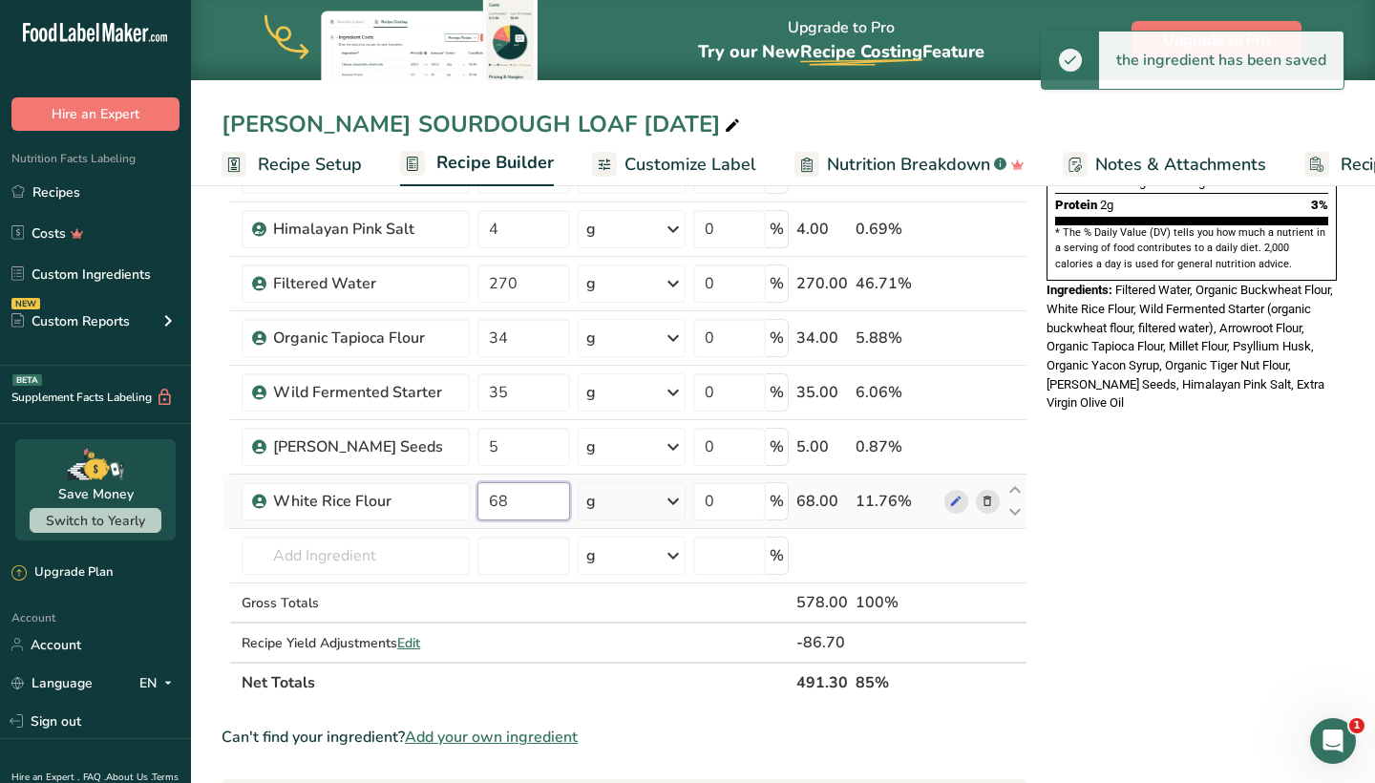
click at [560, 503] on input "68" at bounding box center [524, 501] width 93 height 38
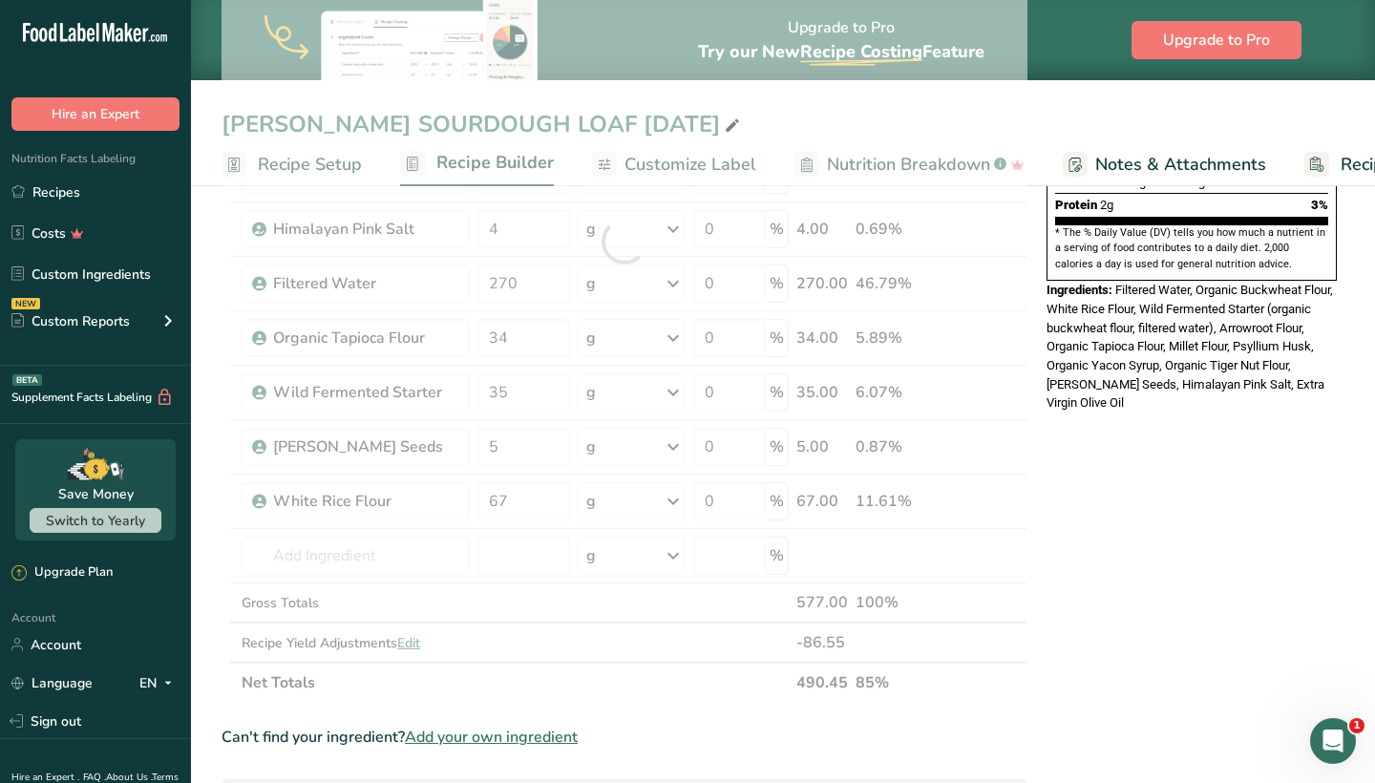
click at [1112, 627] on div "* This label's values have been manually overridden Nutrition Facts 10 Servings…" at bounding box center [1192, 526] width 306 height 1644
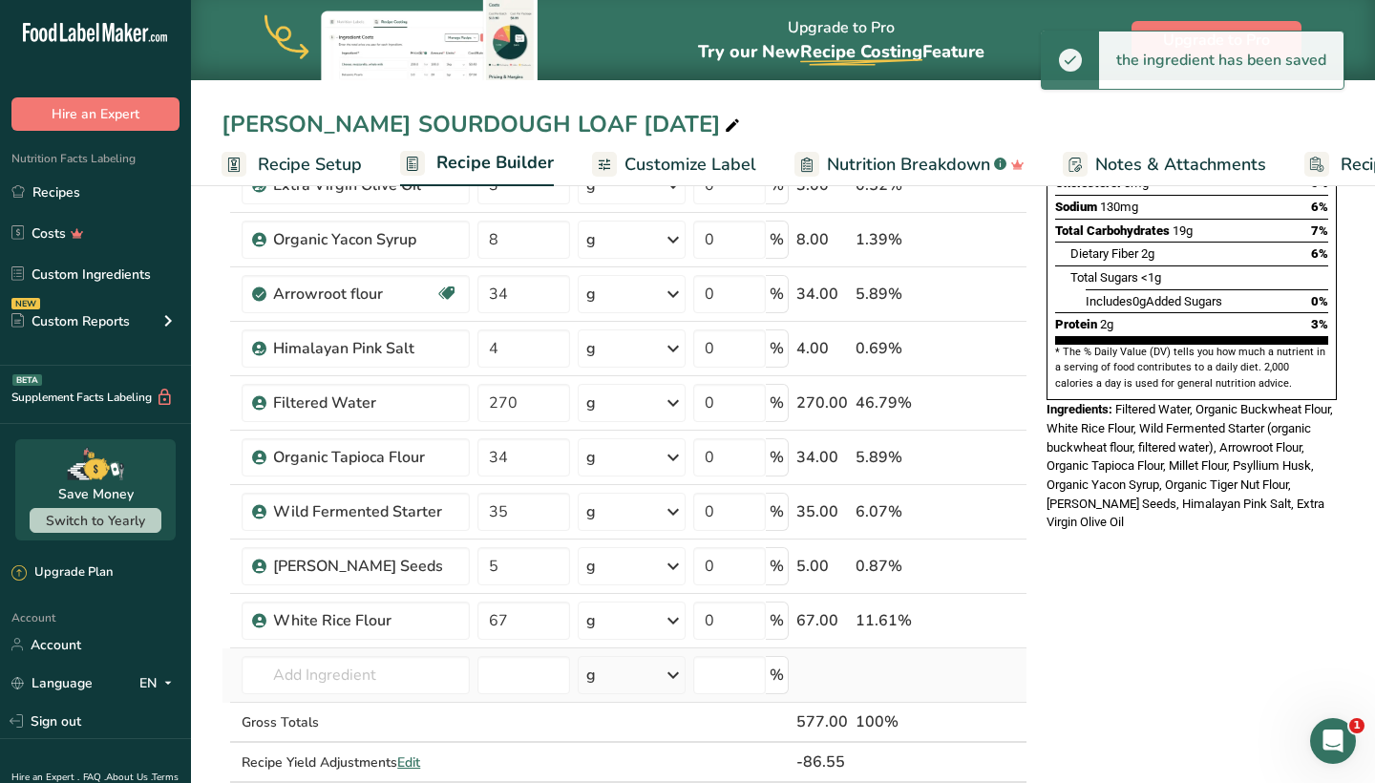
scroll to position [402, 0]
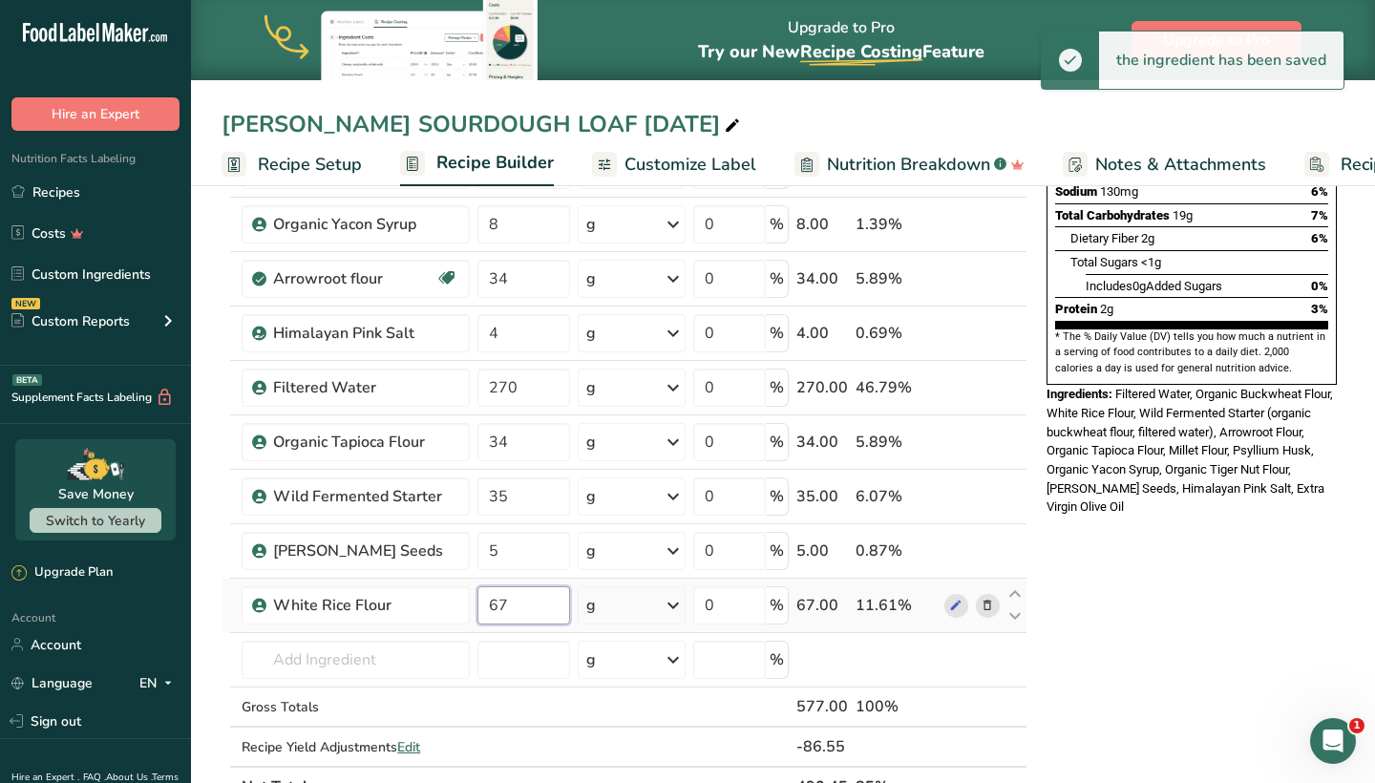
click at [549, 615] on input "67" at bounding box center [524, 605] width 93 height 38
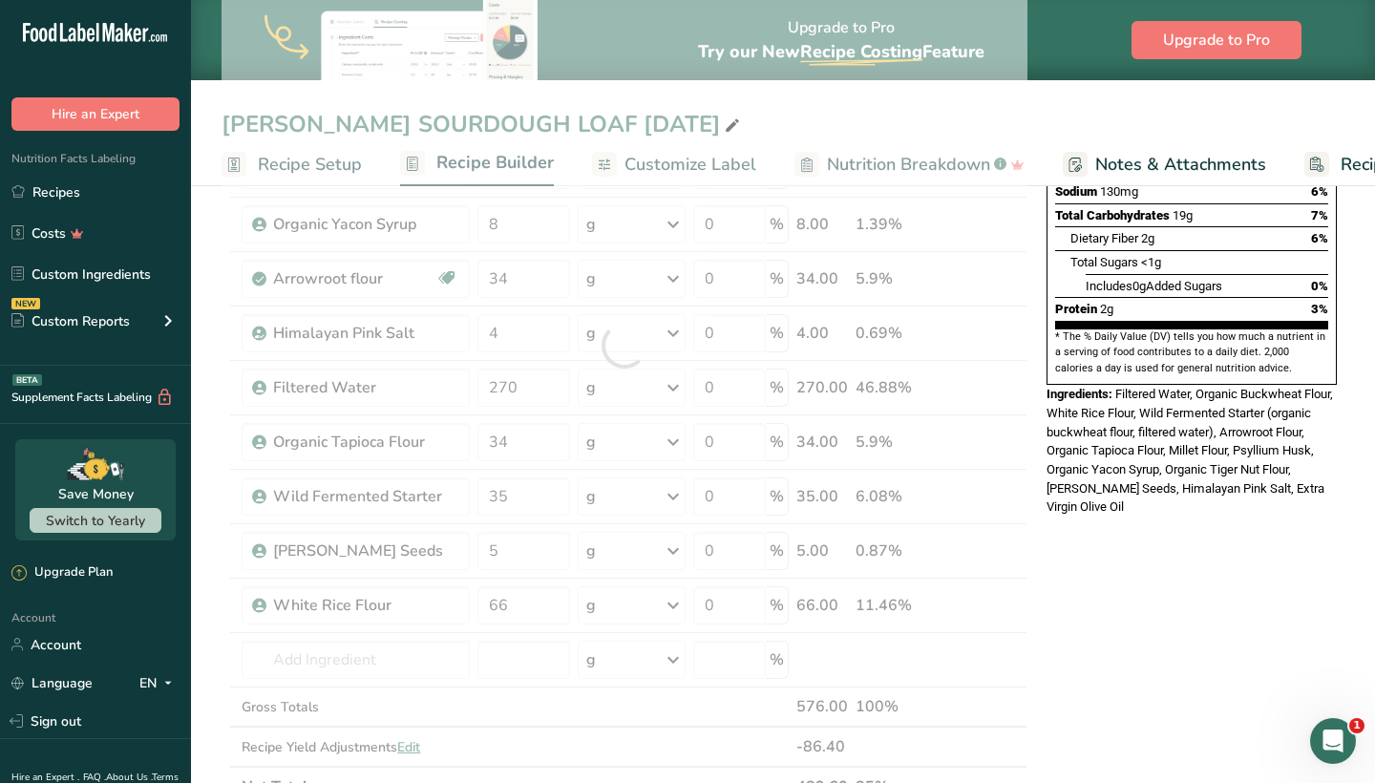
click at [1365, 628] on section "Add Ingredients Manage Recipe Delete Recipe Duplicate Recipe Scale Recipe Save …" at bounding box center [783, 629] width 1184 height 1705
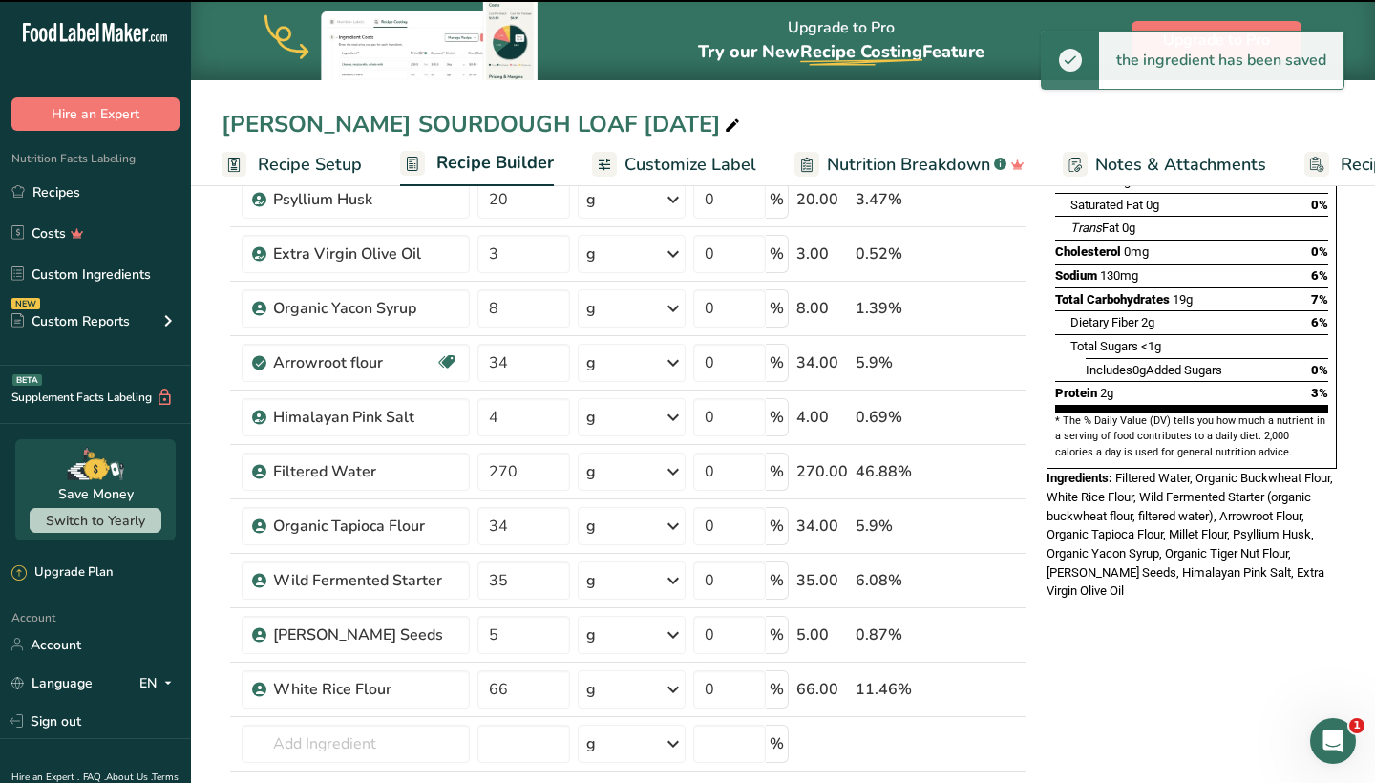
scroll to position [306, 0]
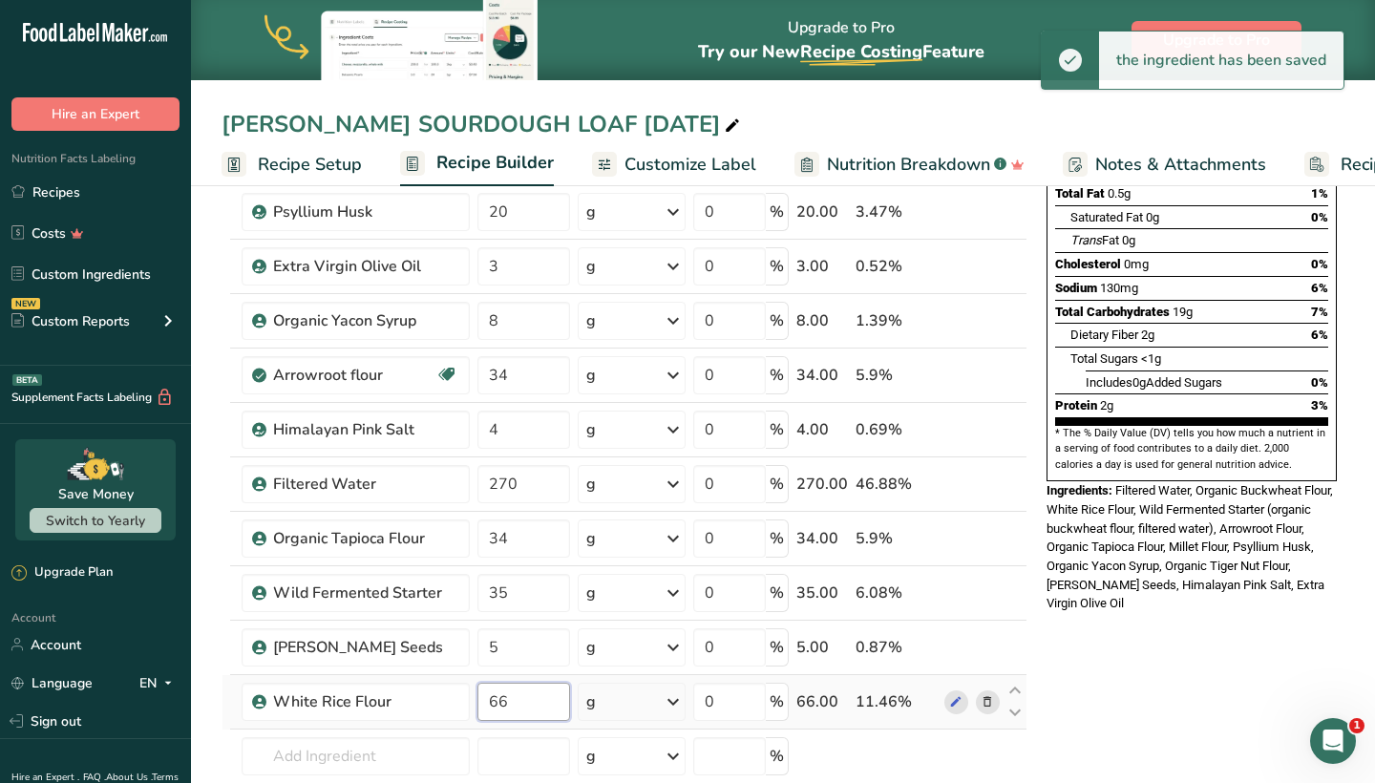
click at [541, 707] on input "66" at bounding box center [524, 702] width 93 height 38
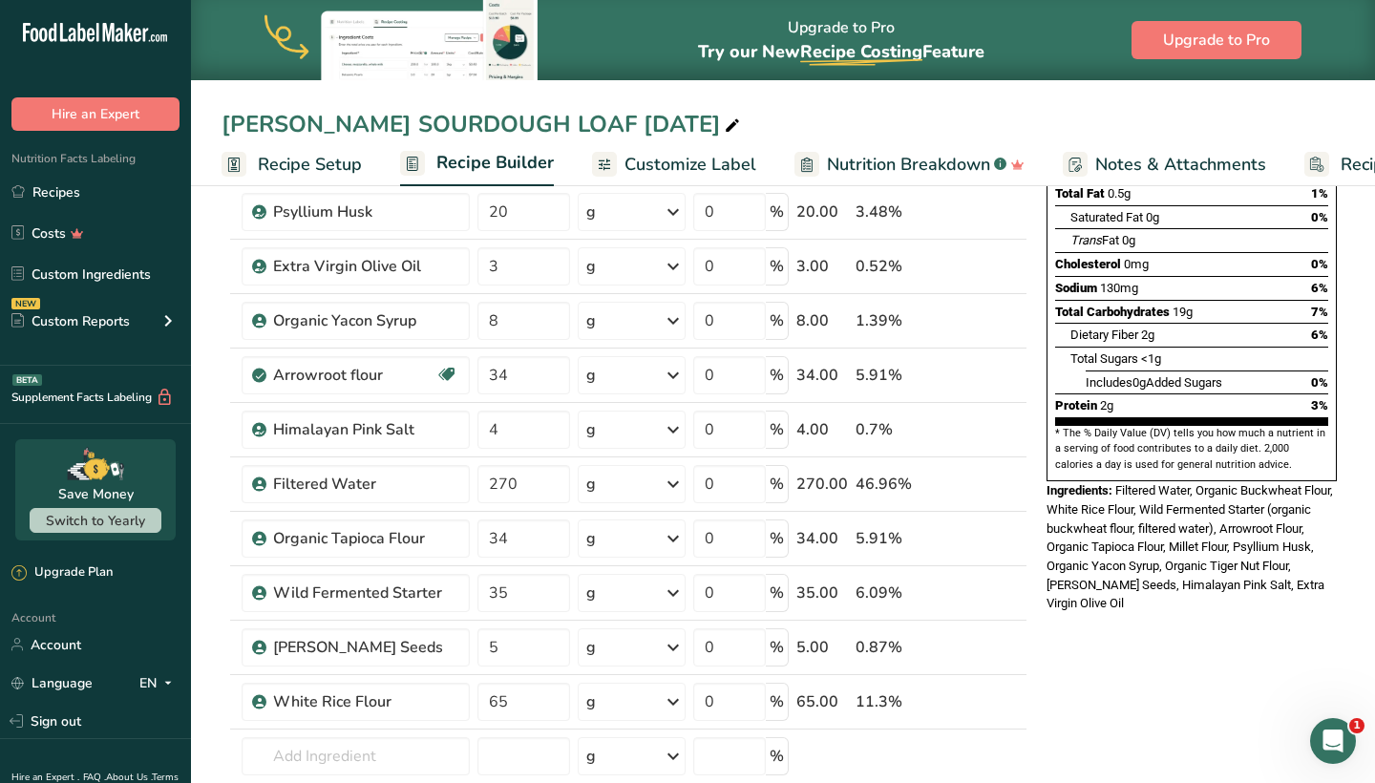
click at [1069, 658] on div "* This label's values have been manually overridden Nutrition Facts 10 Servings…" at bounding box center [1192, 726] width 306 height 1644
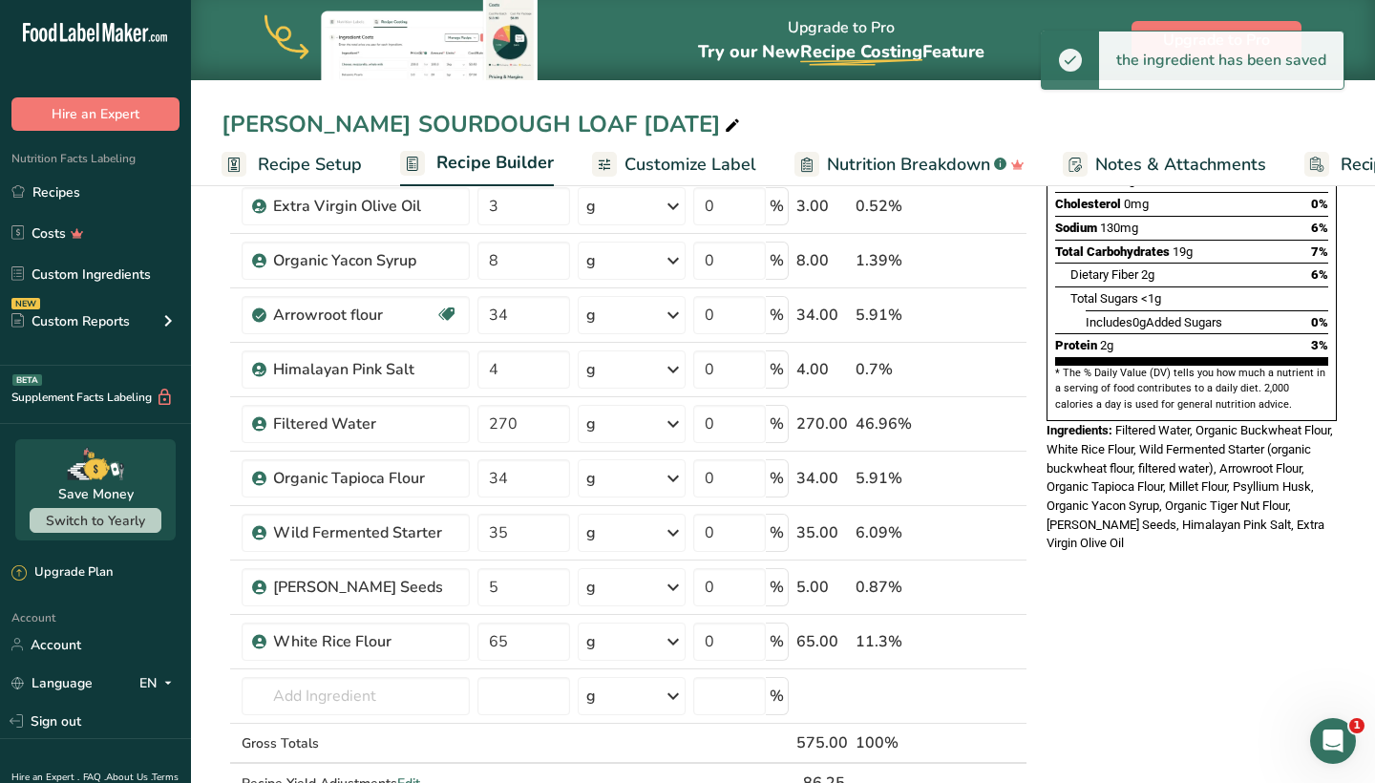
scroll to position [369, 0]
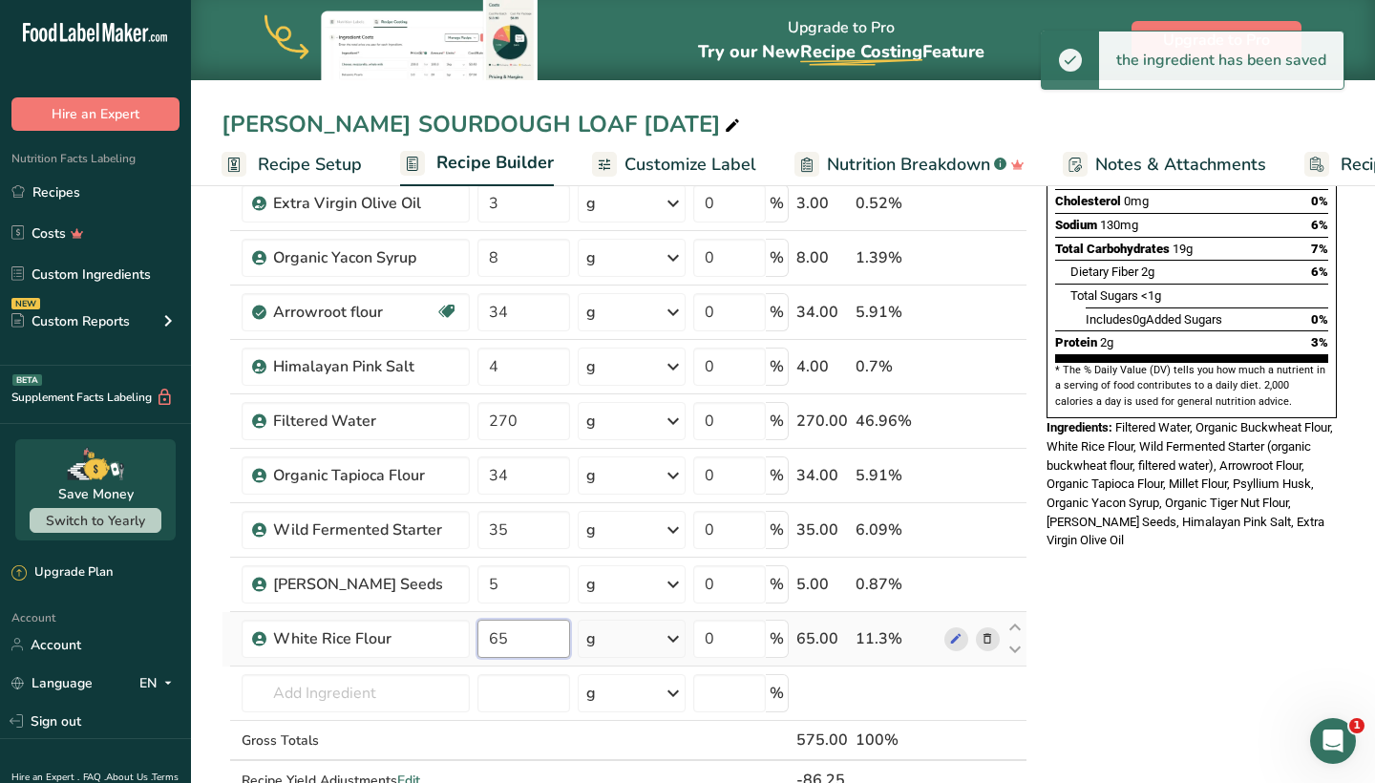
click at [555, 640] on input "65" at bounding box center [524, 639] width 93 height 38
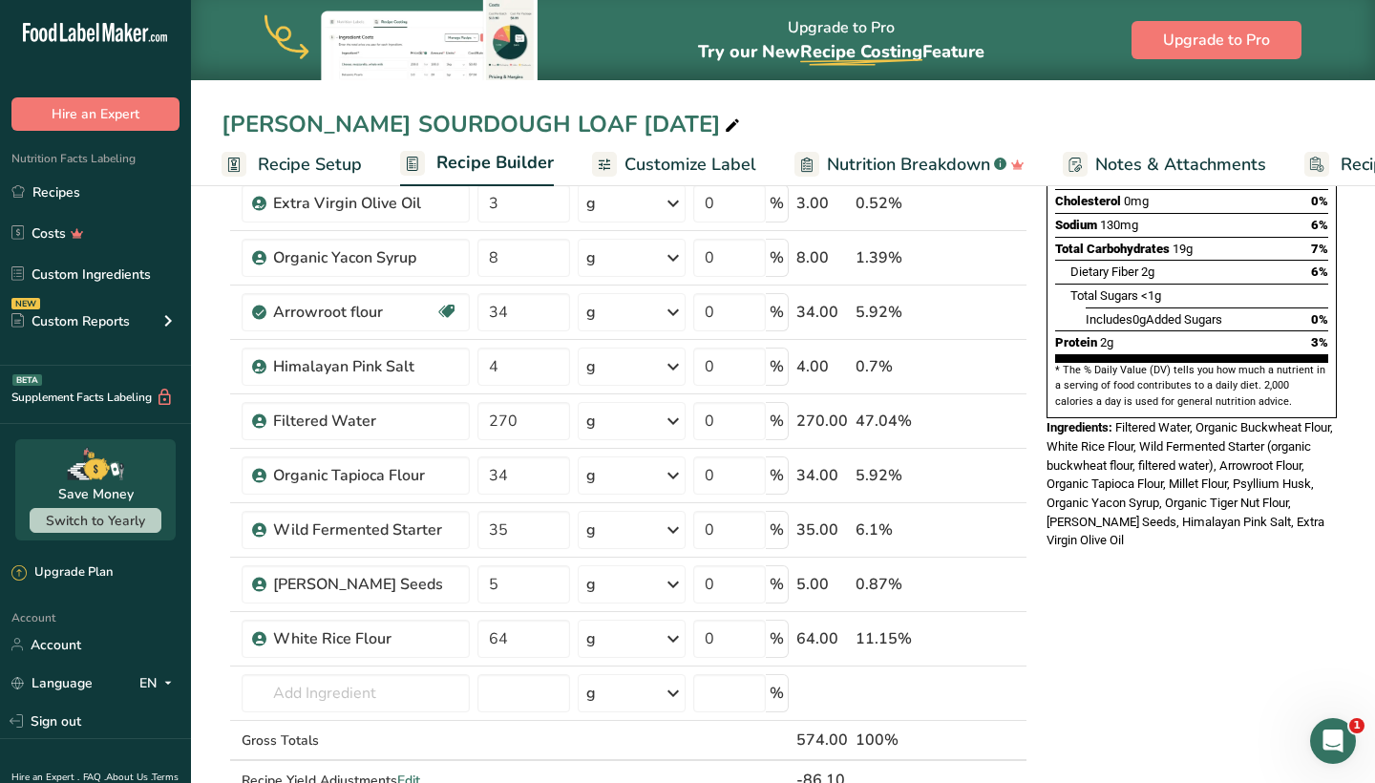
click at [1311, 639] on div "* This label's values have been manually overridden Nutrition Facts 10 Servings…" at bounding box center [1192, 663] width 306 height 1644
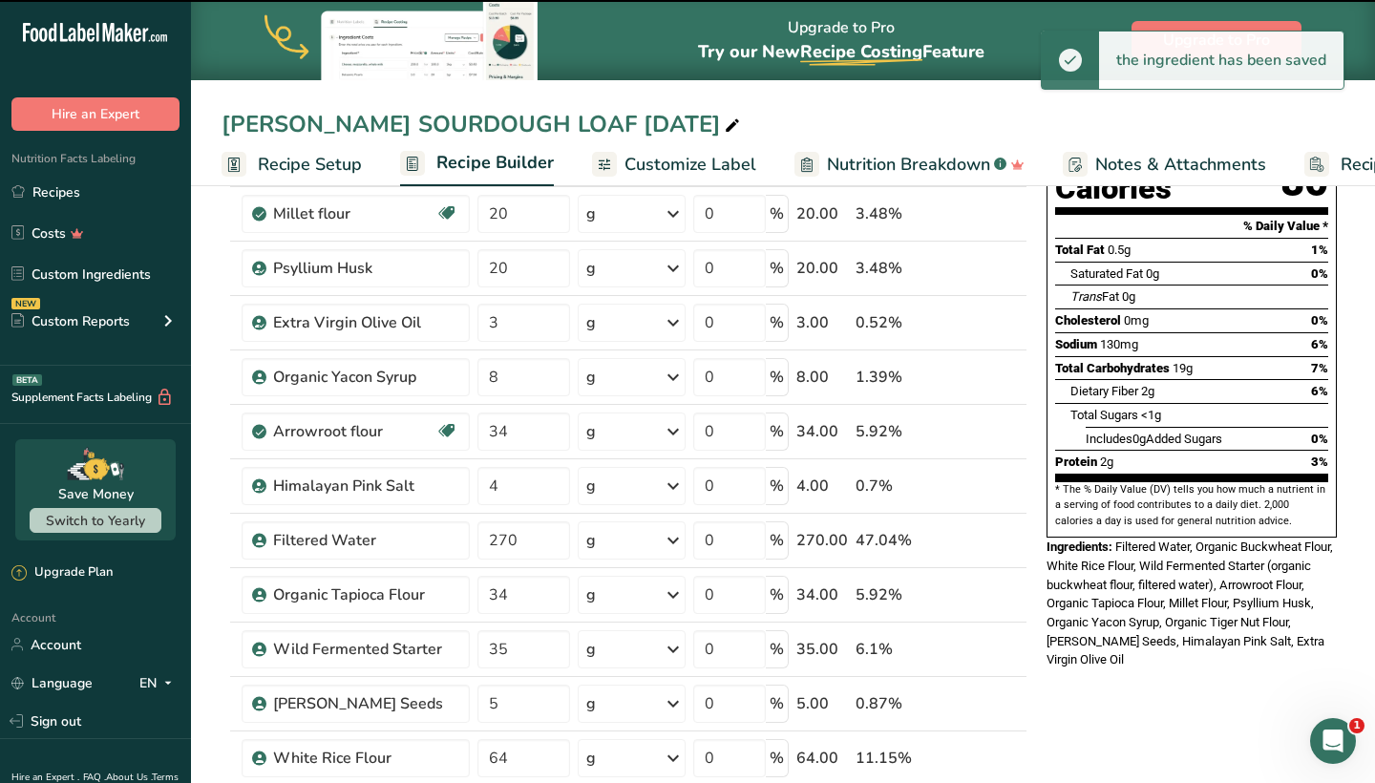
scroll to position [259, 0]
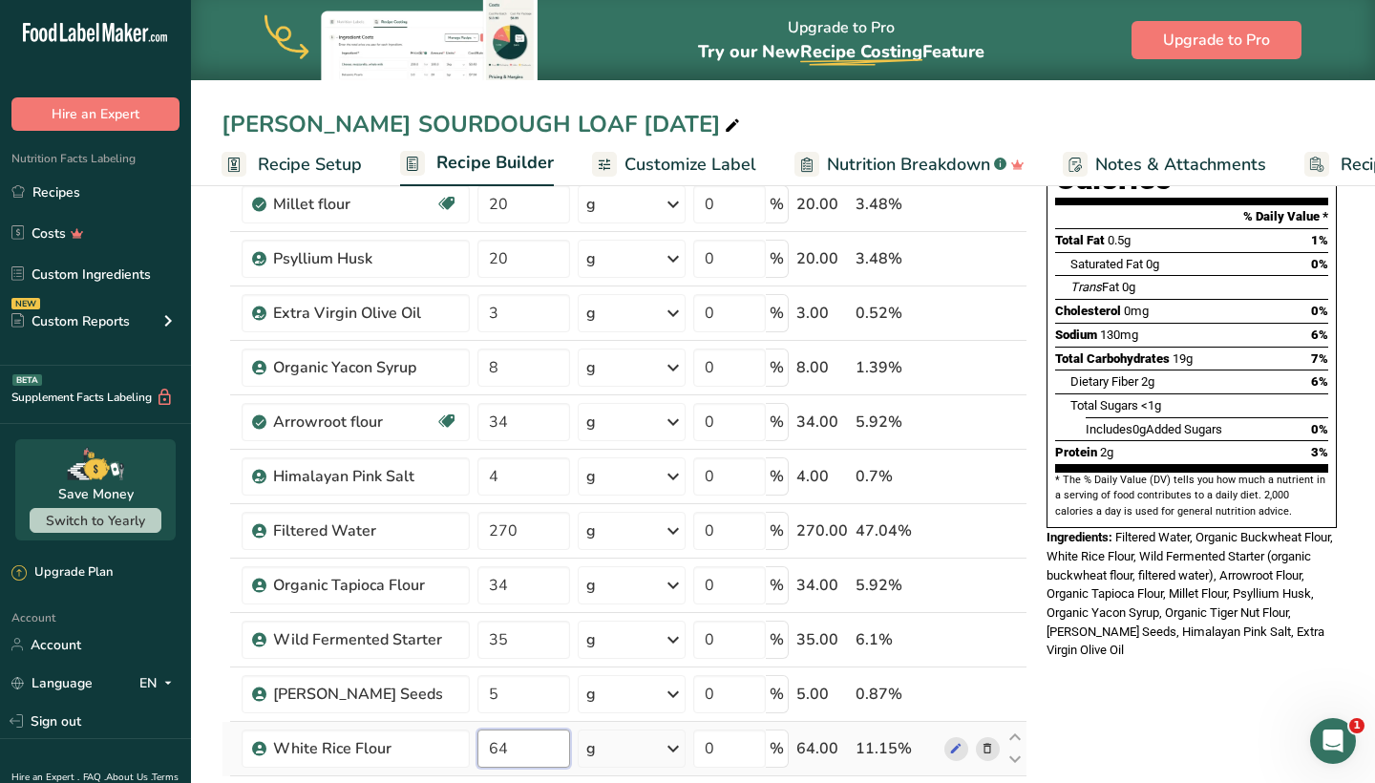
click at [522, 749] on input "64" at bounding box center [524, 749] width 93 height 38
type input "63"
click at [1238, 705] on div "* This label's values have been manually overridden Nutrition Facts 10 Servings…" at bounding box center [1192, 773] width 306 height 1644
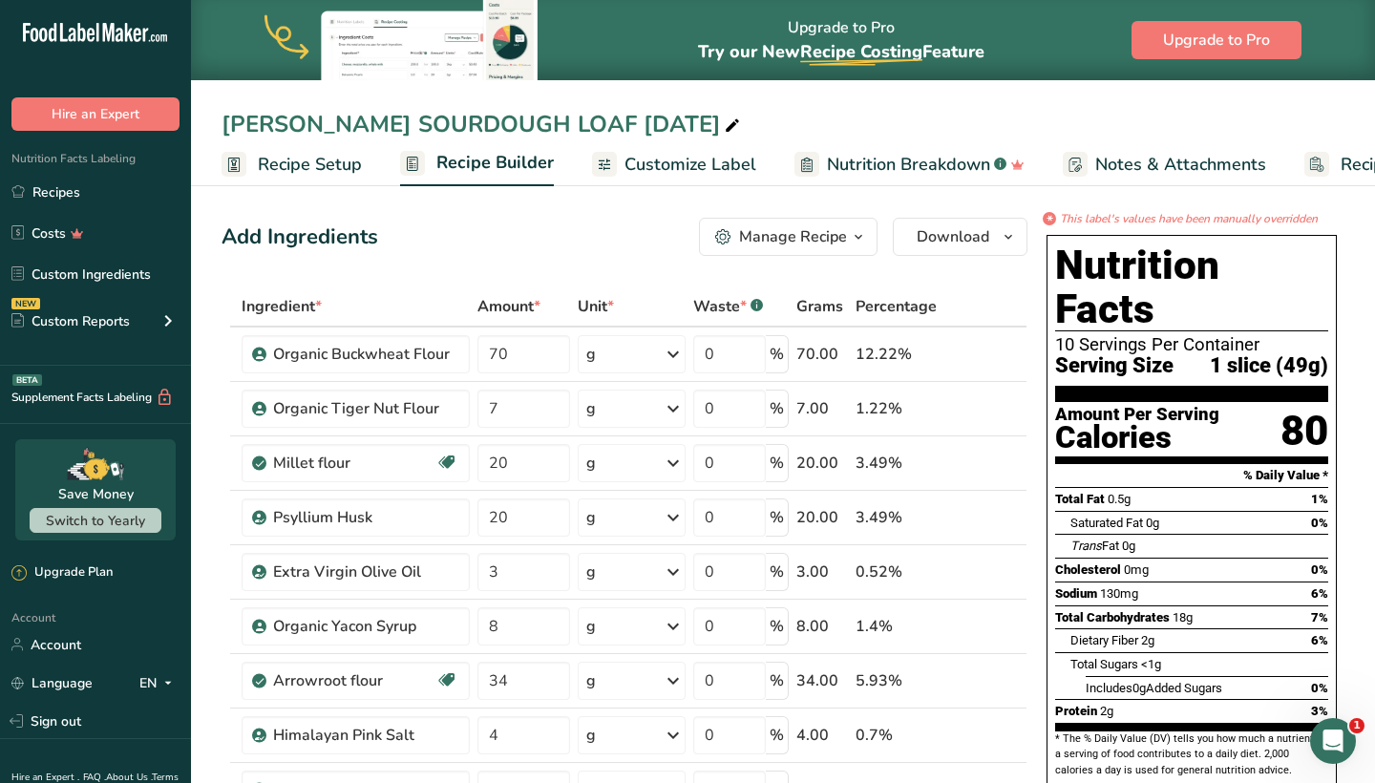
scroll to position [0, 0]
click at [947, 235] on span "Download" at bounding box center [953, 236] width 73 height 23
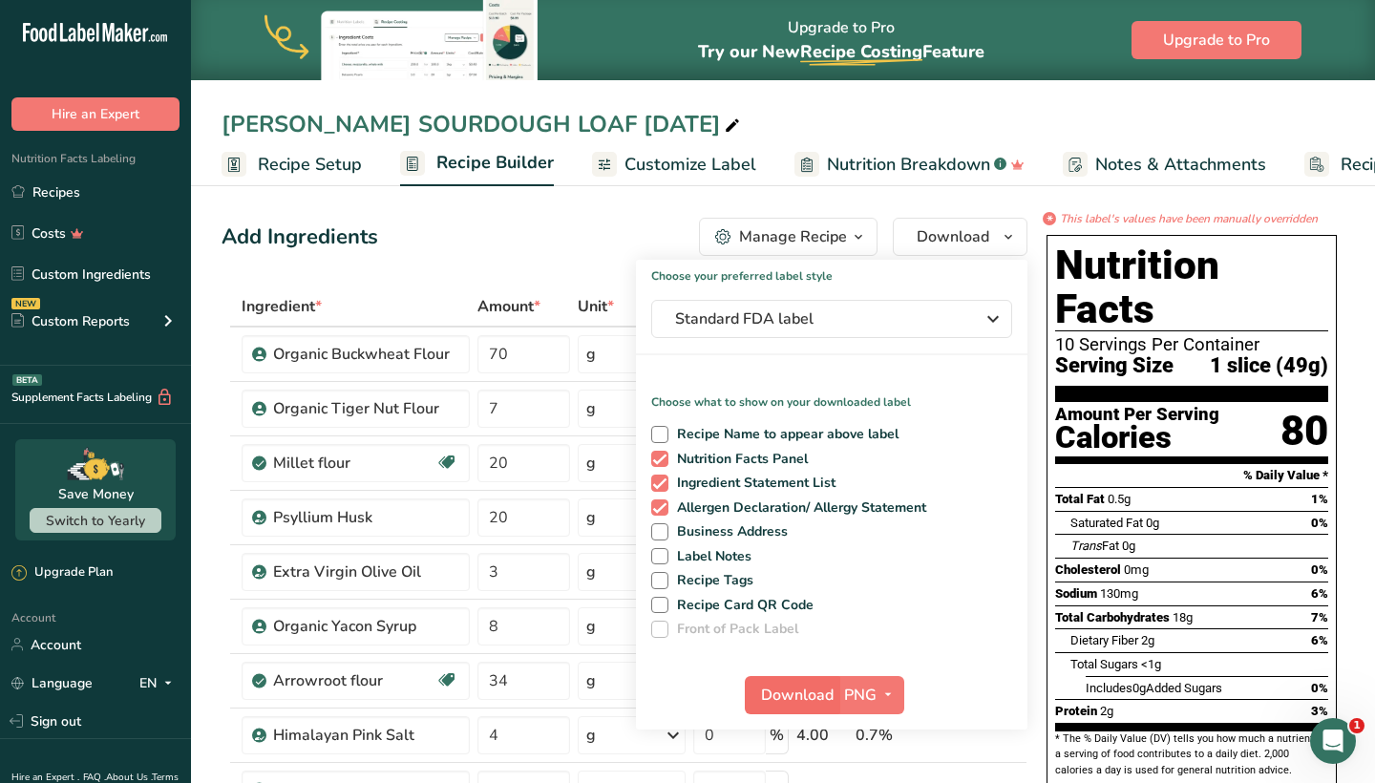
click at [783, 692] on span "Download" at bounding box center [797, 695] width 73 height 23
click at [40, 200] on link "Recipes" at bounding box center [95, 192] width 191 height 36
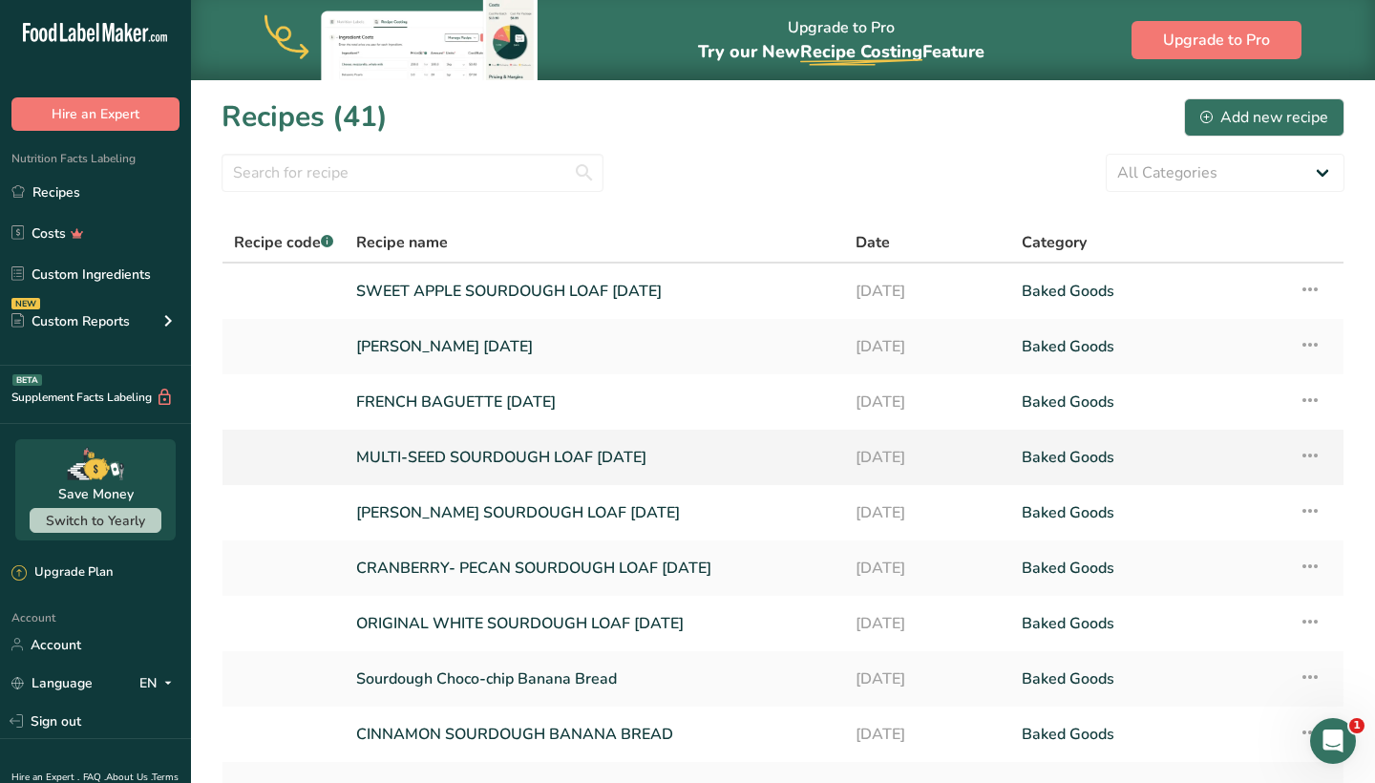
click at [482, 465] on link "MULTI-SEED SOURDOUGH LOAF [DATE]" at bounding box center [594, 457] width 477 height 40
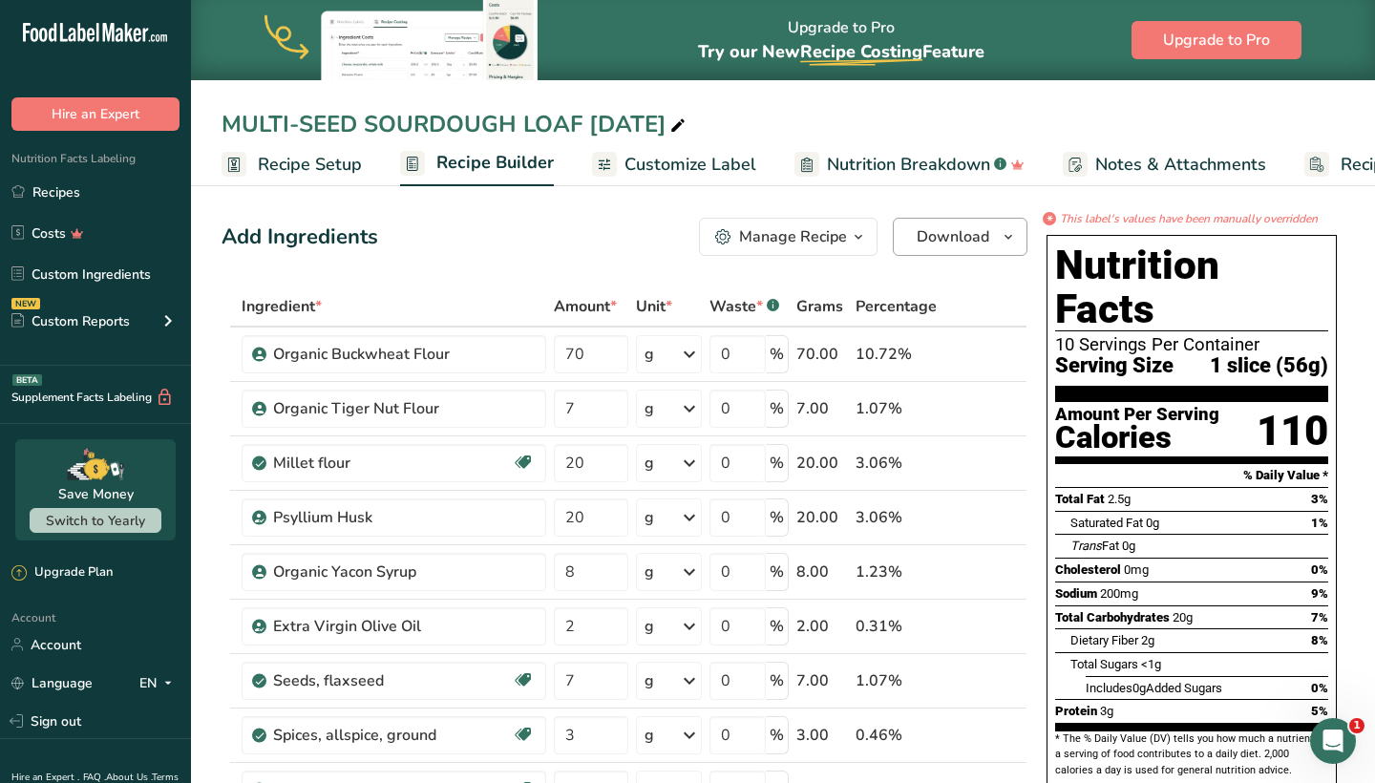
click at [941, 232] on span "Download" at bounding box center [953, 236] width 73 height 23
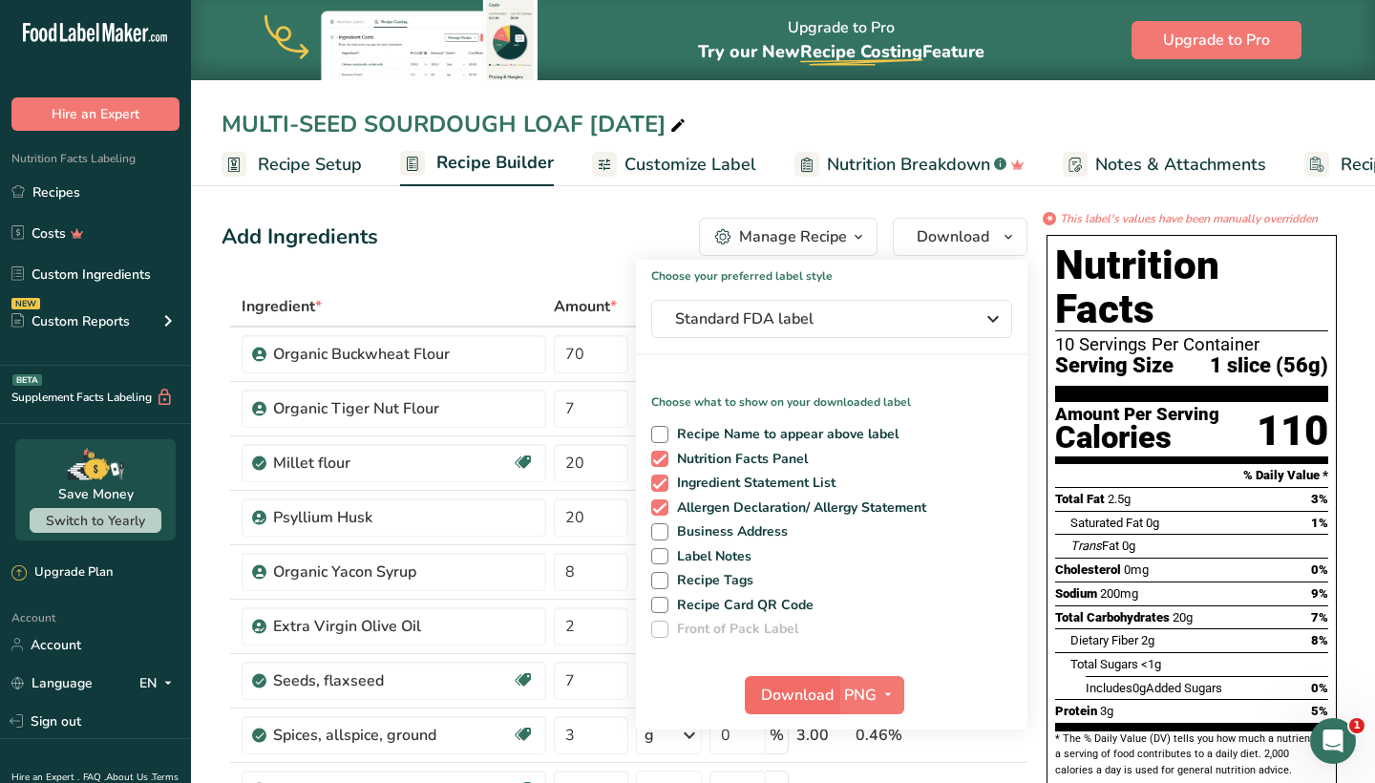
click at [799, 699] on span "Download" at bounding box center [797, 695] width 73 height 23
click at [67, 190] on link "Recipes" at bounding box center [95, 192] width 191 height 36
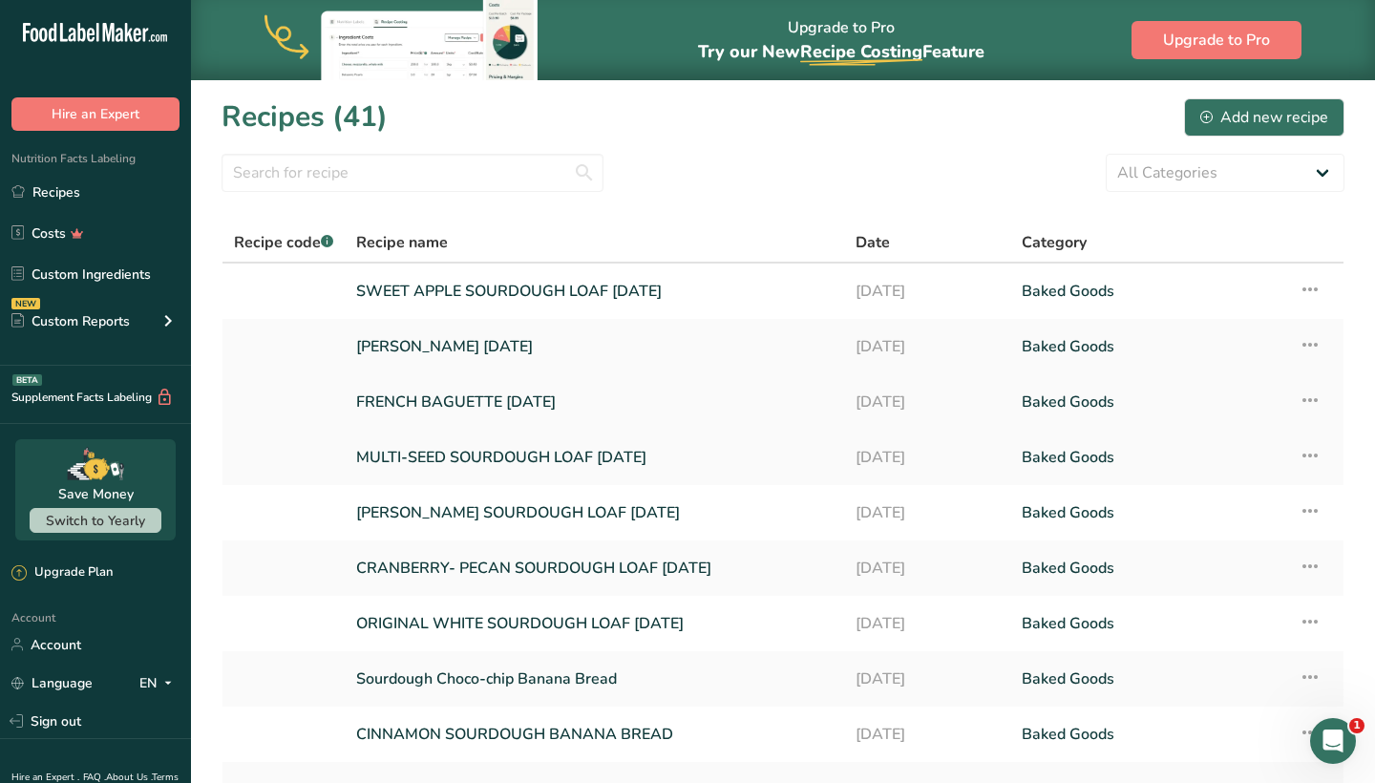
click at [440, 409] on link "FRENCH BAGUETTE [DATE]" at bounding box center [594, 402] width 477 height 40
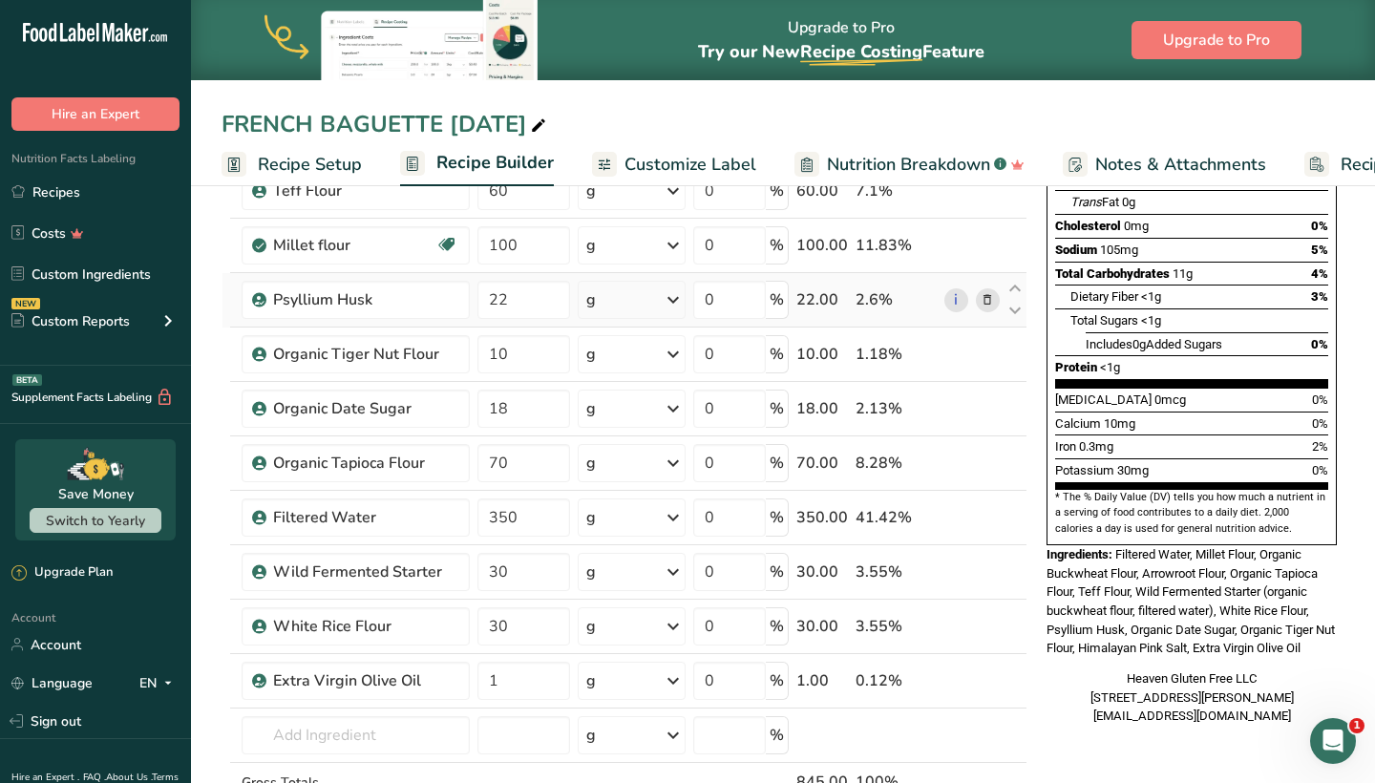
scroll to position [356, 0]
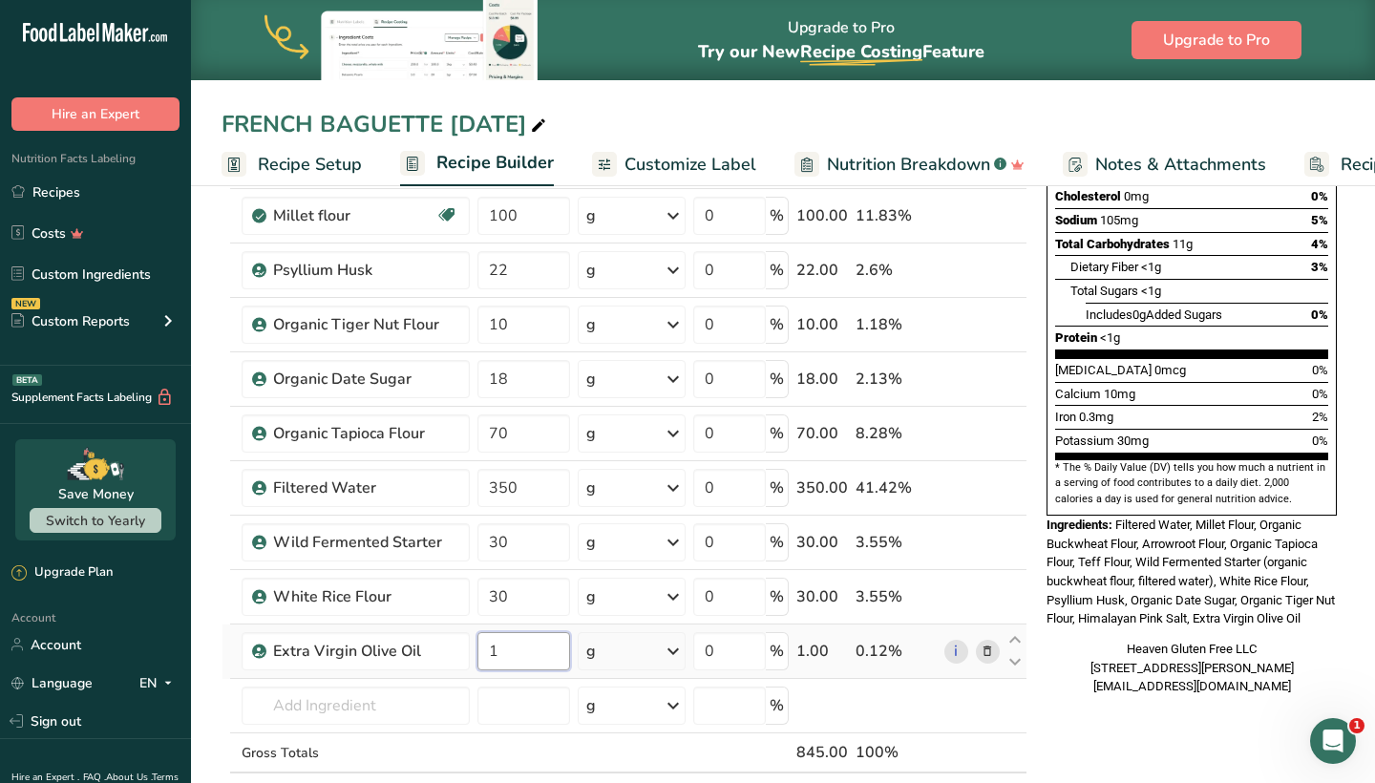
click at [517, 670] on input "1" at bounding box center [524, 651] width 93 height 38
type input "2"
type input "1"
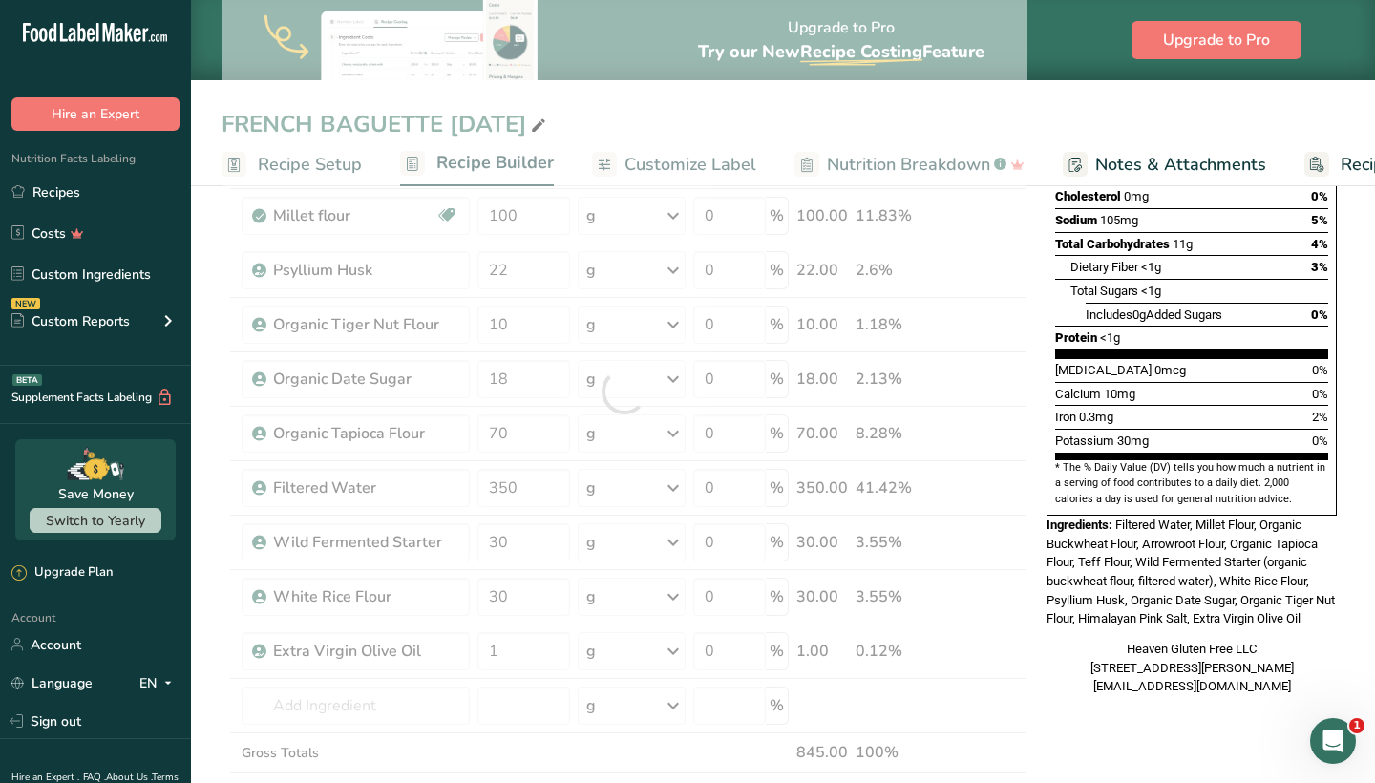
click at [1148, 738] on div "Nutrition Facts 10 Servings Per Container Serving Size 1 slice (25g) Amount Per…" at bounding box center [1192, 676] width 306 height 1644
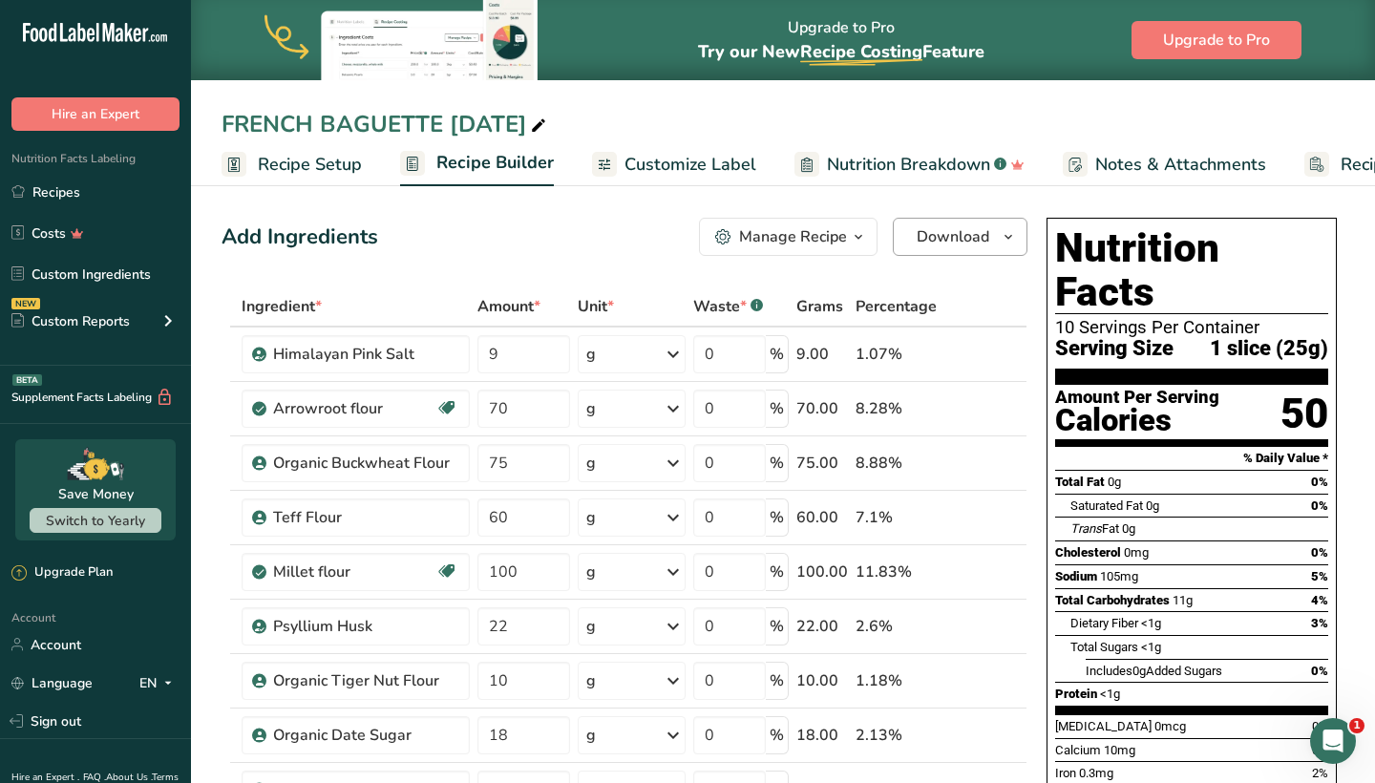
scroll to position [0, 0]
click at [948, 238] on span "Download" at bounding box center [953, 236] width 73 height 23
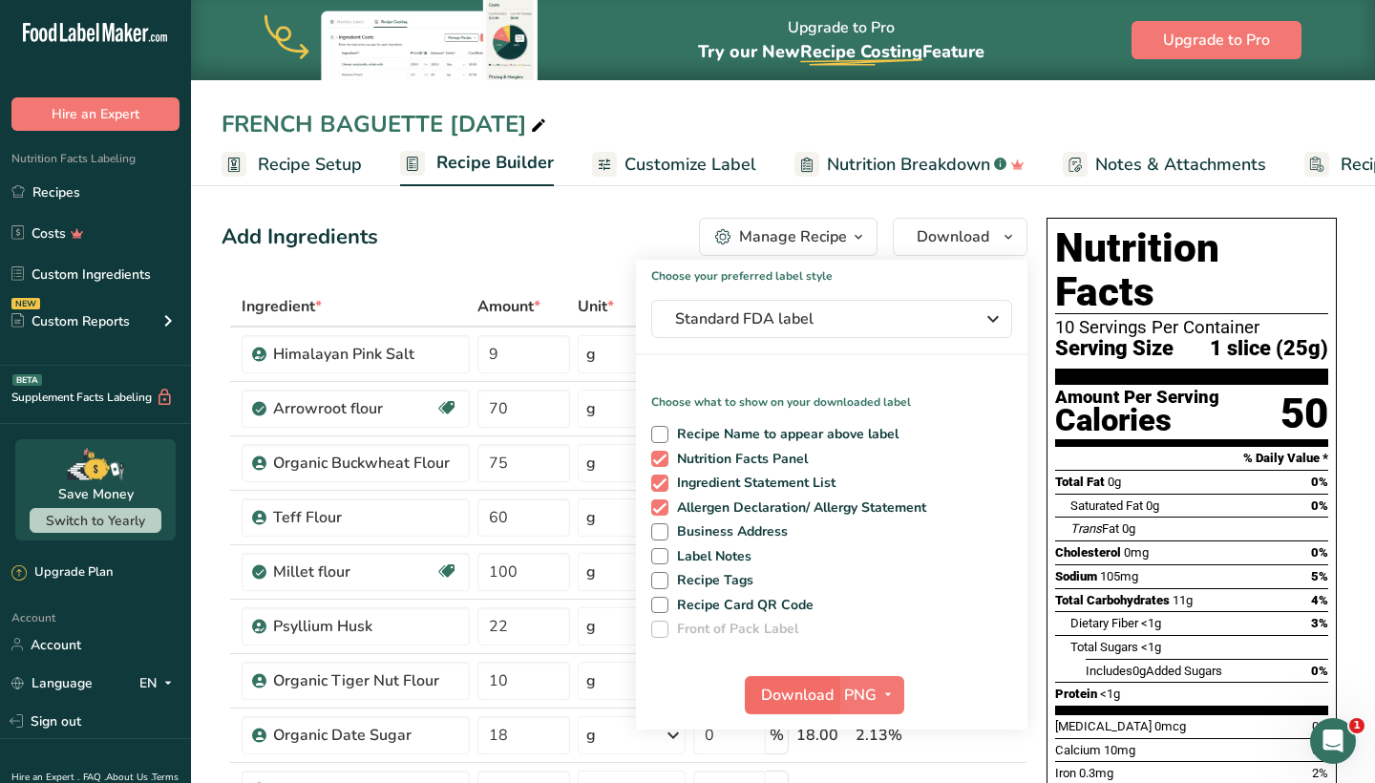
click at [780, 693] on span "Download" at bounding box center [797, 695] width 73 height 23
click at [71, 189] on link "Recipes" at bounding box center [95, 192] width 191 height 36
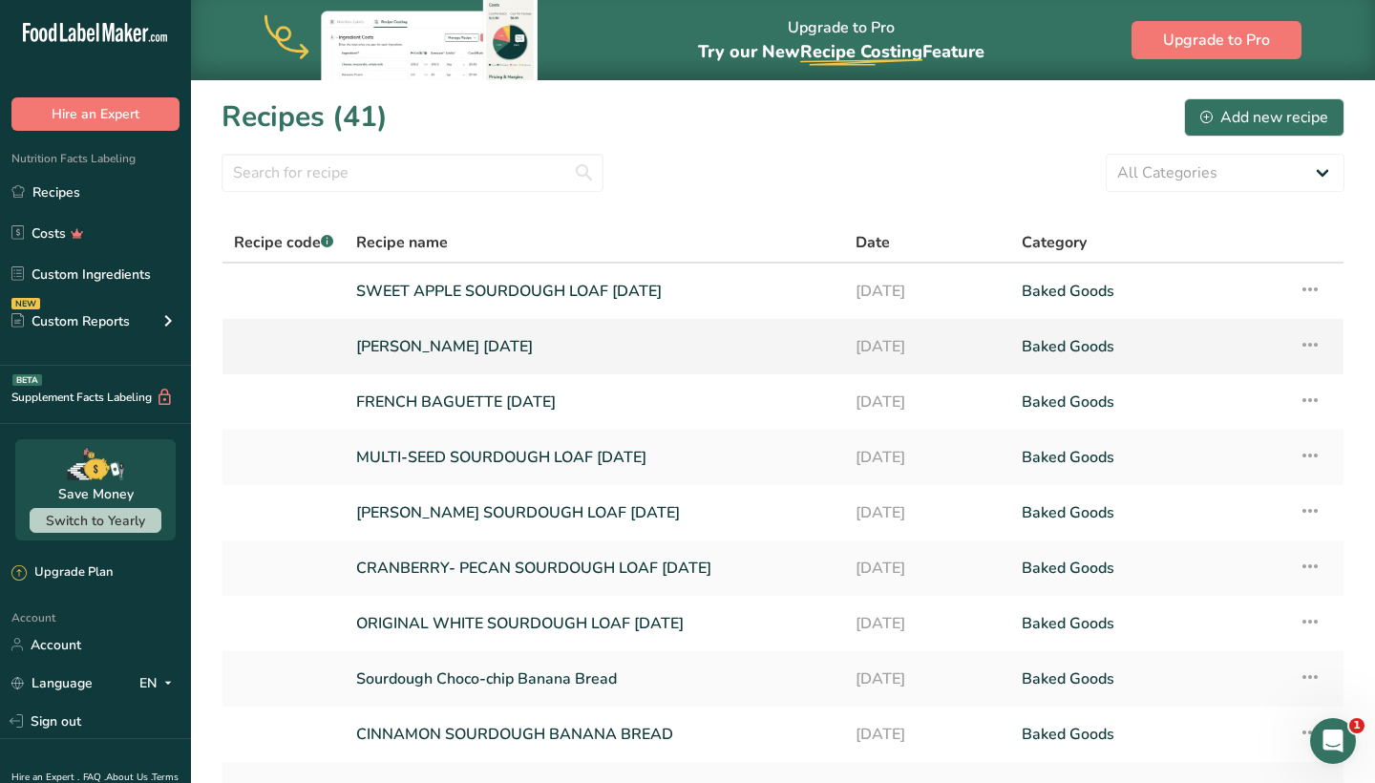
click at [469, 358] on link "[PERSON_NAME] [DATE]" at bounding box center [594, 347] width 477 height 40
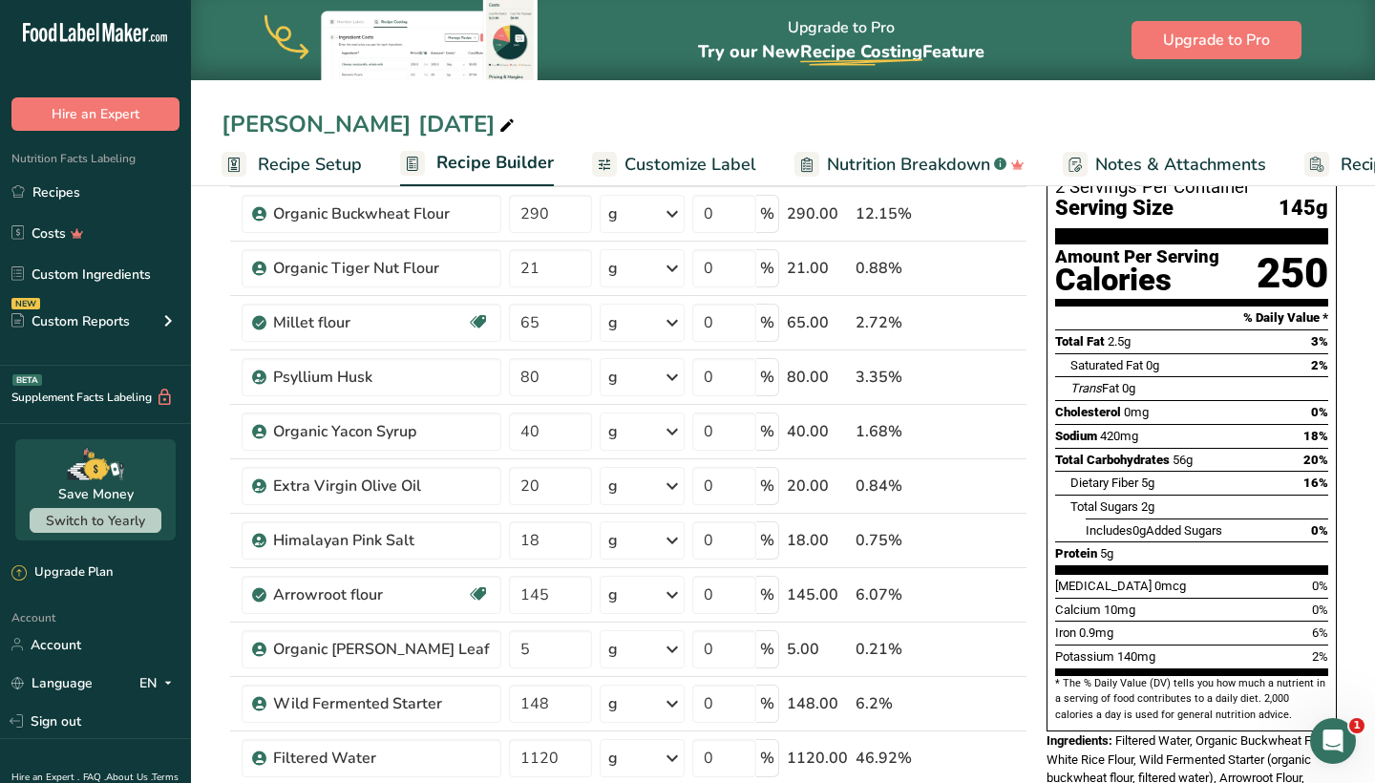
scroll to position [142, 0]
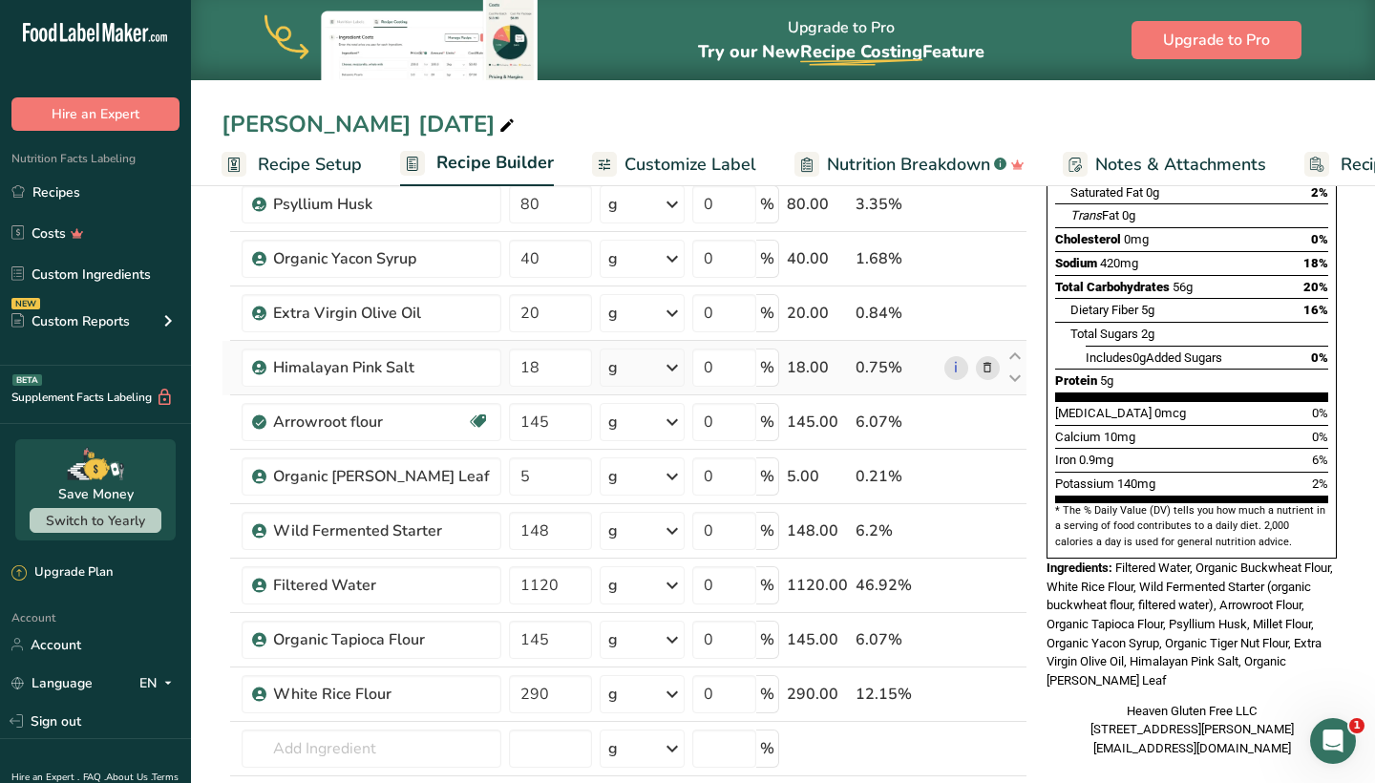
scroll to position [319, 0]
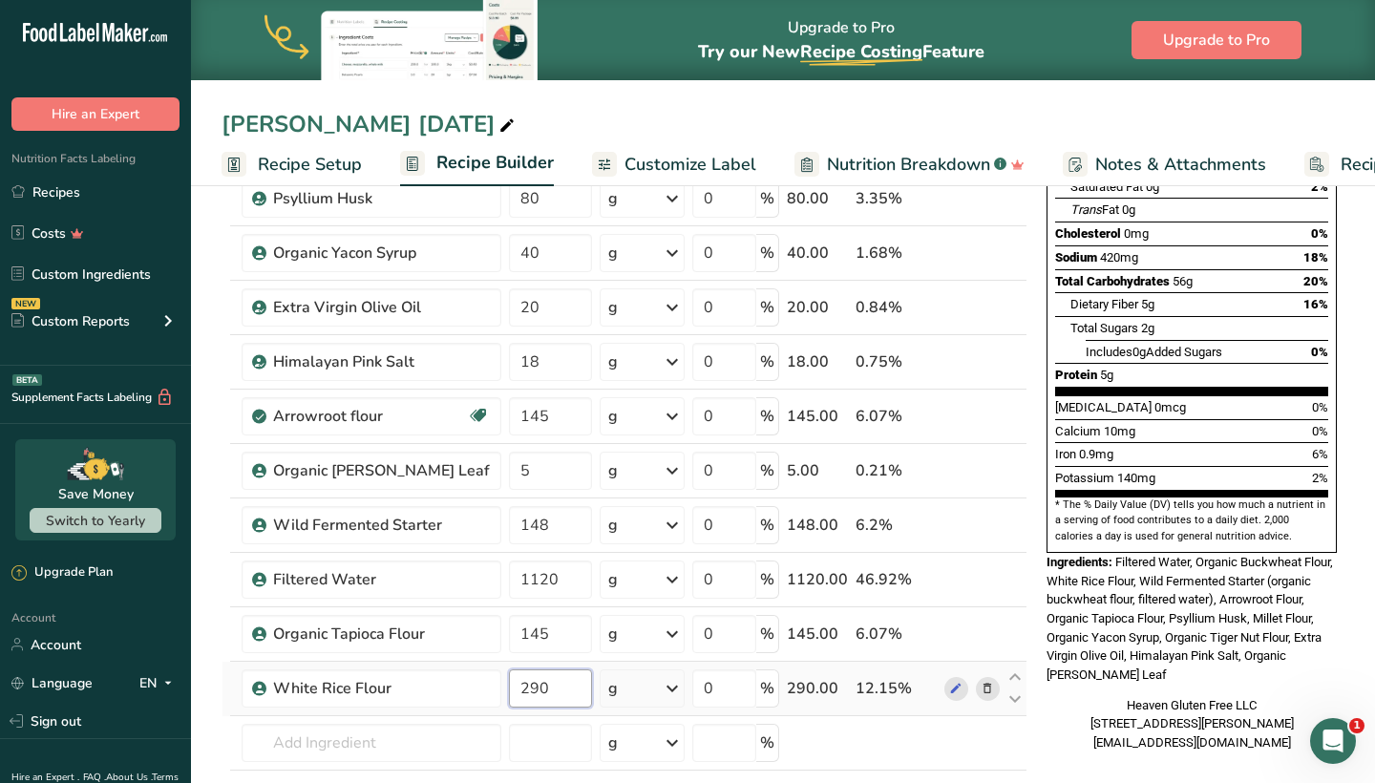
click at [543, 685] on input "290" at bounding box center [550, 689] width 82 height 38
click at [1061, 696] on div "Heaven Gluten Free LLC [STREET_ADDRESS][PERSON_NAME] [EMAIL_ADDRESS][DOMAIN_NAM…" at bounding box center [1192, 724] width 290 height 56
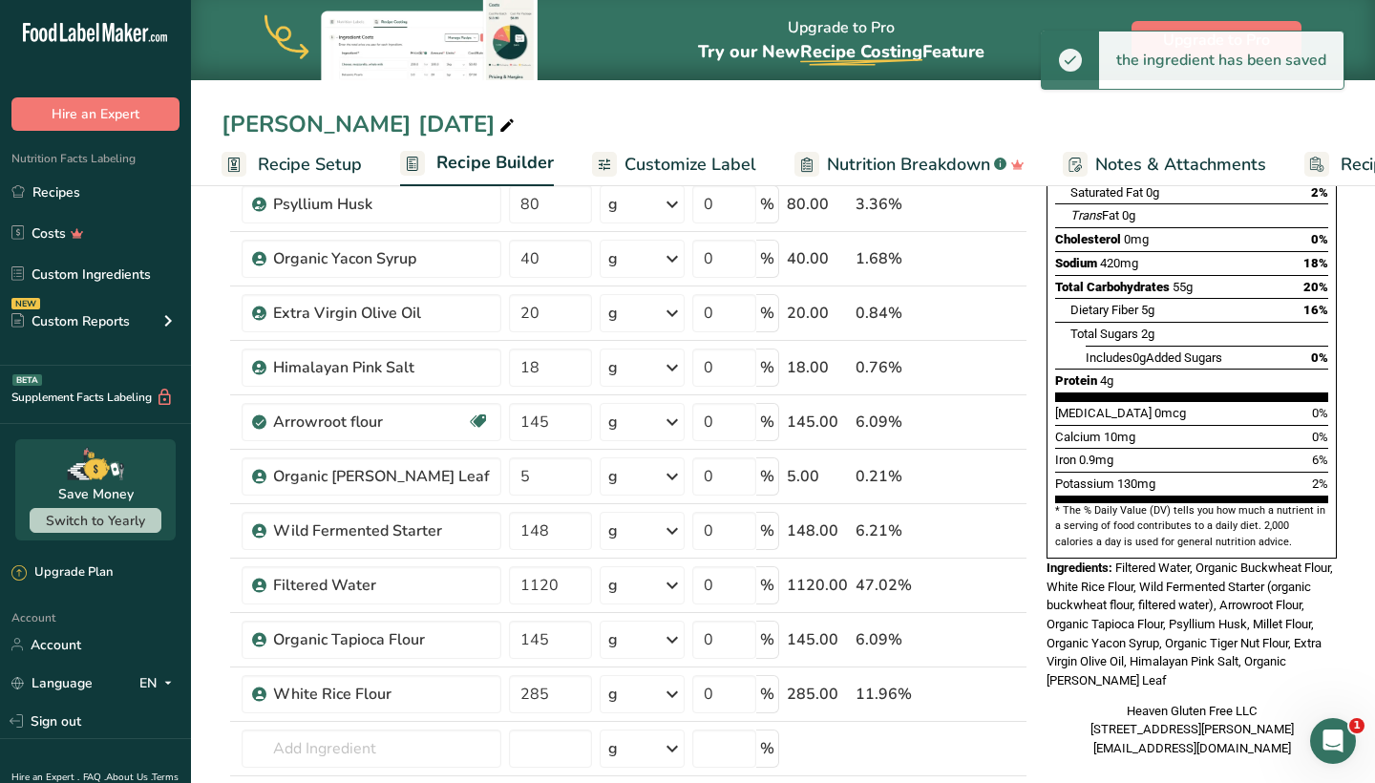
scroll to position [314, 0]
click at [532, 692] on input "285" at bounding box center [550, 693] width 82 height 38
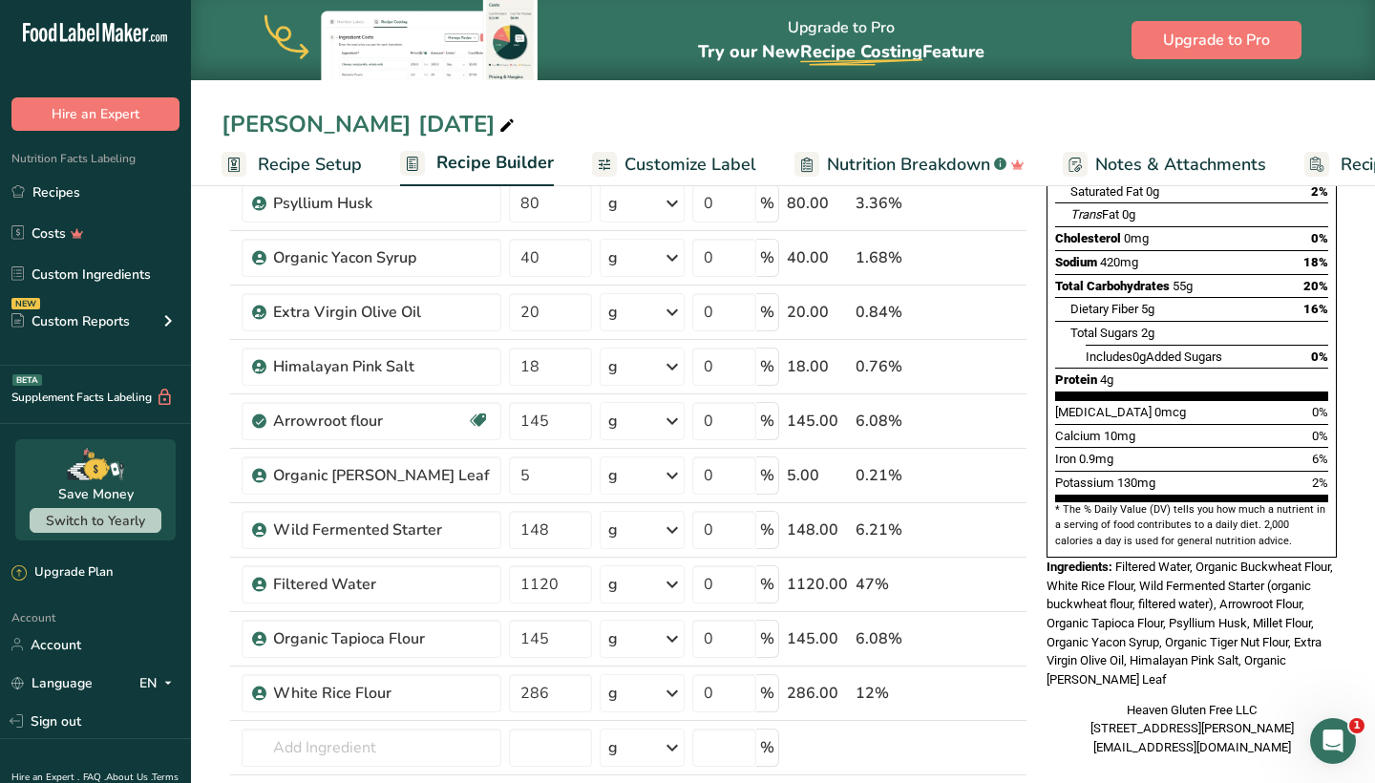
click at [1054, 701] on div "Heaven Gluten Free LLC [STREET_ADDRESS][PERSON_NAME] [EMAIL_ADDRESS][DOMAIN_NAM…" at bounding box center [1192, 729] width 290 height 56
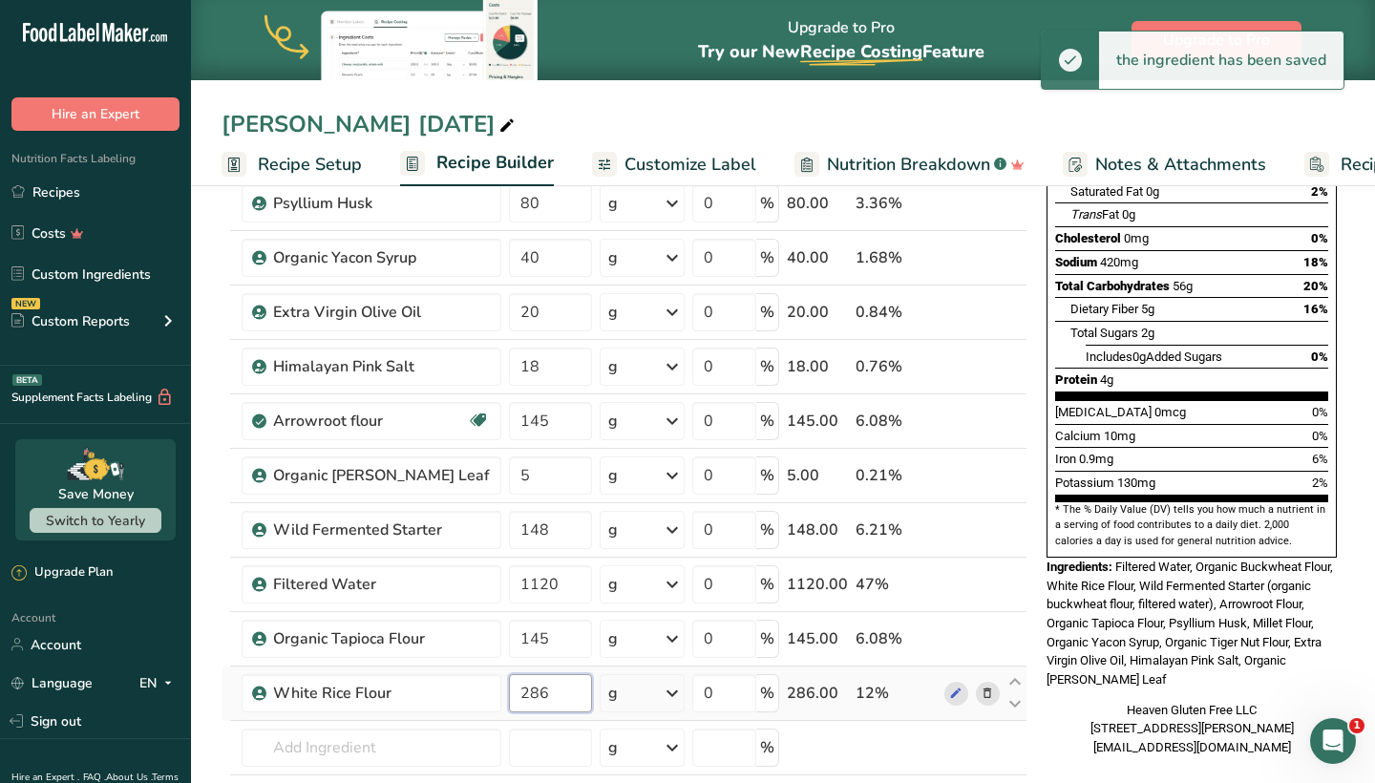
click at [556, 694] on input "286" at bounding box center [550, 693] width 82 height 38
type input "285"
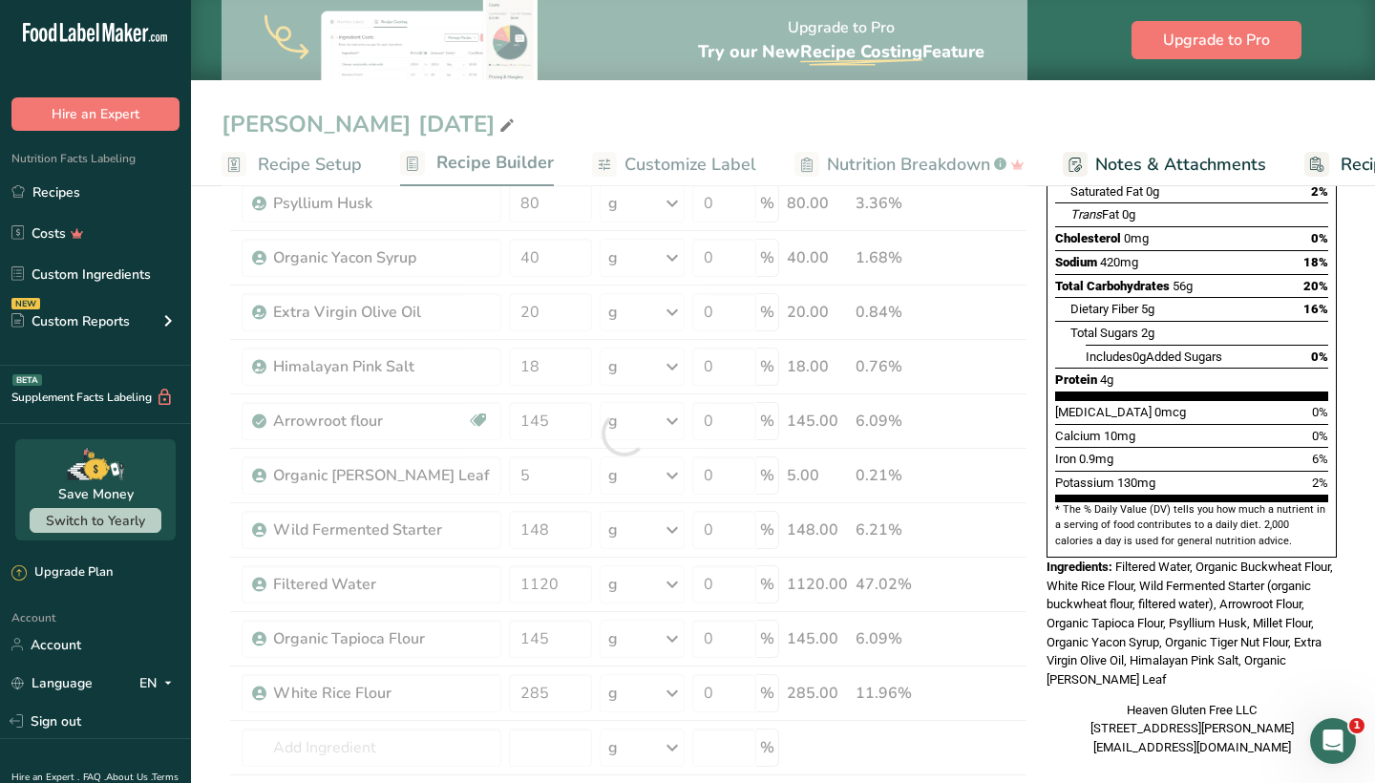
click at [1063, 701] on div "Heaven Gluten Free LLC [STREET_ADDRESS][PERSON_NAME] [EMAIL_ADDRESS][DOMAIN_NAM…" at bounding box center [1192, 729] width 290 height 56
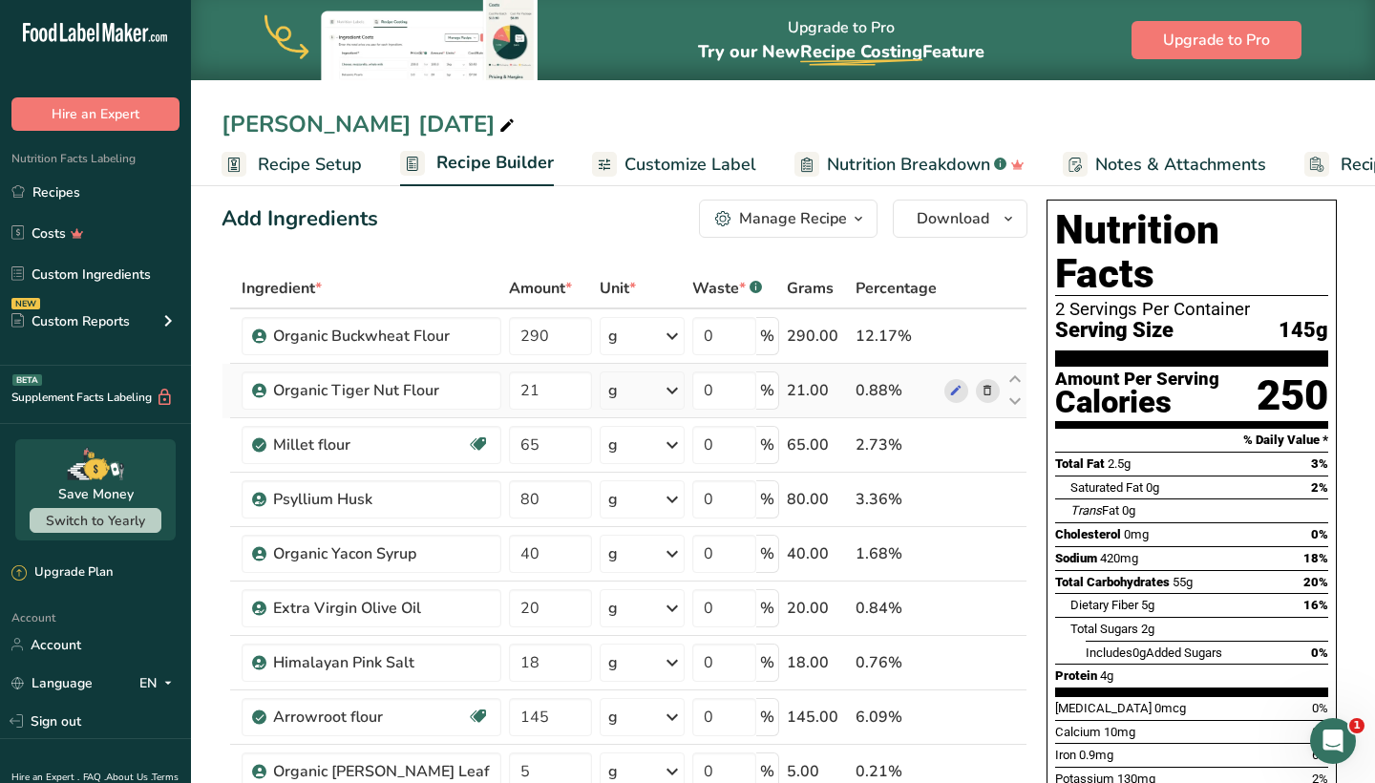
scroll to position [19, 0]
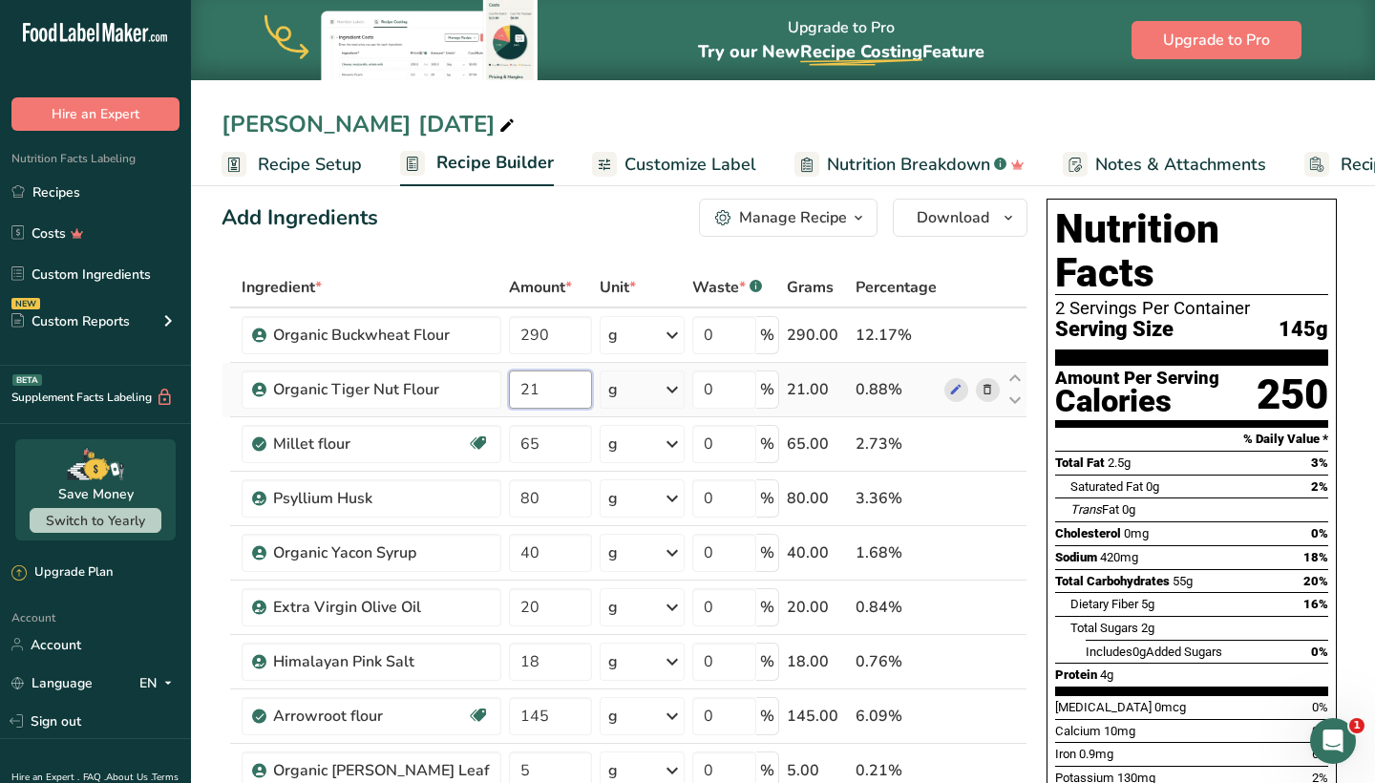
click at [531, 394] on input "21" at bounding box center [550, 390] width 82 height 38
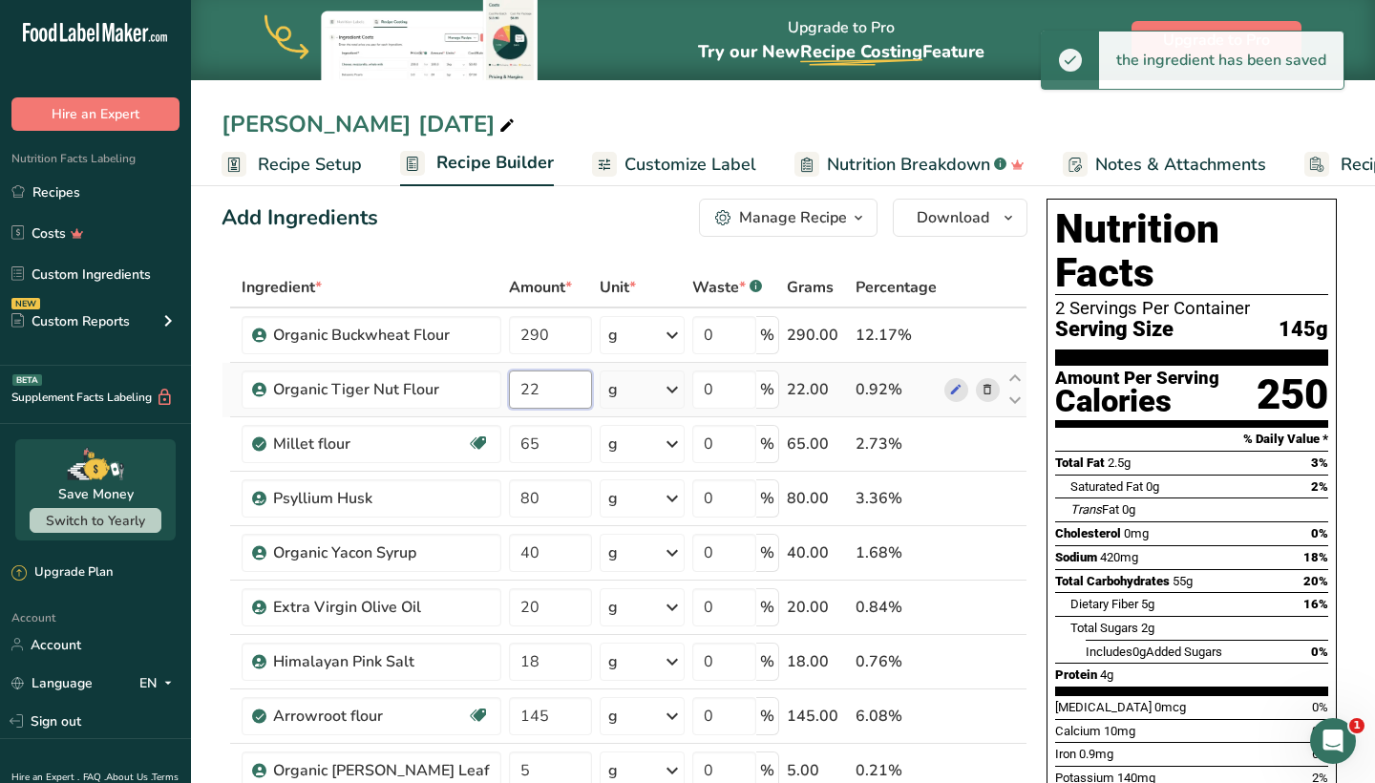
click at [547, 386] on input "22" at bounding box center [550, 390] width 82 height 38
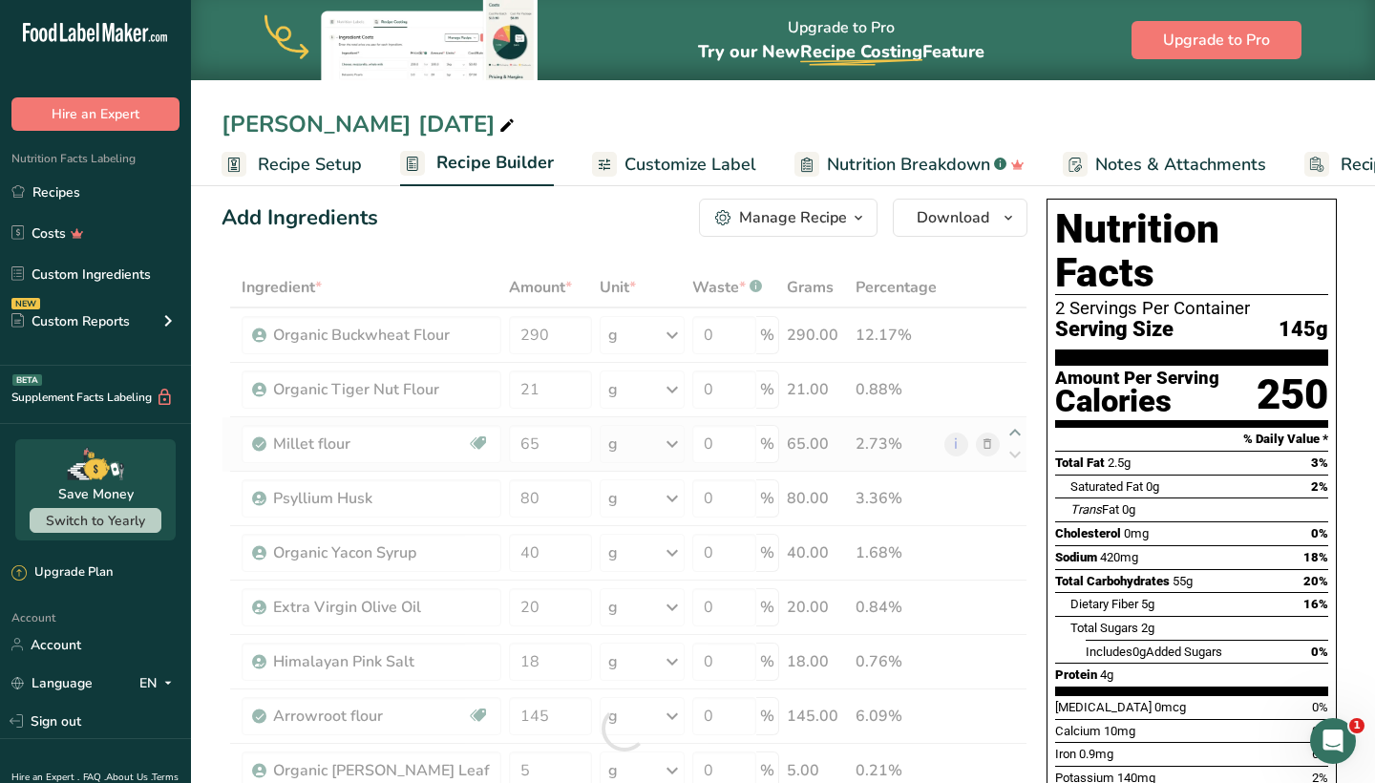
click at [1019, 427] on div "Ingredient * Amount * Unit * Waste * .a-a{fill:#347362;}.b-a{fill:#fff;} Grams …" at bounding box center [625, 728] width 806 height 923
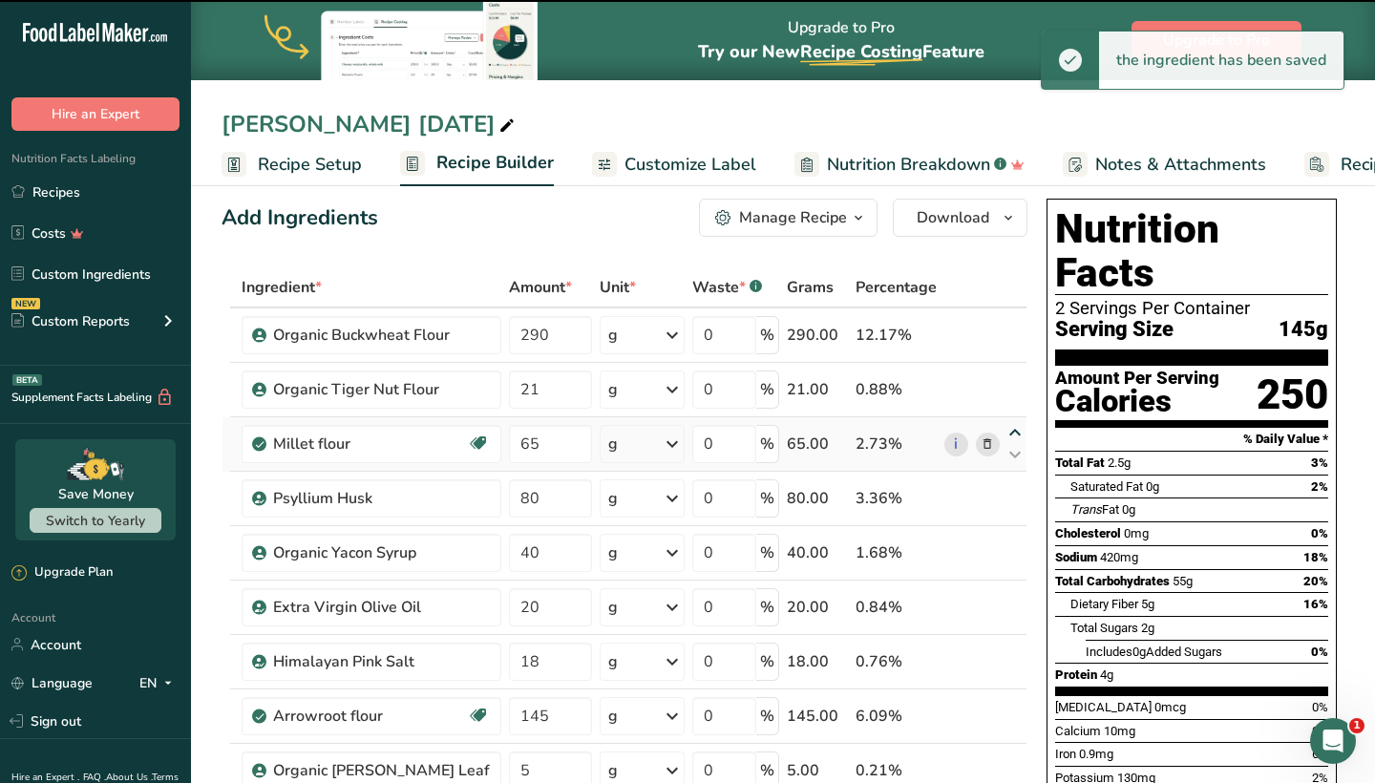
click at [1026, 426] on icon at bounding box center [1015, 433] width 23 height 14
type input "65"
type input "21"
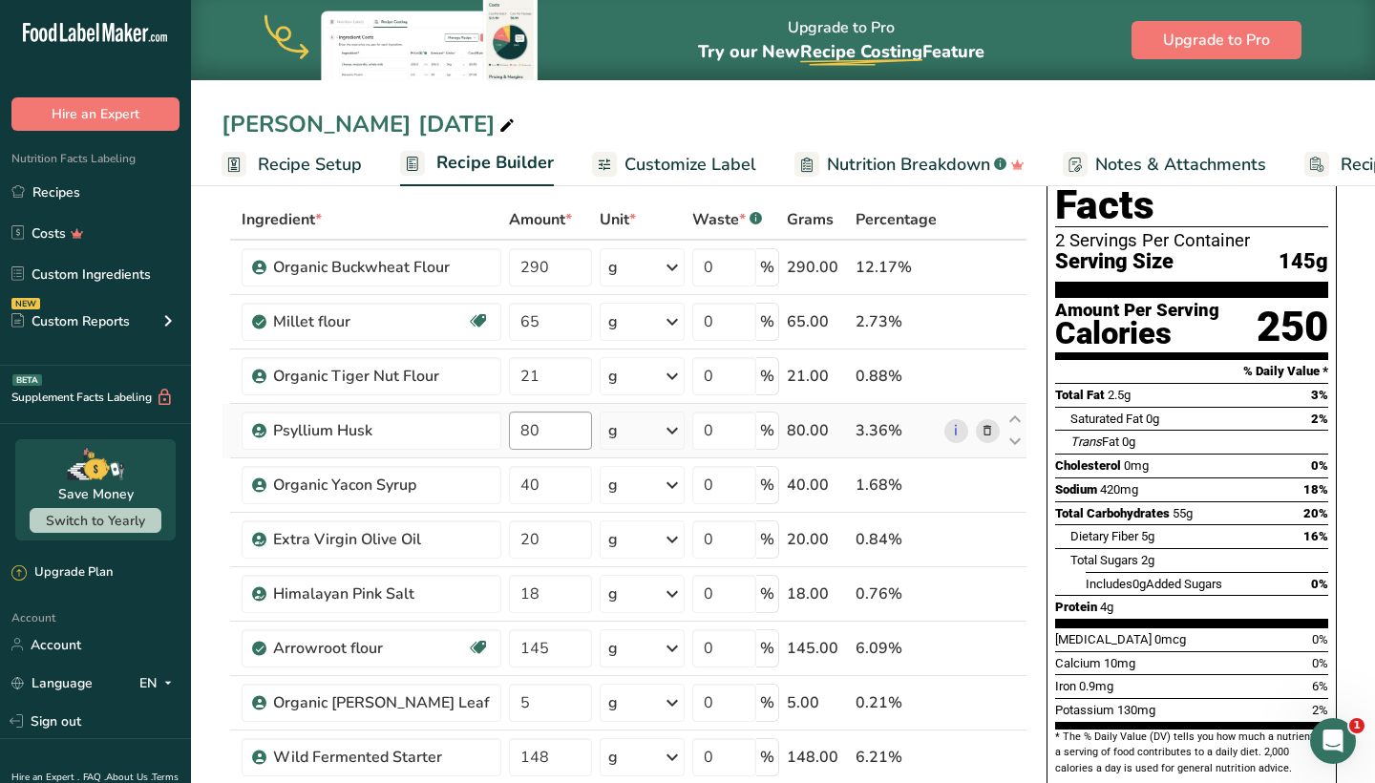
scroll to position [84, 0]
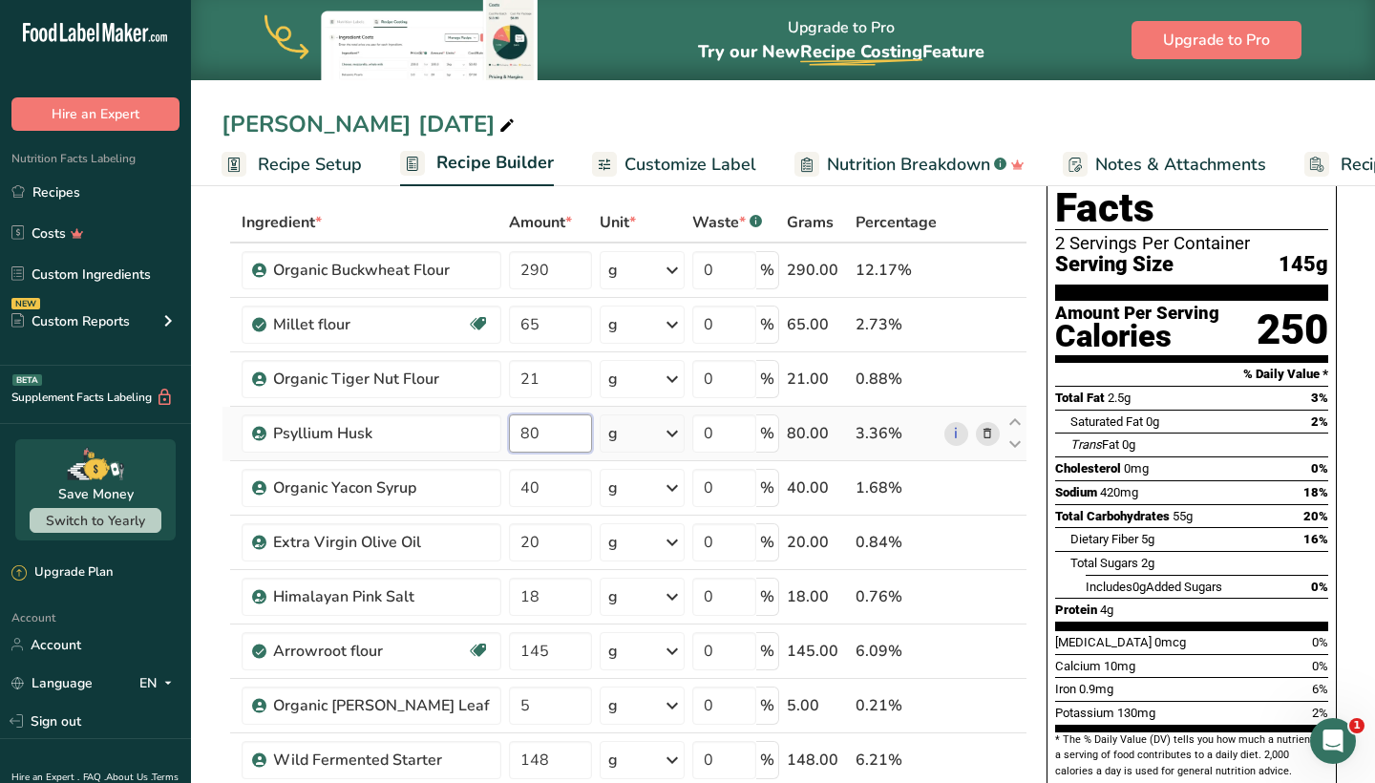
click at [518, 432] on input "80" at bounding box center [550, 434] width 82 height 38
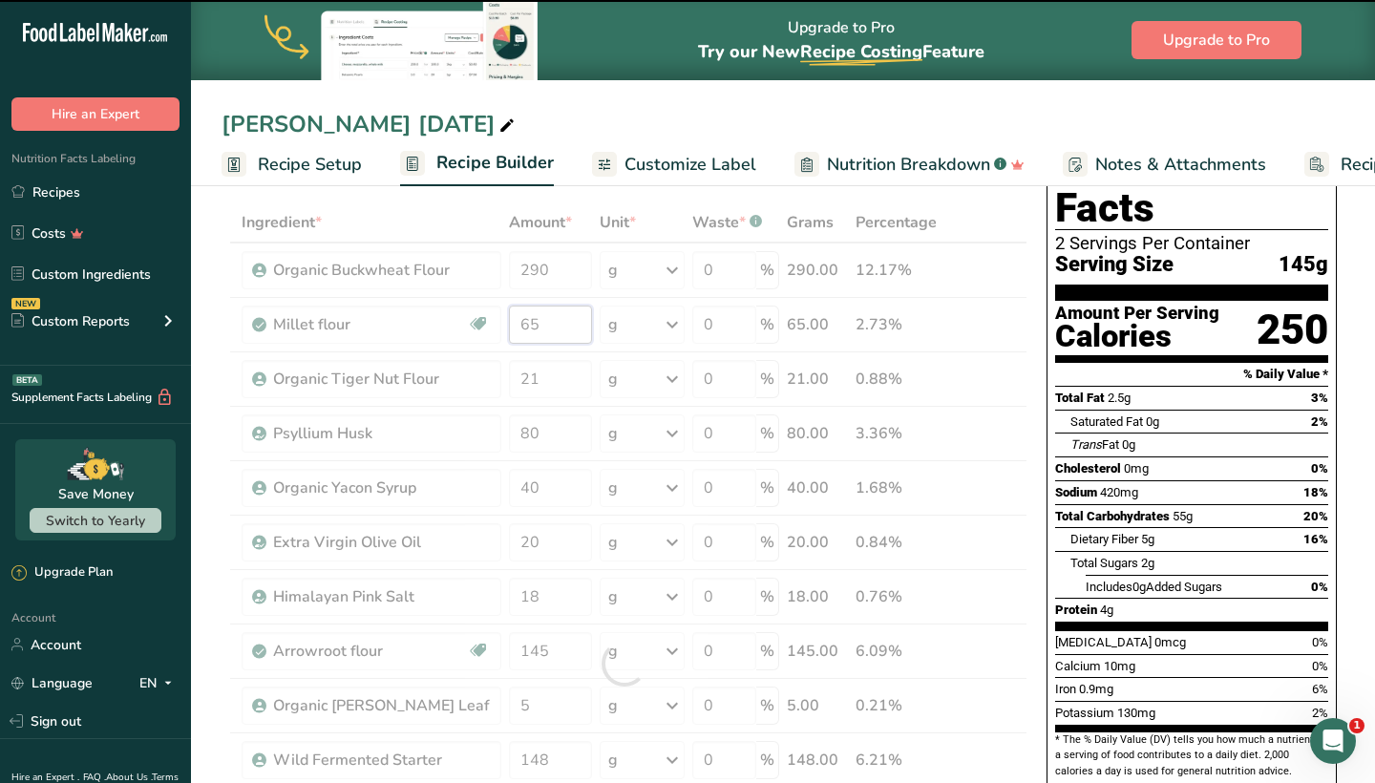
drag, startPoint x: 525, startPoint y: 317, endPoint x: 484, endPoint y: 319, distance: 41.1
click at [484, 319] on div "Ingredient * Amount * Unit * Waste * .a-a{fill:#347362;}.b-a{fill:#fff;} Grams …" at bounding box center [625, 663] width 806 height 923
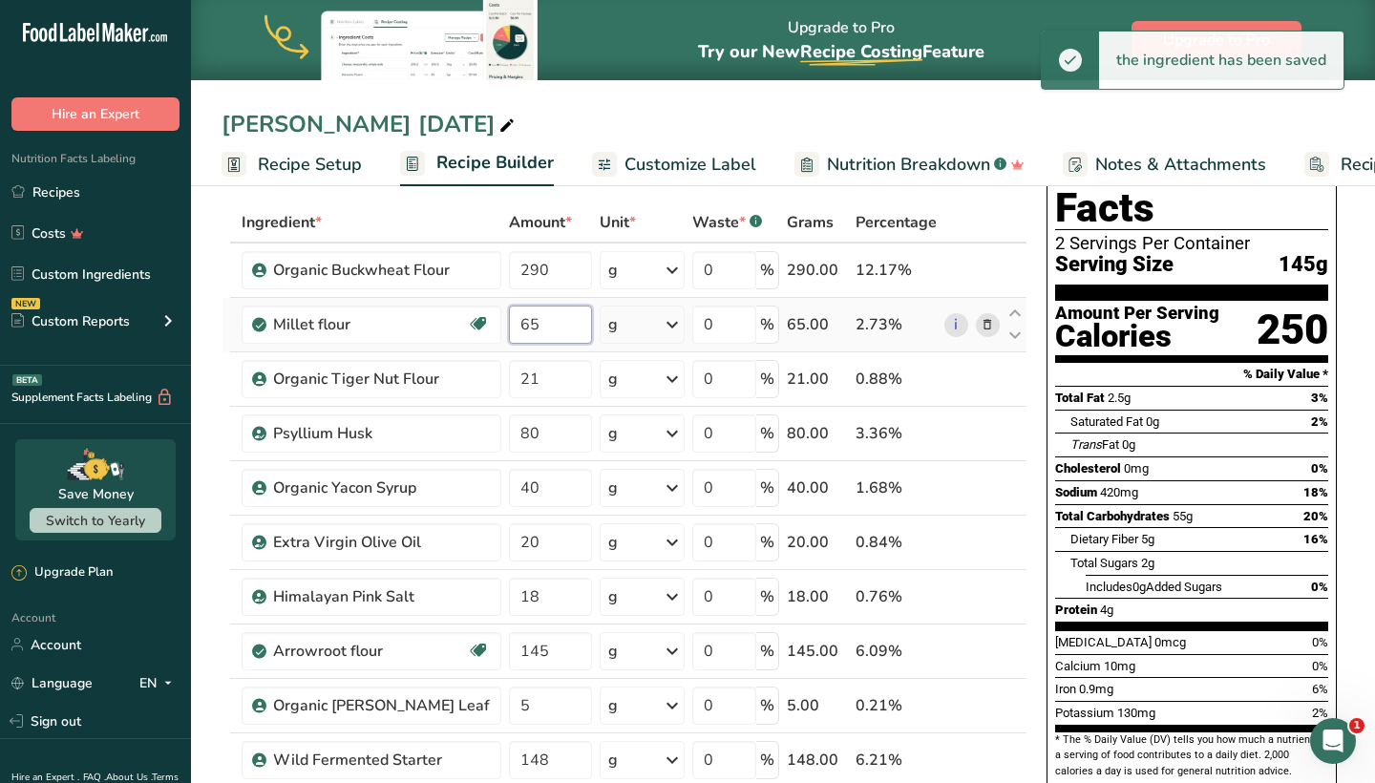
click at [527, 322] on input "65" at bounding box center [550, 325] width 82 height 38
click at [527, 327] on input "65" at bounding box center [550, 325] width 82 height 38
drag, startPoint x: 527, startPoint y: 327, endPoint x: 478, endPoint y: 331, distance: 49.9
click at [509, 331] on input "65" at bounding box center [550, 325] width 82 height 38
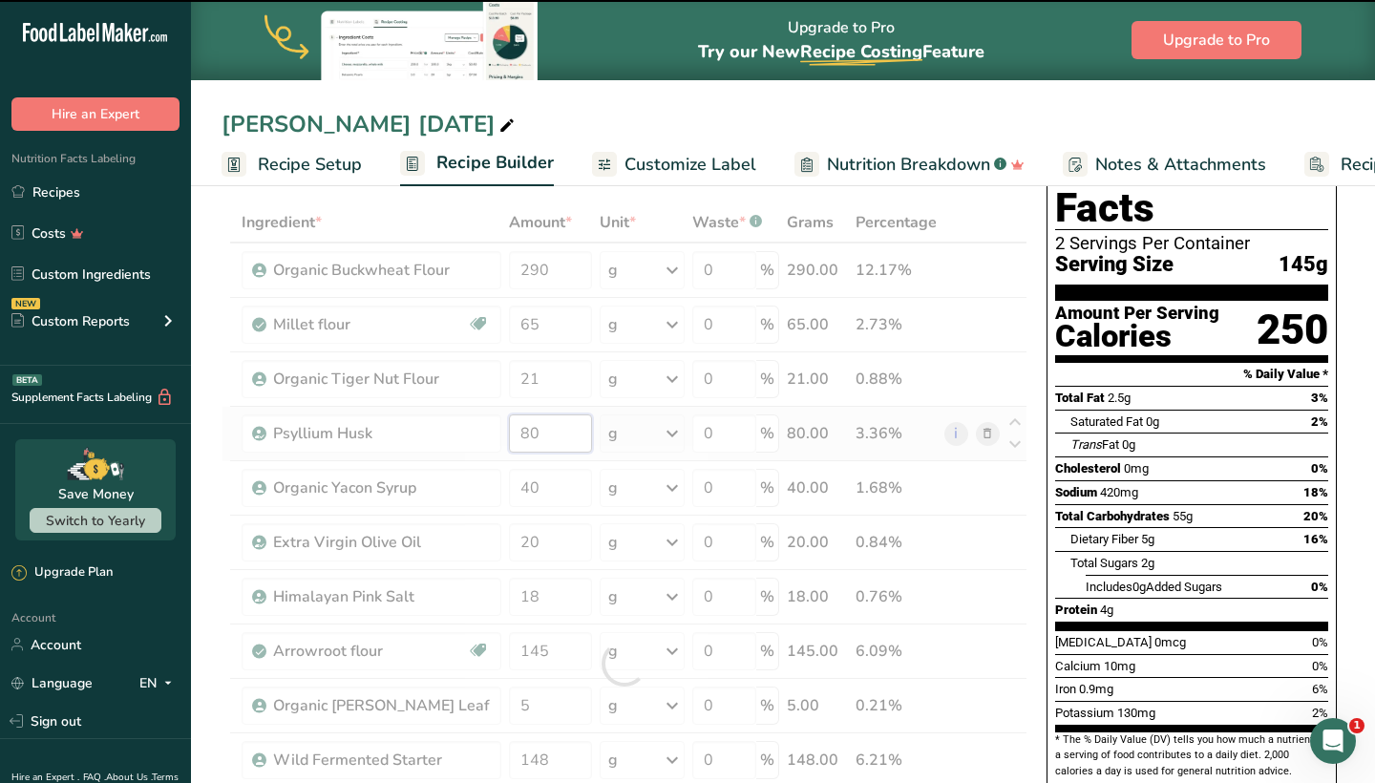
click at [528, 431] on div "Ingredient * Amount * Unit * Waste * .a-a{fill:#347362;}.b-a{fill:#fff;} Grams …" at bounding box center [625, 663] width 806 height 923
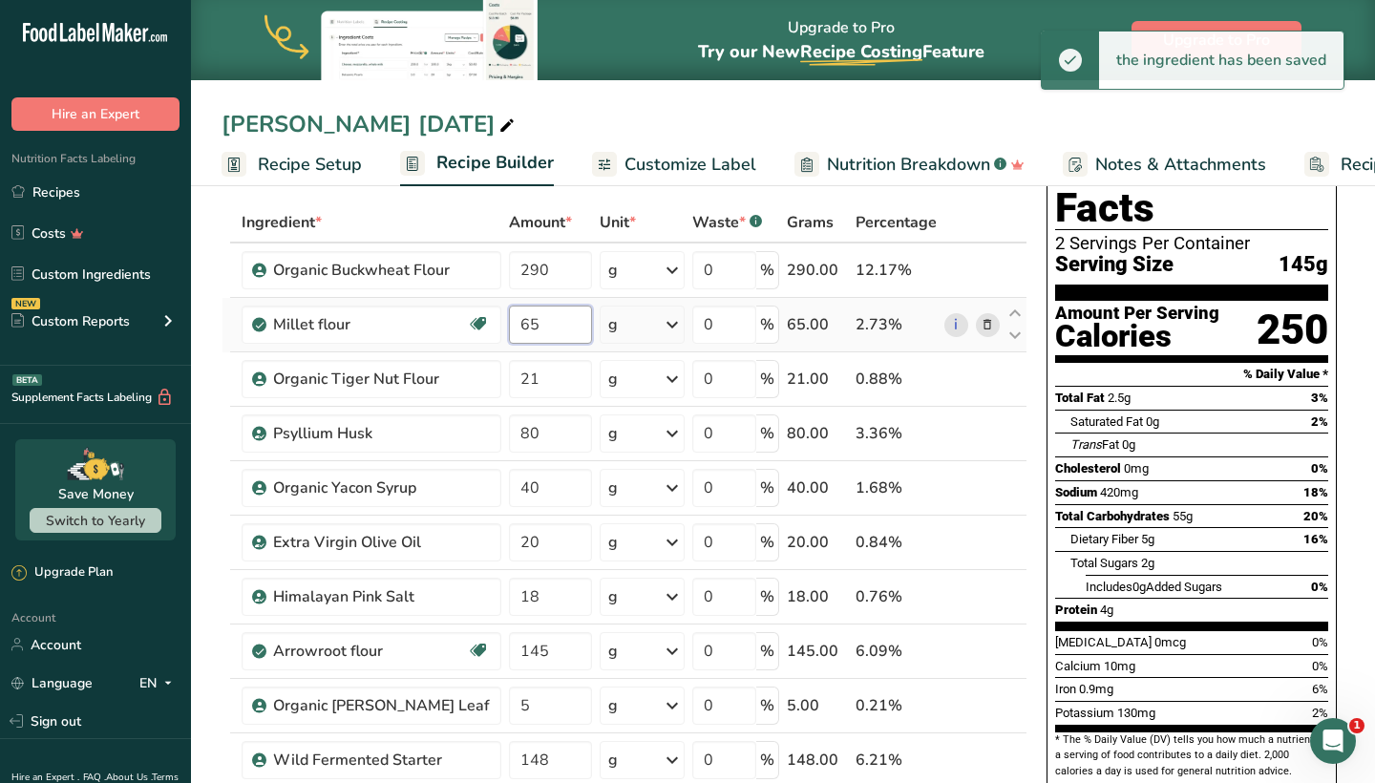
click at [532, 328] on div "Ingredient * Amount * Unit * Waste * .a-a{fill:#347362;}.b-a{fill:#fff;} Grams …" at bounding box center [625, 663] width 806 height 923
type input "6"
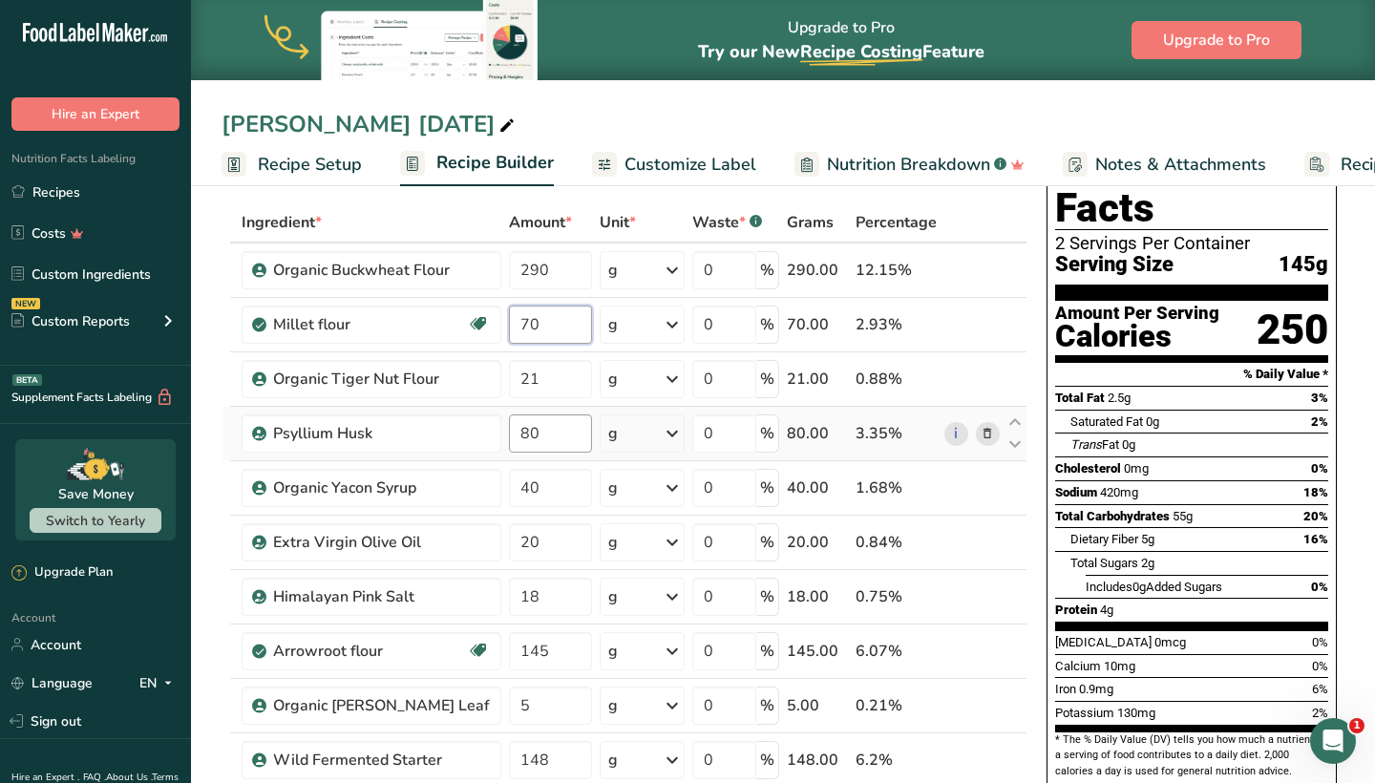
type input "70"
click at [539, 430] on div "Ingredient * Amount * Unit * Waste * .a-a{fill:#347362;}.b-a{fill:#fff;} Grams …" at bounding box center [625, 663] width 806 height 923
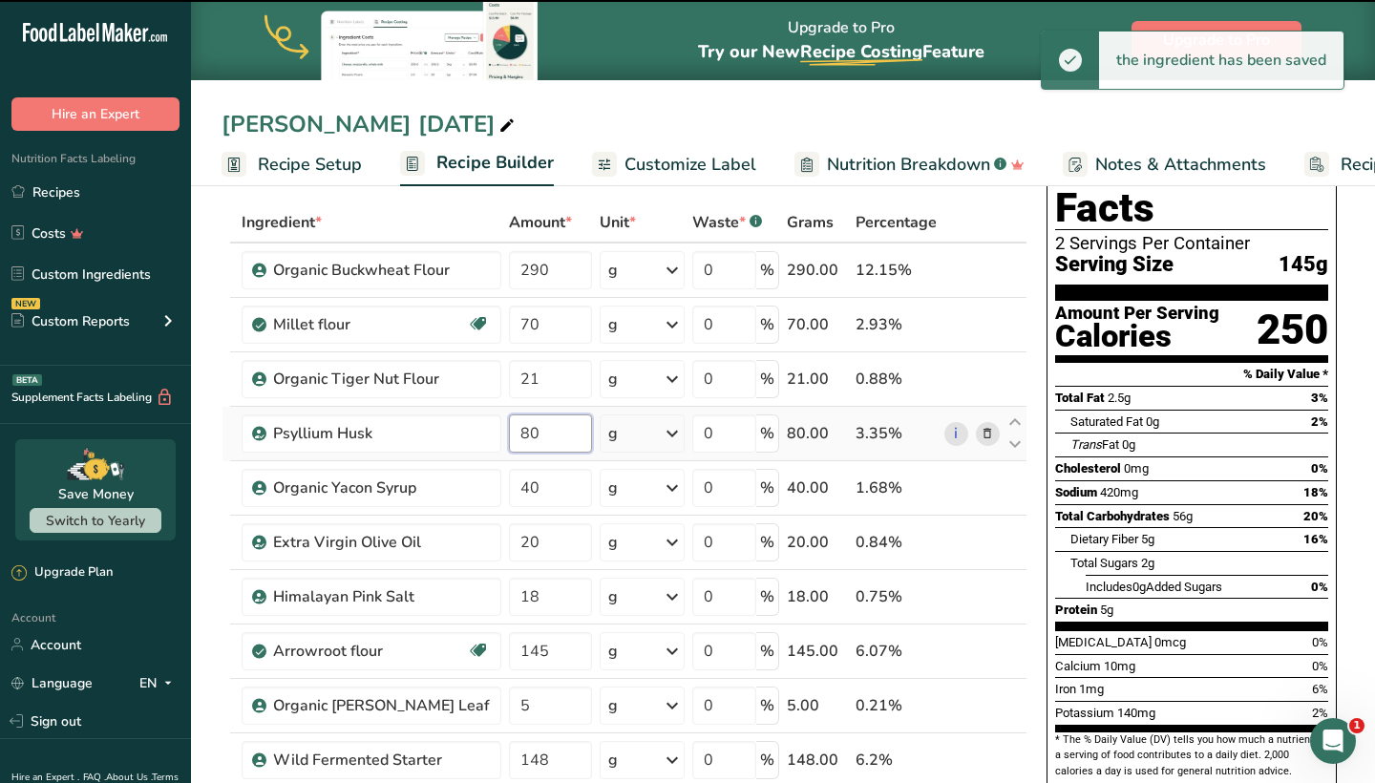
type input "8"
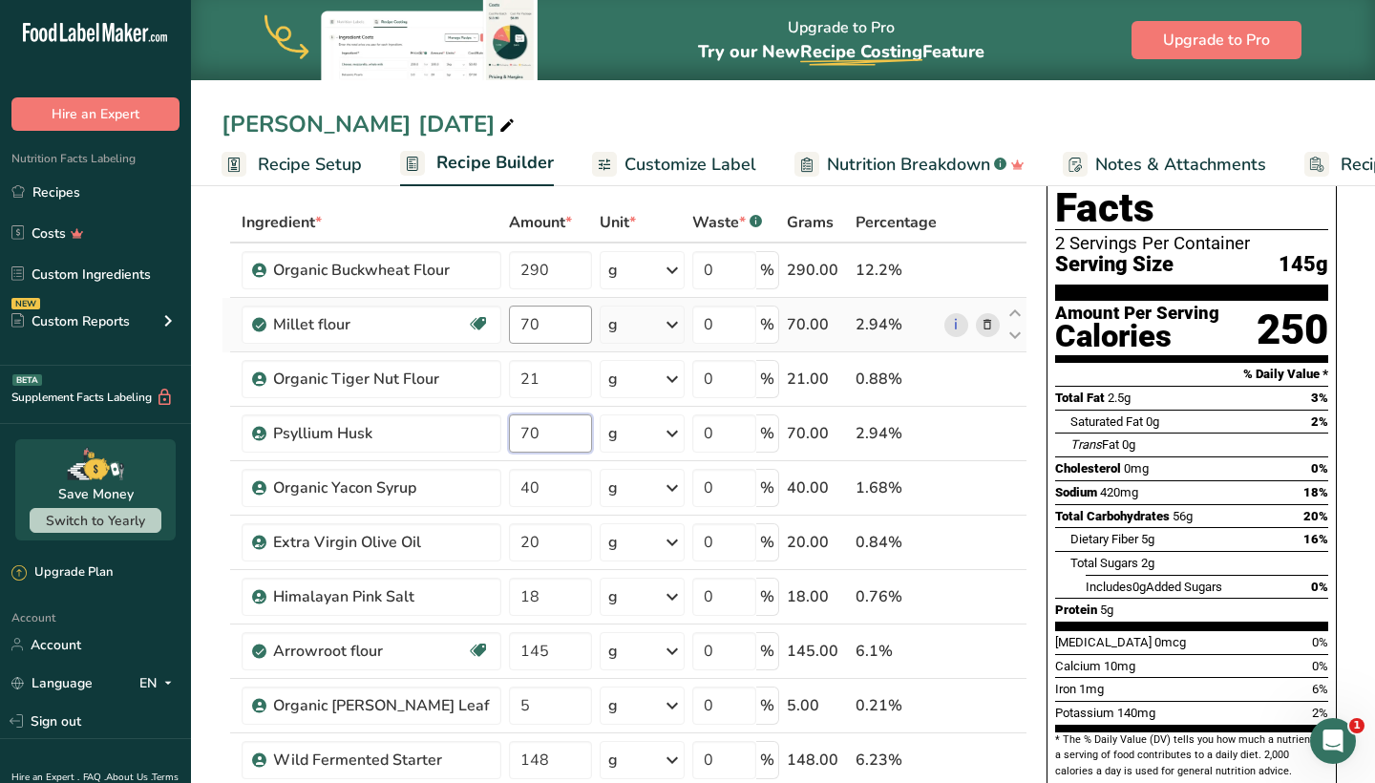
type input "70"
click at [546, 325] on div "Ingredient * Amount * Unit * Waste * .a-a{fill:#347362;}.b-a{fill:#fff;} Grams …" at bounding box center [625, 663] width 806 height 923
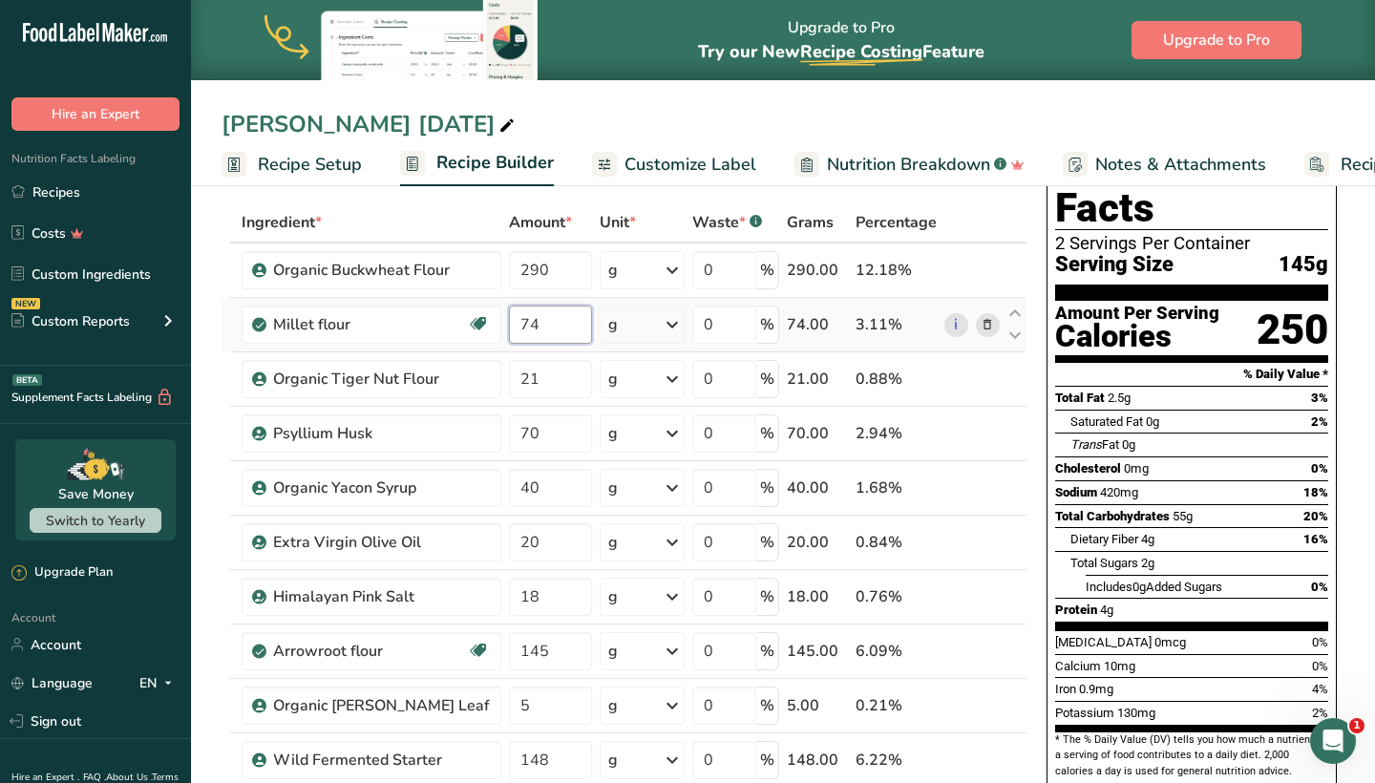
click at [535, 325] on input "74" at bounding box center [550, 325] width 82 height 38
type input "75"
click at [550, 335] on input "75" at bounding box center [550, 325] width 82 height 38
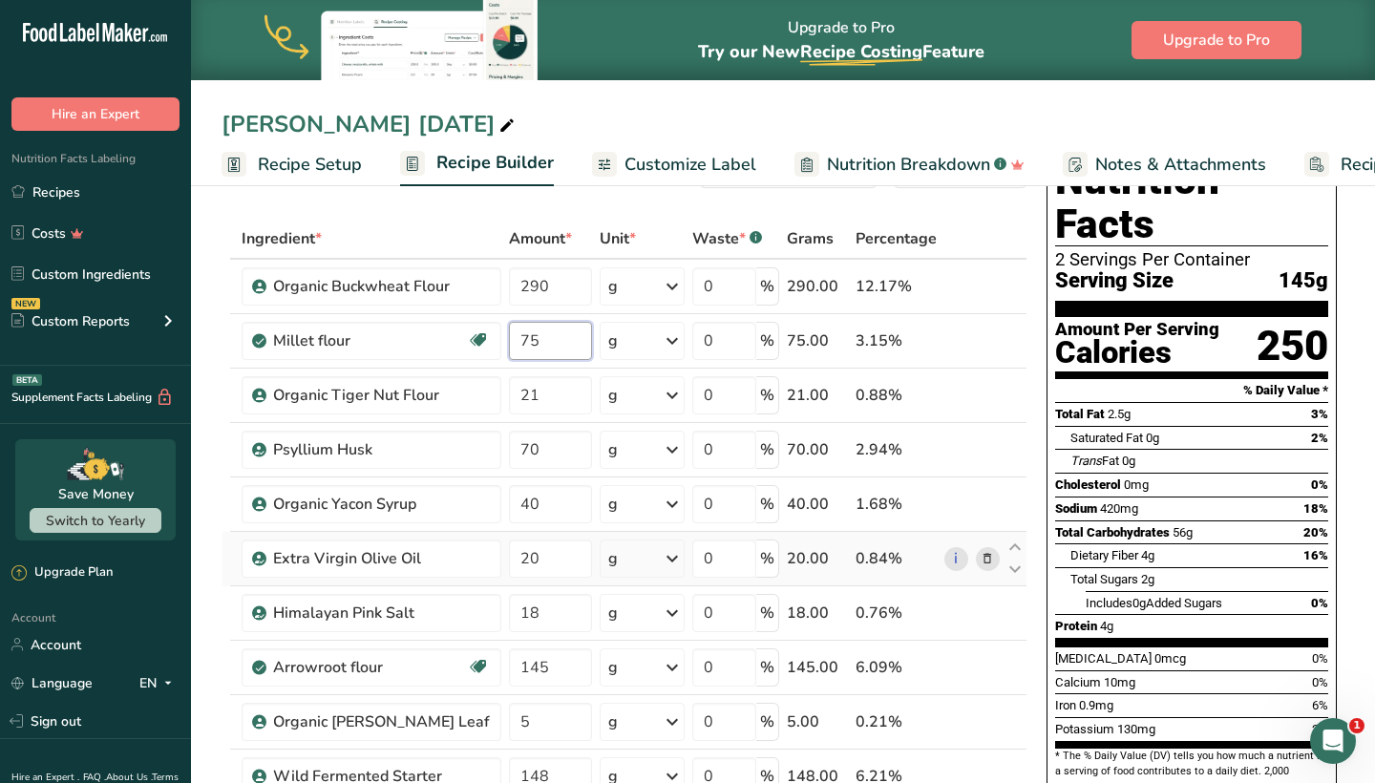
scroll to position [67, 0]
